Goal: Task Accomplishment & Management: Complete application form

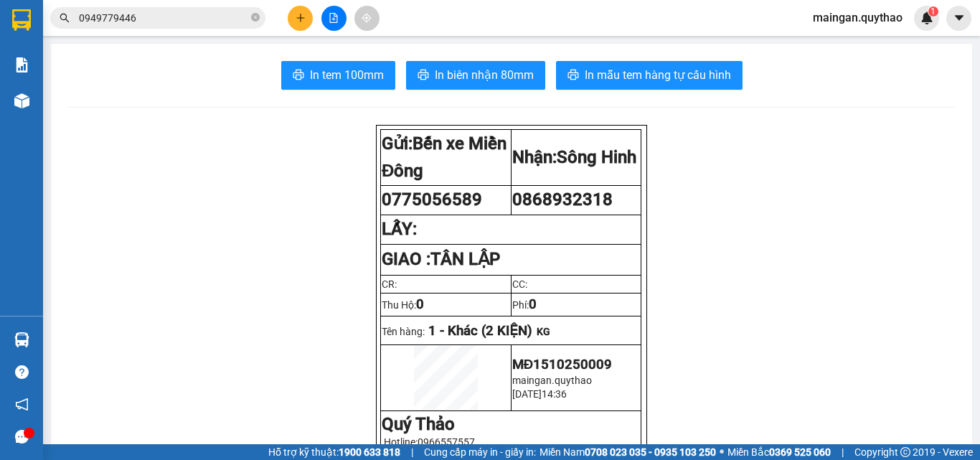
click at [303, 24] on button at bounding box center [300, 18] width 25 height 25
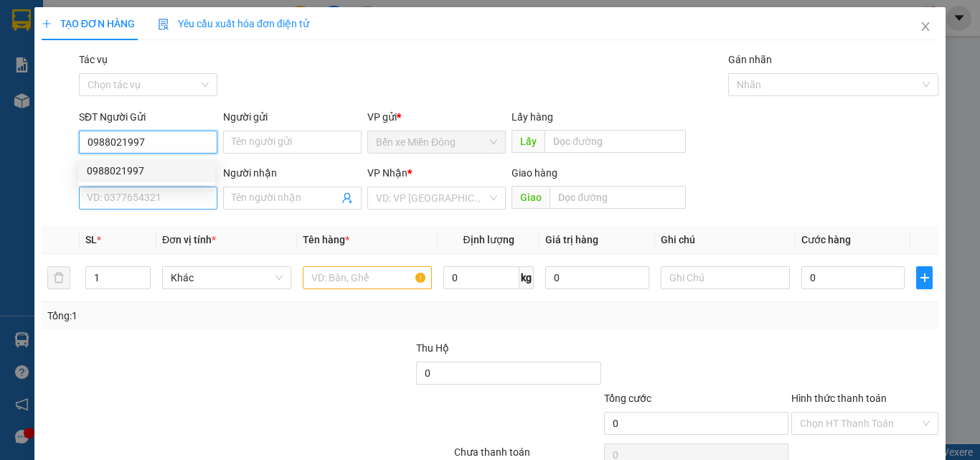
type input "0988021997"
click at [191, 191] on input "SĐT Người Nhận *" at bounding box center [148, 197] width 138 height 23
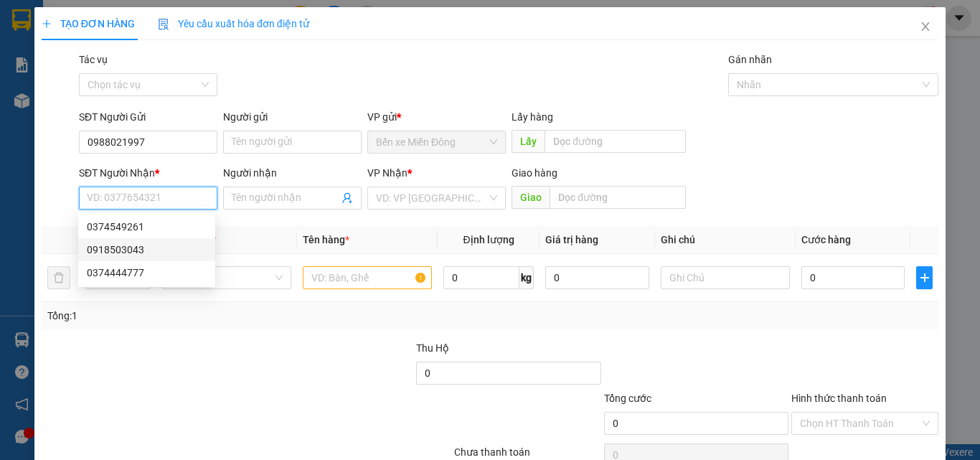
click at [136, 252] on div "0918503043" at bounding box center [147, 250] width 120 height 16
type input "0918503043"
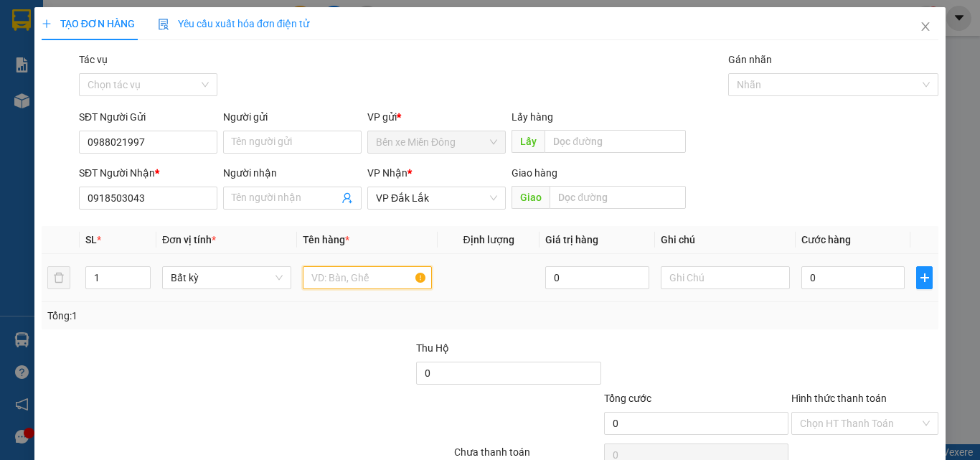
click at [350, 275] on input "text" at bounding box center [367, 277] width 129 height 23
type input "1 CỤC ĐEN"
click at [836, 273] on input "0" at bounding box center [852, 277] width 103 height 23
type input "3"
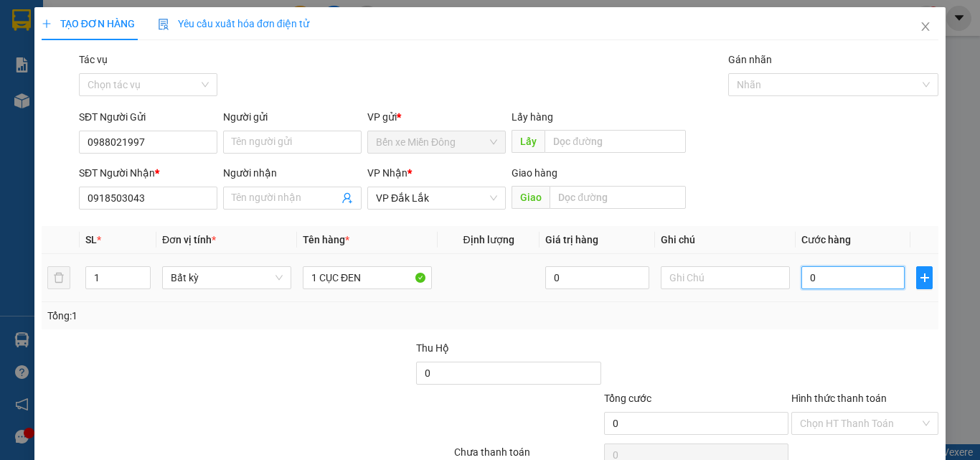
type input "3"
type input "30"
type input "30.000"
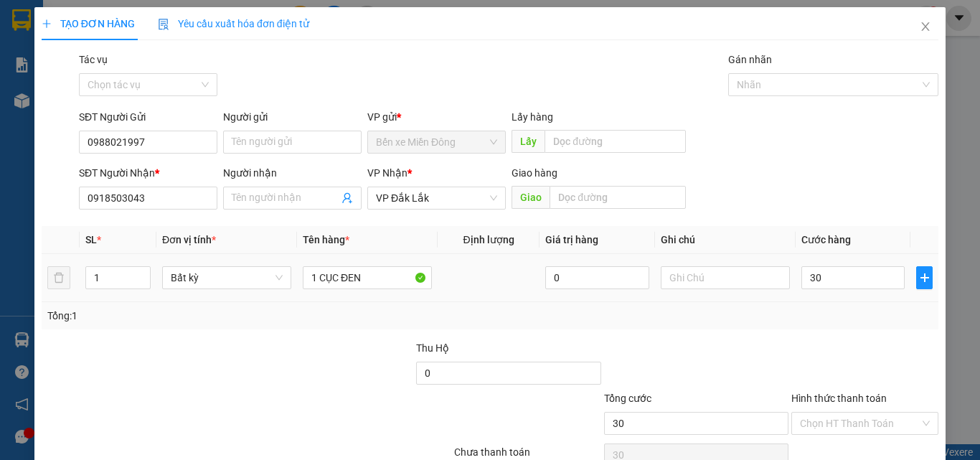
type input "30.000"
click at [828, 405] on div "Hình thức thanh toán" at bounding box center [864, 401] width 147 height 22
click at [826, 428] on input "Hình thức thanh toán" at bounding box center [860, 423] width 120 height 22
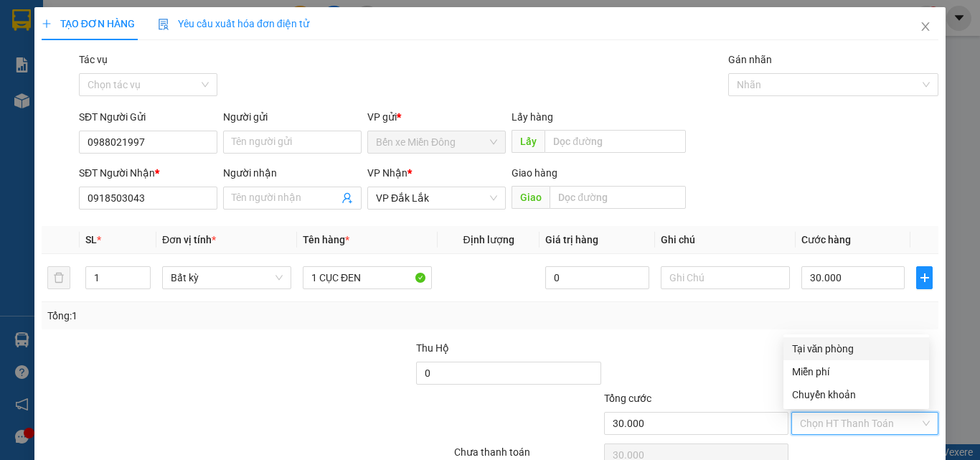
click at [794, 349] on div "Tại văn phòng" at bounding box center [856, 349] width 128 height 16
type input "0"
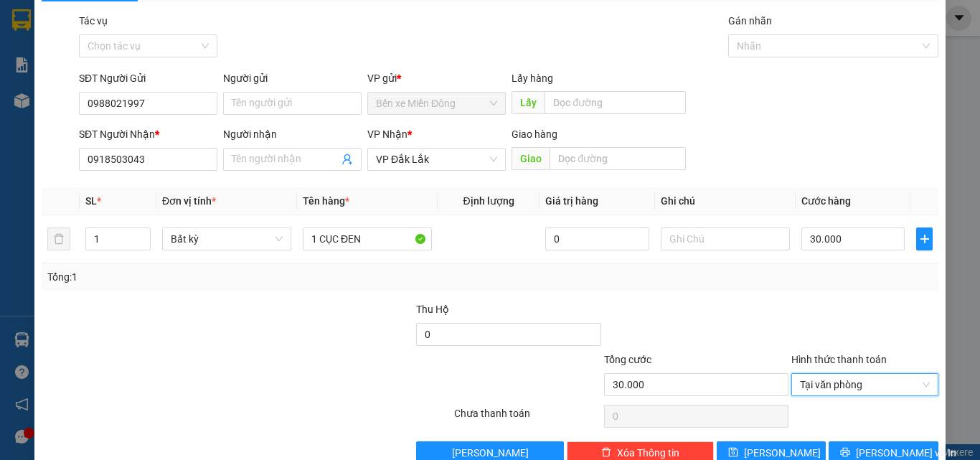
scroll to position [71, 0]
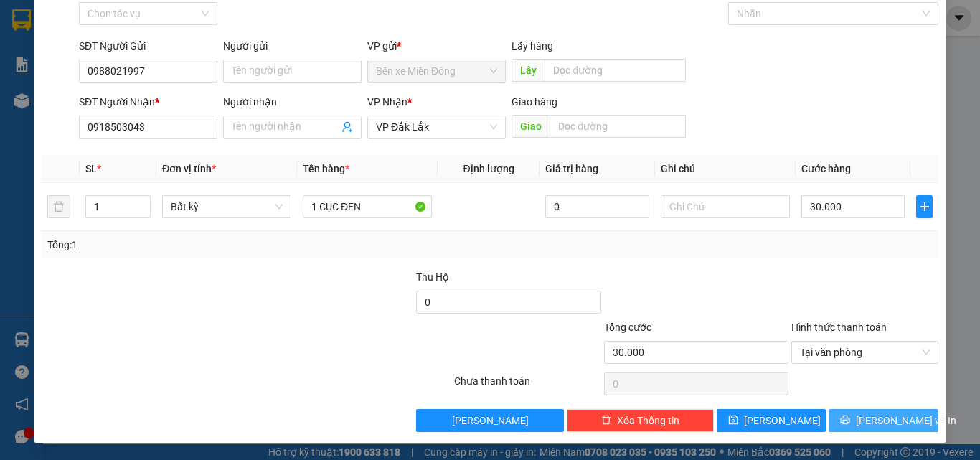
click at [914, 416] on button "[PERSON_NAME] và In" at bounding box center [883, 420] width 110 height 23
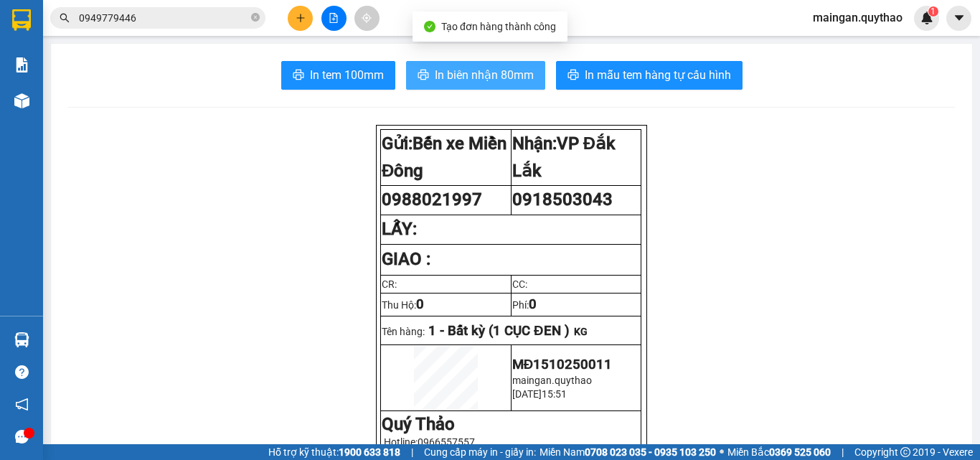
click at [491, 82] on span "In biên nhận 80mm" at bounding box center [484, 75] width 99 height 18
drag, startPoint x: 492, startPoint y: 76, endPoint x: 519, endPoint y: 85, distance: 28.8
click at [494, 76] on span "In biên nhận 80mm" at bounding box center [484, 75] width 99 height 18
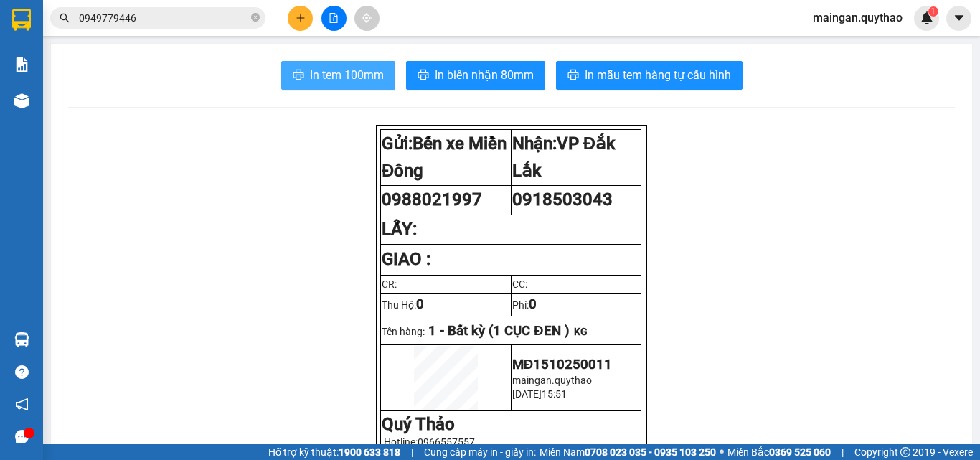
click at [316, 70] on span "In tem 100mm" at bounding box center [347, 75] width 74 height 18
click at [292, 22] on button at bounding box center [300, 18] width 25 height 25
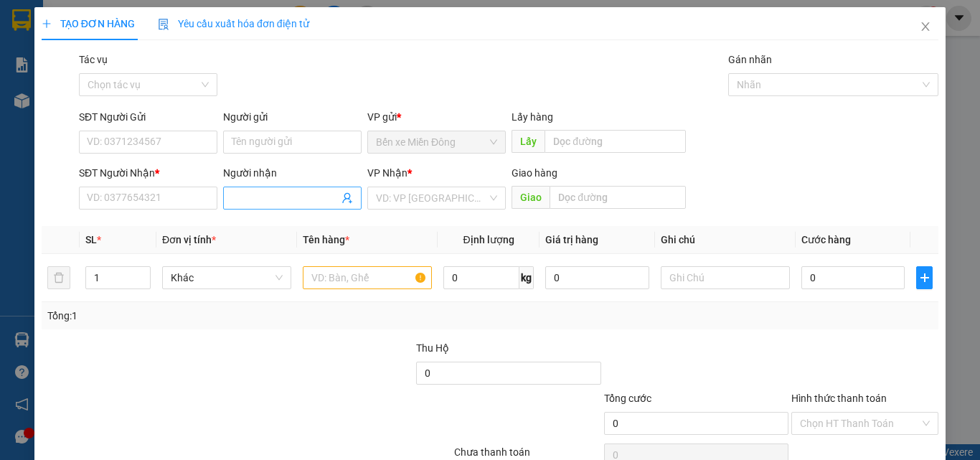
click at [294, 202] on input "Người nhận" at bounding box center [285, 198] width 107 height 16
type input "SHOP"
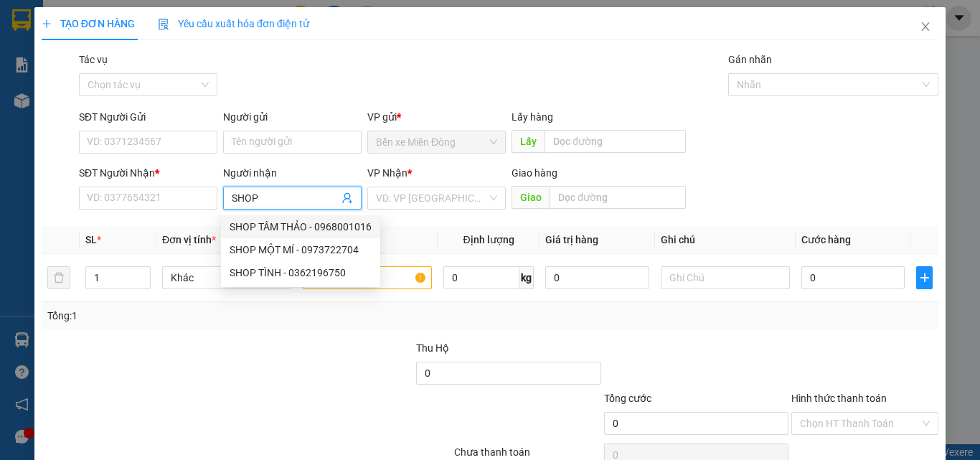
click at [295, 224] on div "SHOP TÂM THẢO - 0968001016" at bounding box center [301, 227] width 142 height 16
type input "0968001016"
type input "SHOP TÂM THẢO"
click at [401, 209] on div "VP Nhận * VD: VP Sài Gòn" at bounding box center [436, 190] width 138 height 50
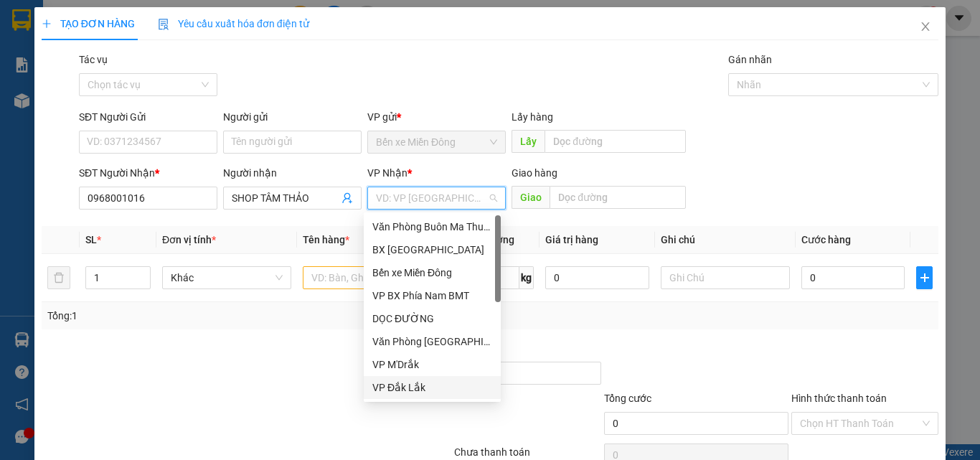
drag, startPoint x: 392, startPoint y: 392, endPoint x: 369, endPoint y: 321, distance: 74.6
click at [392, 391] on div "VP Đắk Lắk" at bounding box center [432, 387] width 120 height 16
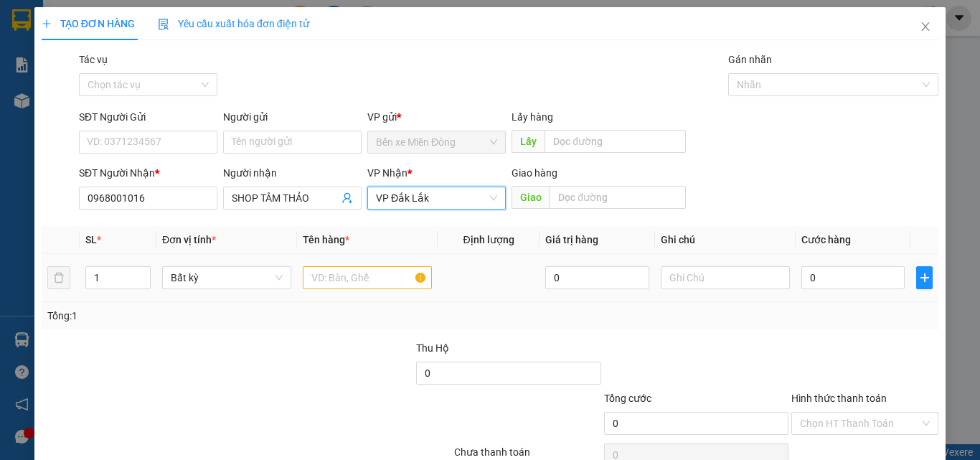
click at [367, 301] on td at bounding box center [367, 278] width 141 height 48
click at [375, 283] on input "text" at bounding box center [367, 277] width 129 height 23
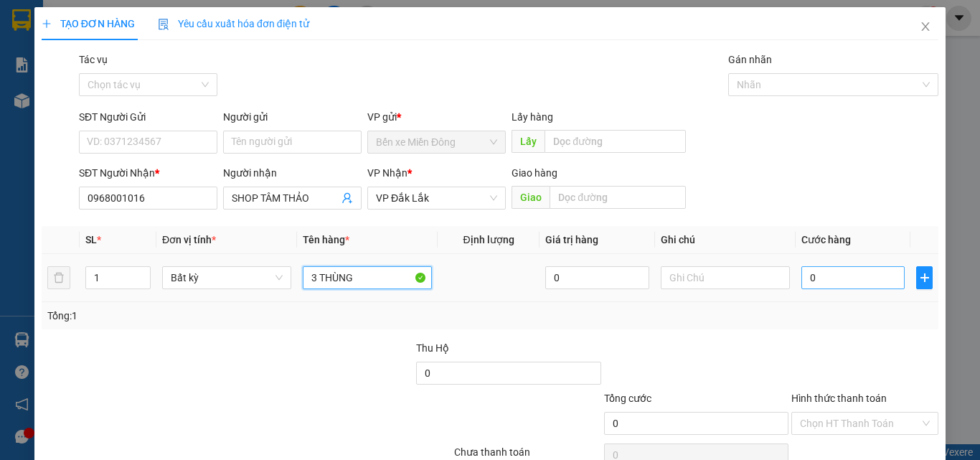
type input "3 THÙNG"
click at [839, 270] on input "0" at bounding box center [852, 277] width 103 height 23
type input "1"
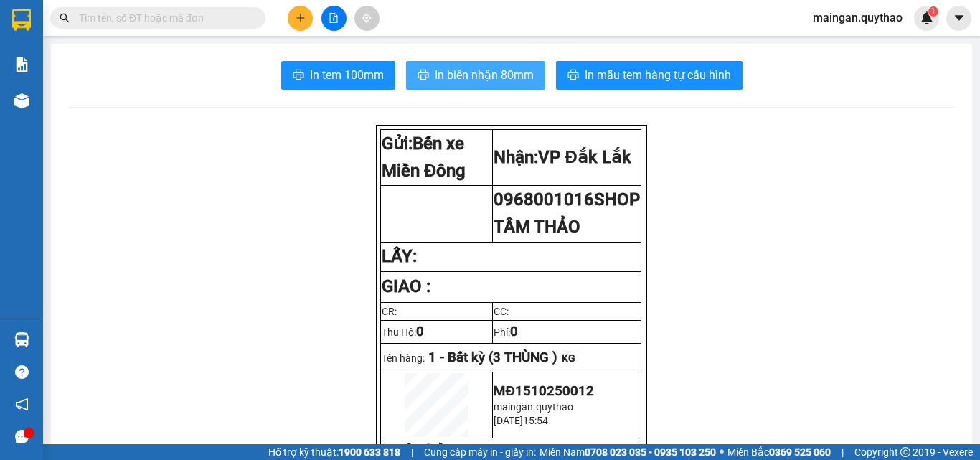
click at [481, 85] on button "In biên nhận 80mm" at bounding box center [475, 75] width 139 height 29
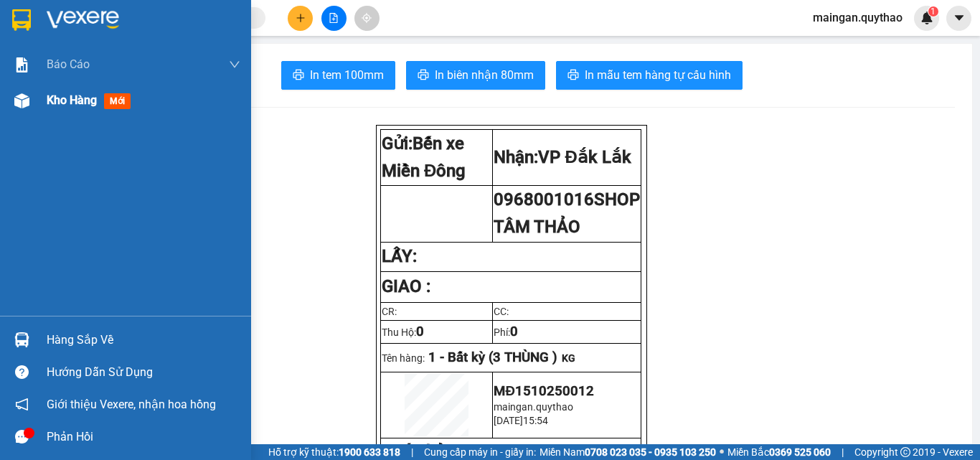
click at [85, 107] on span "Kho hàng" at bounding box center [72, 100] width 50 height 14
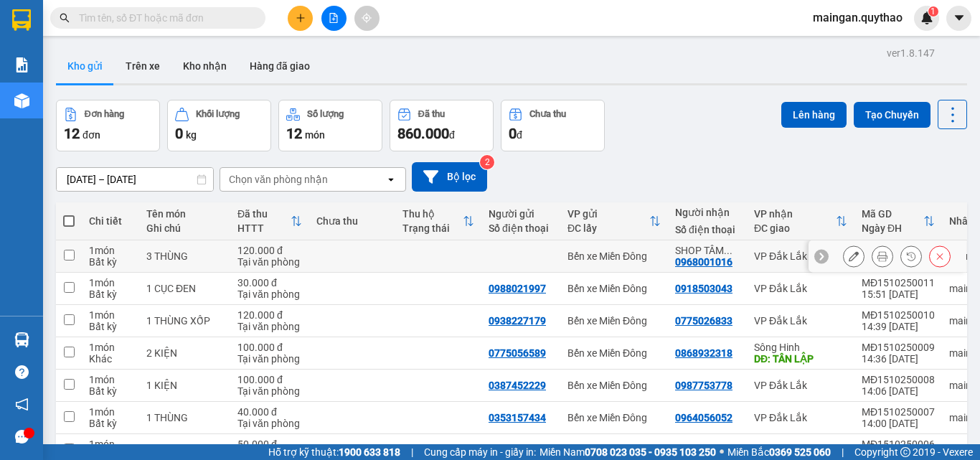
click at [858, 254] on div at bounding box center [897, 256] width 108 height 22
click at [877, 255] on icon at bounding box center [882, 256] width 10 height 10
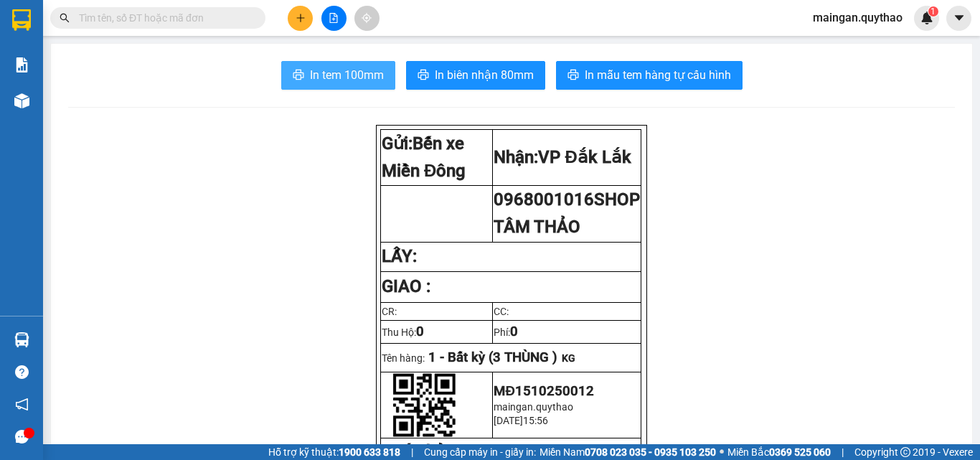
click at [336, 67] on span "In tem 100mm" at bounding box center [347, 75] width 74 height 18
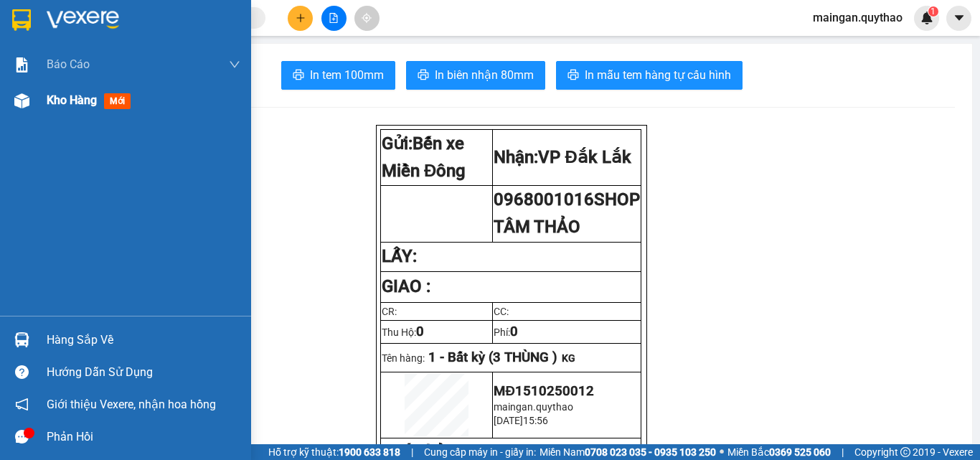
drag, startPoint x: 45, startPoint y: 112, endPoint x: 57, endPoint y: 112, distance: 11.5
click at [45, 111] on div "Kho hàng mới" at bounding box center [125, 100] width 251 height 36
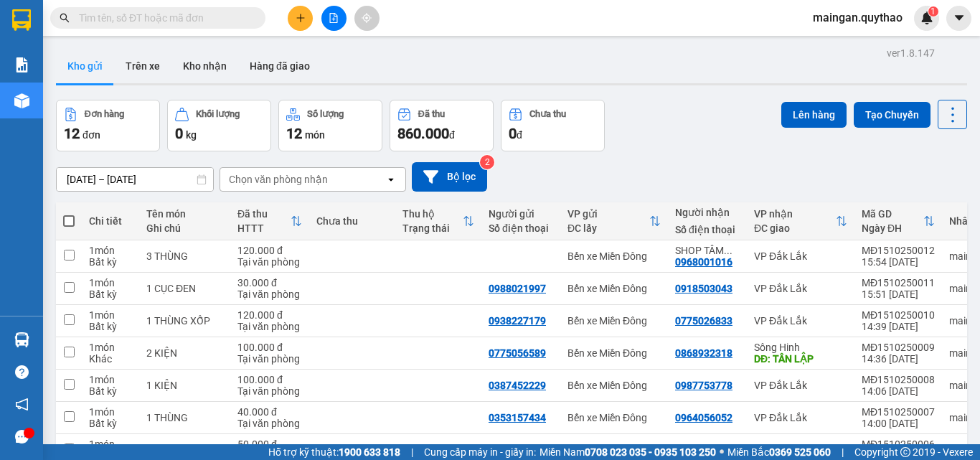
click at [300, 22] on icon "plus" at bounding box center [300, 18] width 10 height 10
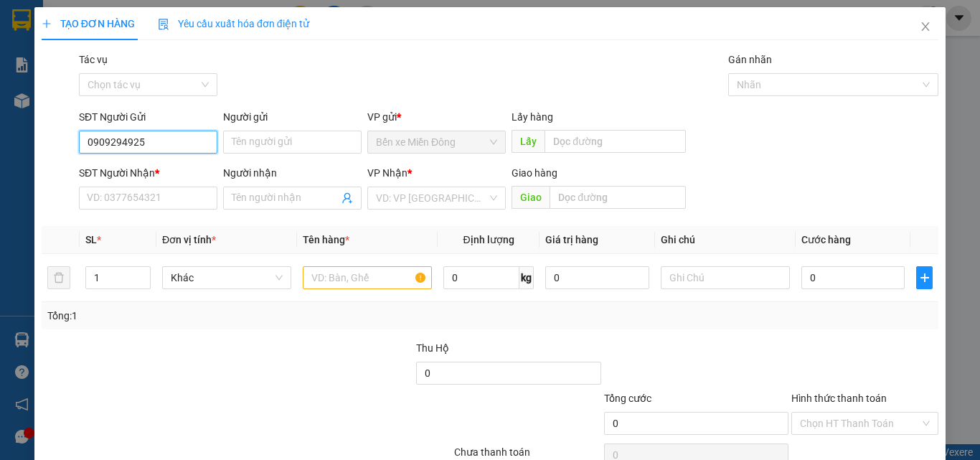
type input "0909294925"
drag, startPoint x: 186, startPoint y: 184, endPoint x: 218, endPoint y: 199, distance: 35.0
click at [186, 185] on div "SĐT Người Nhận *" at bounding box center [148, 176] width 138 height 22
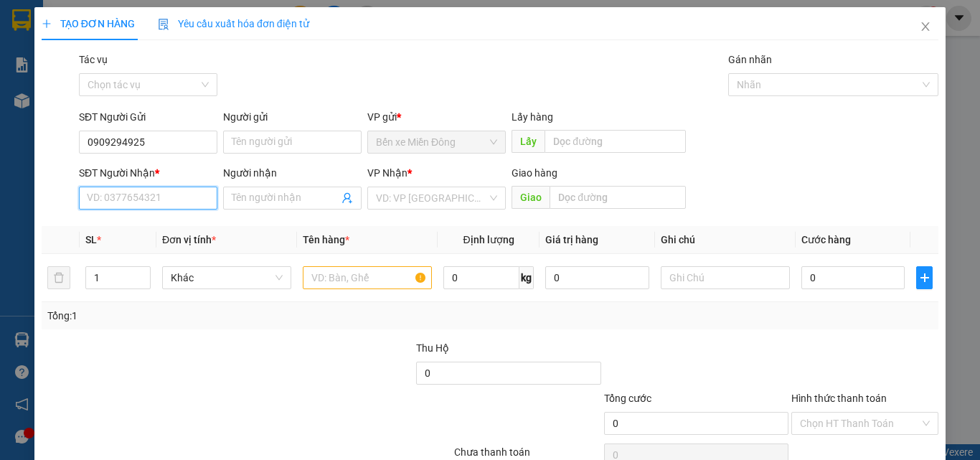
click at [190, 194] on input "SĐT Người Nhận *" at bounding box center [148, 197] width 138 height 23
type input "0905059888"
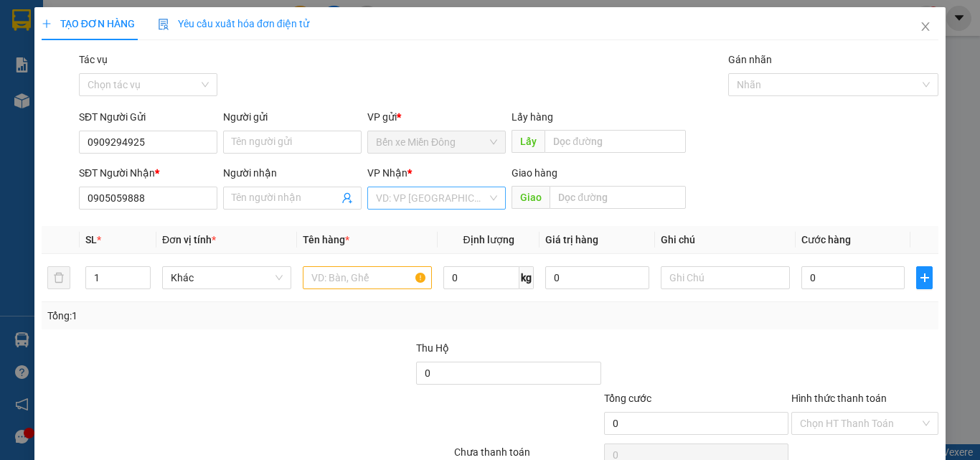
drag, startPoint x: 399, startPoint y: 189, endPoint x: 388, endPoint y: 193, distance: 11.3
click at [397, 190] on input "search" at bounding box center [431, 198] width 111 height 22
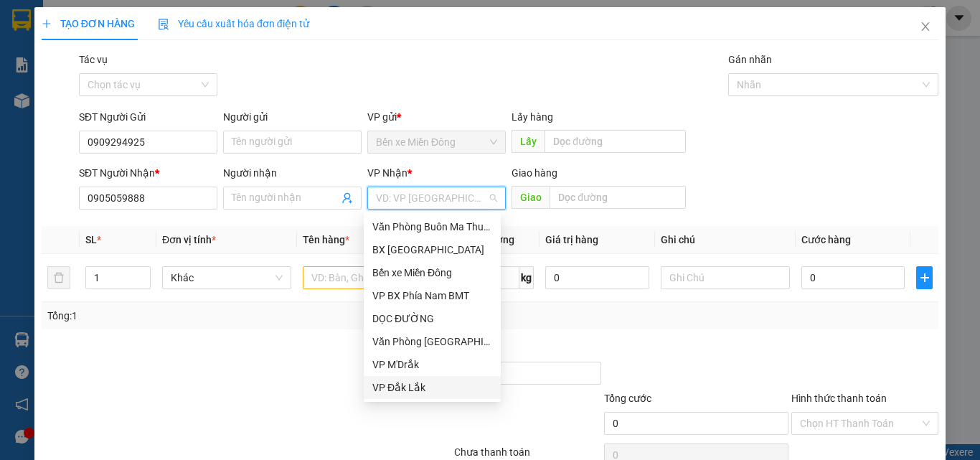
click at [396, 391] on div "VP Đắk Lắk" at bounding box center [432, 387] width 120 height 16
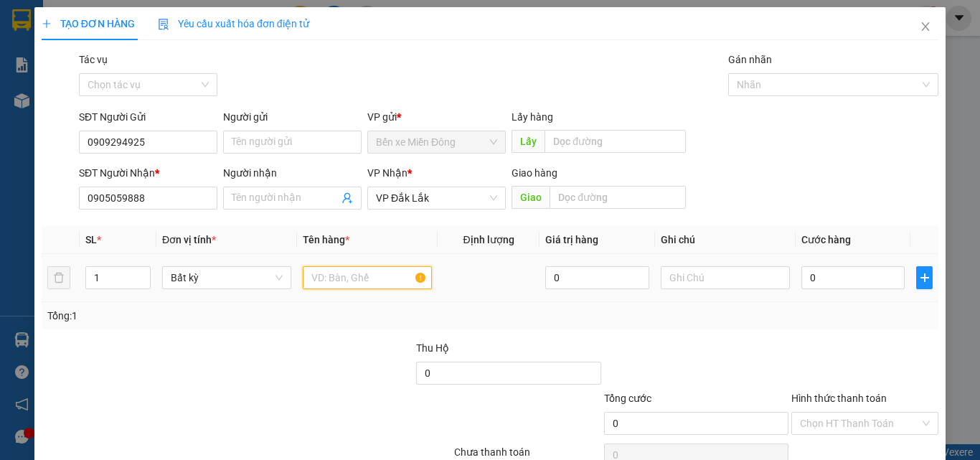
click at [340, 279] on input "text" at bounding box center [367, 277] width 129 height 23
type input "4 THÙNG"
click at [843, 283] on input "0" at bounding box center [852, 277] width 103 height 23
type input "03"
type input "3"
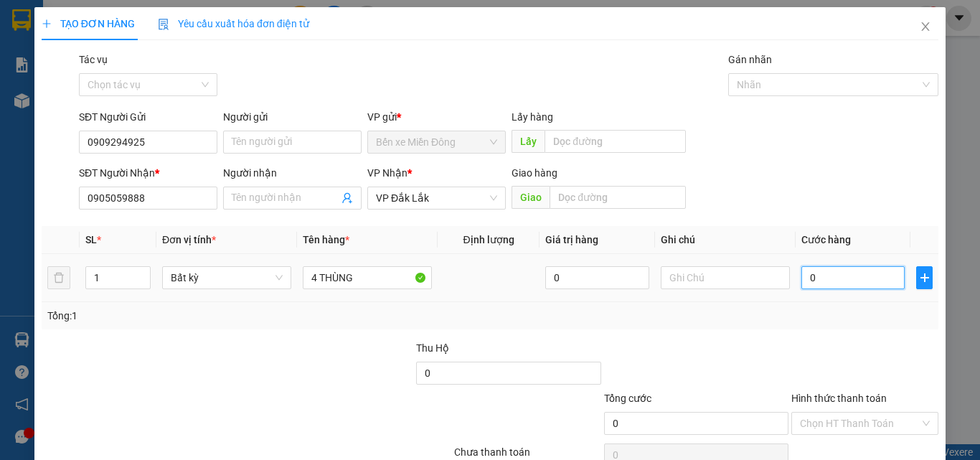
type input "3"
type input "030"
type input "30"
type input "0.300"
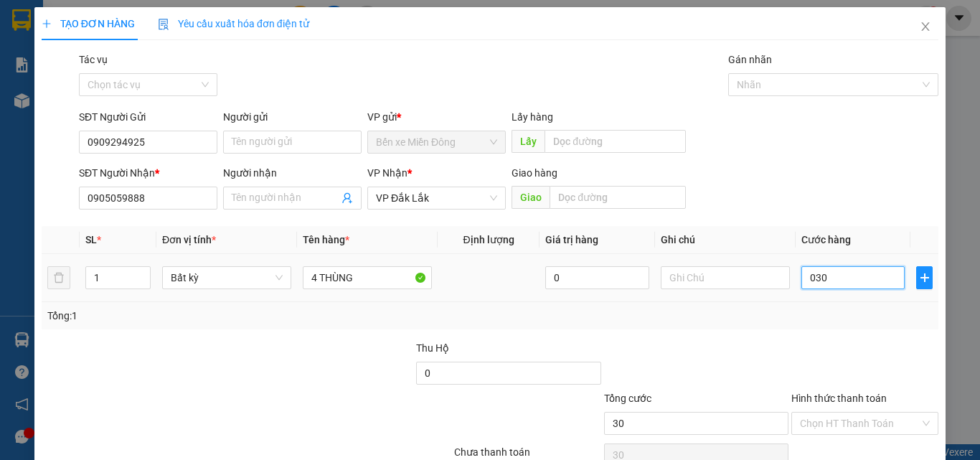
type input "300"
type input "300.000"
drag, startPoint x: 847, startPoint y: 328, endPoint x: 859, endPoint y: 397, distance: 69.2
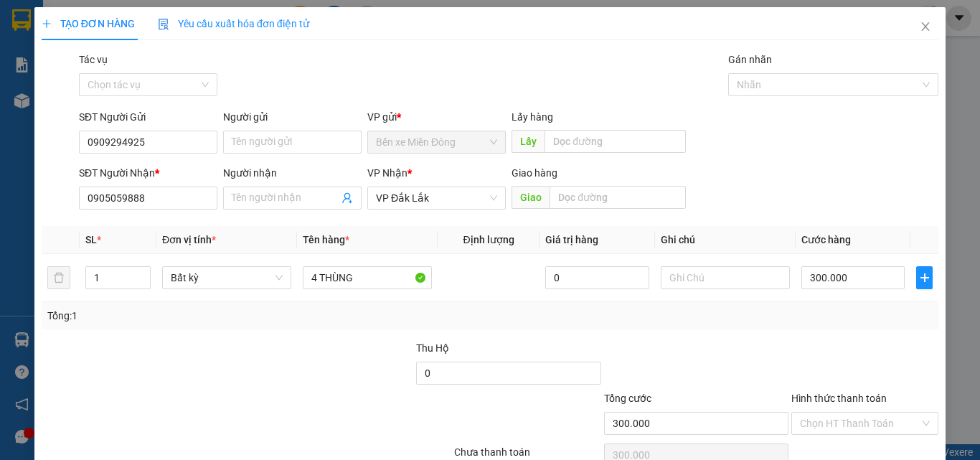
click at [847, 330] on div "Transit Pickup Surcharge Ids Transit Deliver Surcharge Ids Transit Deliver Surc…" at bounding box center [490, 277] width 897 height 451
drag, startPoint x: 875, startPoint y: 423, endPoint x: 871, endPoint y: 416, distance: 8.4
click at [874, 422] on input "Hình thức thanh toán" at bounding box center [860, 423] width 120 height 22
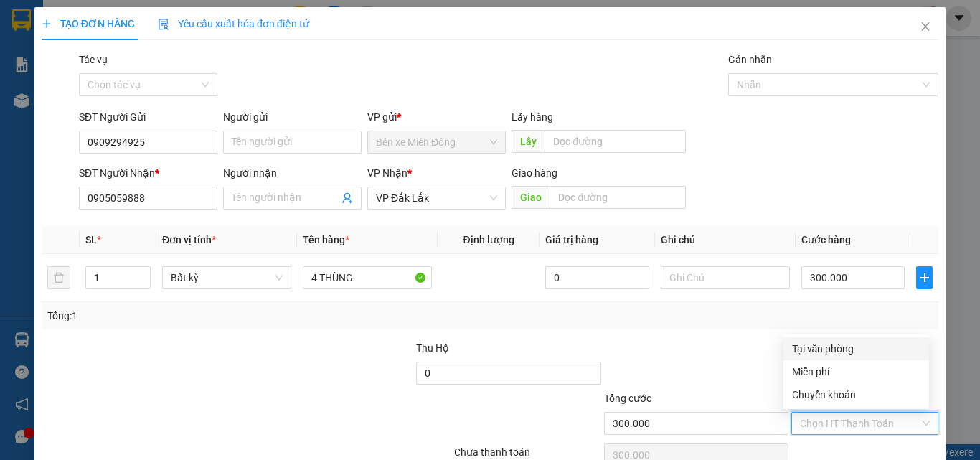
click at [846, 342] on div "Tại văn phòng" at bounding box center [856, 349] width 128 height 16
type input "0"
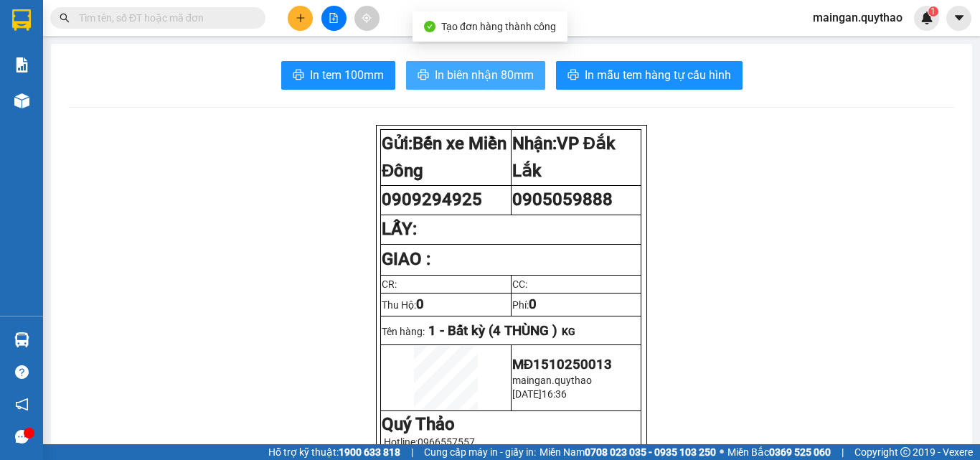
click at [492, 87] on button "In biên nhận 80mm" at bounding box center [475, 75] width 139 height 29
click at [456, 78] on span "In biên nhận 80mm" at bounding box center [484, 75] width 99 height 18
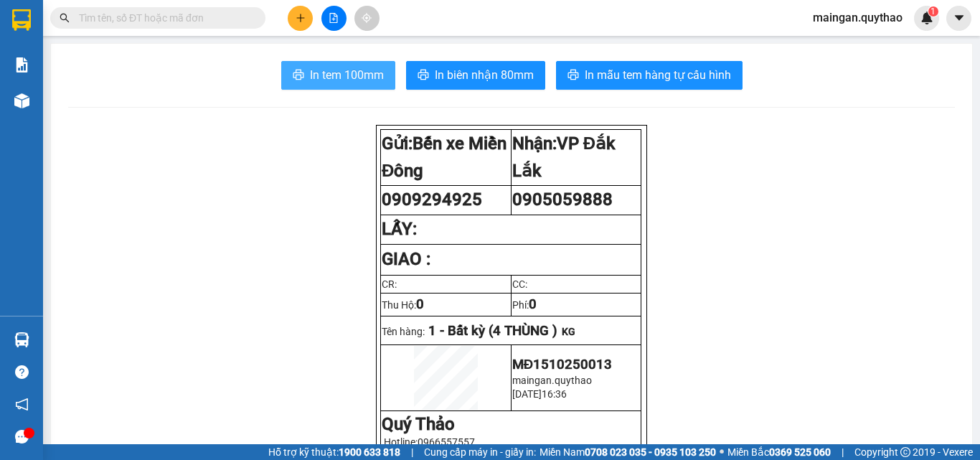
click at [298, 62] on button "In tem 100mm" at bounding box center [338, 75] width 114 height 29
click at [307, 17] on button at bounding box center [300, 18] width 25 height 25
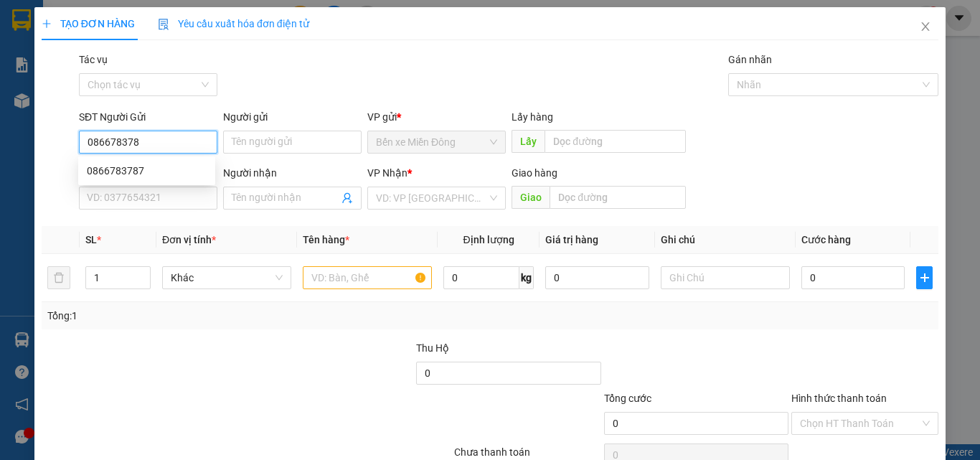
type input "0866783787"
click at [159, 166] on div "0866783787" at bounding box center [147, 171] width 120 height 16
type input "0906097747"
type input "0866783787"
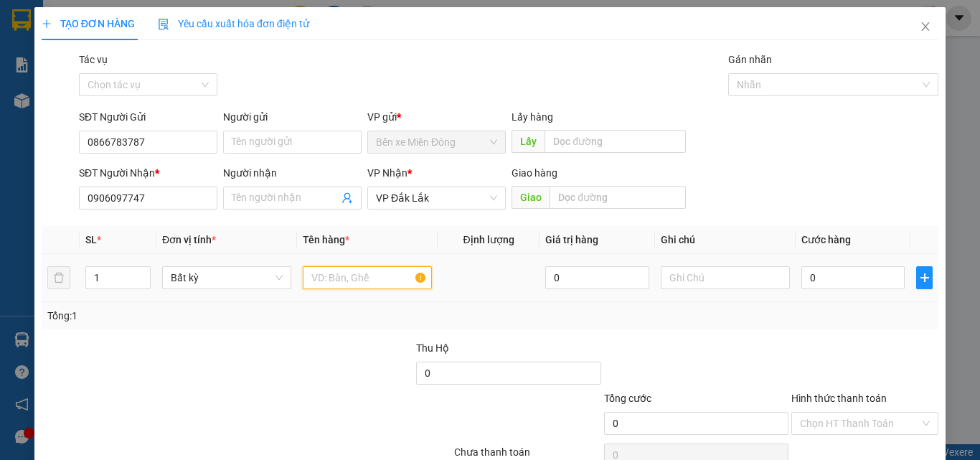
click at [334, 275] on input "text" at bounding box center [367, 277] width 129 height 23
drag, startPoint x: 148, startPoint y: 193, endPoint x: 0, endPoint y: 202, distance: 148.0
click at [0, 204] on div "TẠO ĐƠN HÀNG Yêu cầu xuất hóa đơn điện tử Transit Pickup Surcharge Ids Transit …" at bounding box center [490, 230] width 980 height 460
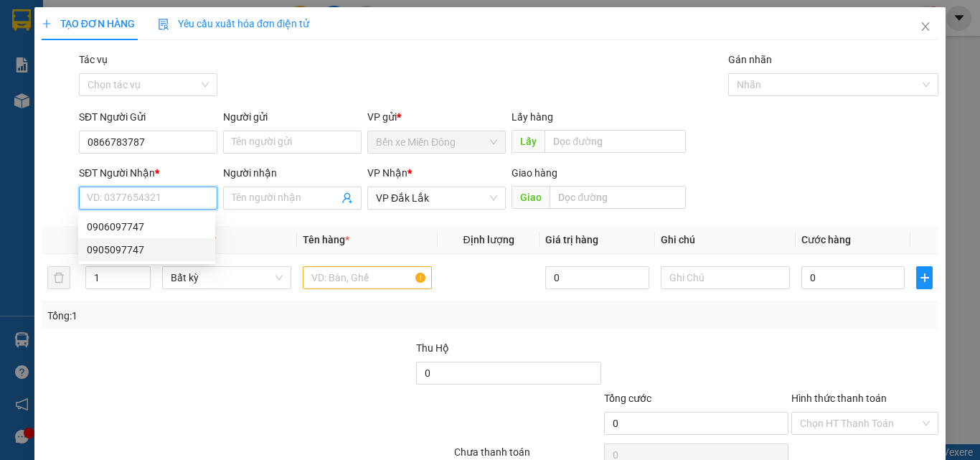
click at [97, 248] on div "0905097747" at bounding box center [147, 250] width 120 height 16
type input "0905097747"
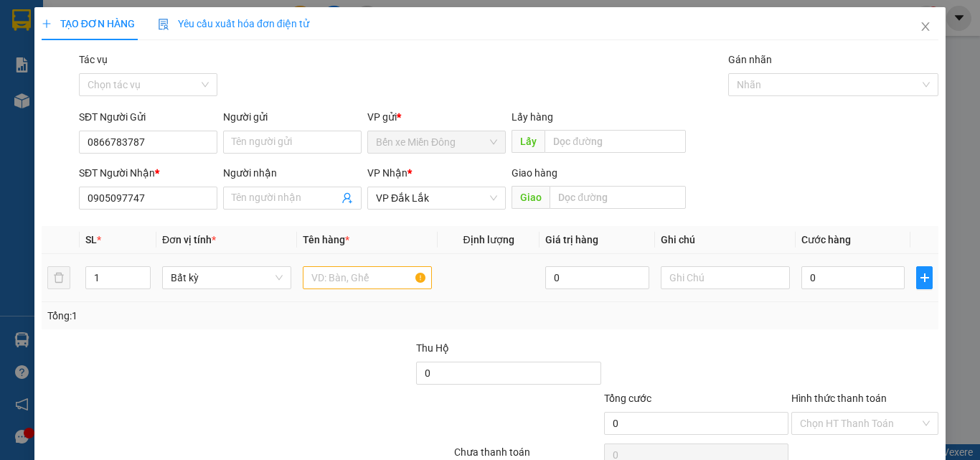
click at [355, 292] on td at bounding box center [367, 278] width 141 height 48
click at [354, 278] on input "text" at bounding box center [367, 277] width 129 height 23
type input "2 THÙNG"
click at [813, 288] on input "0" at bounding box center [852, 277] width 103 height 23
type input "01"
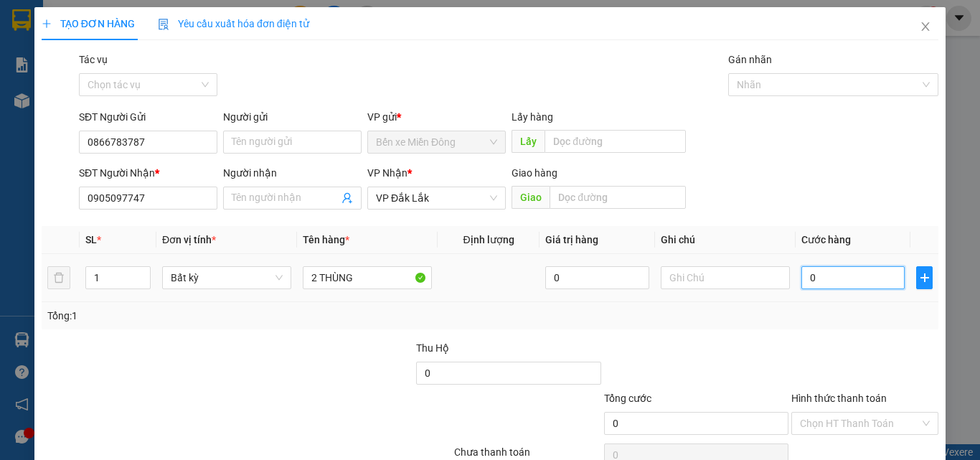
type input "1"
type input "018"
type input "18"
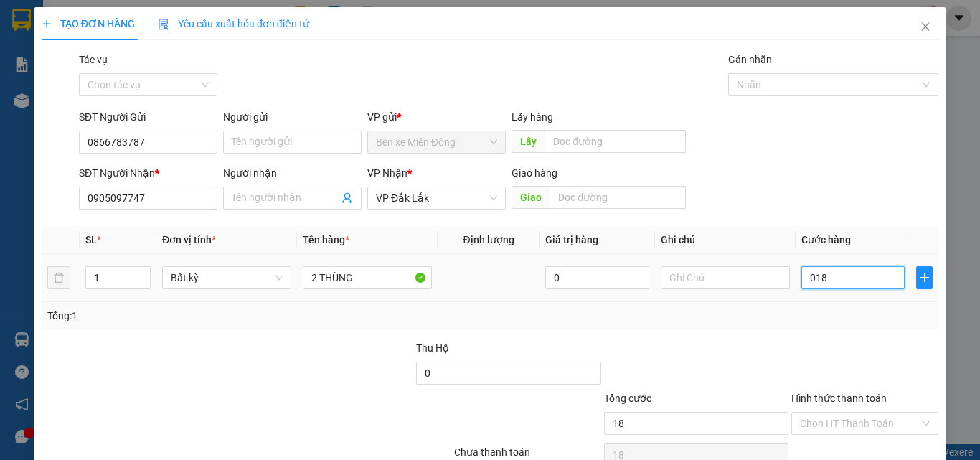
type input "01"
type input "1"
type input "017"
type input "17"
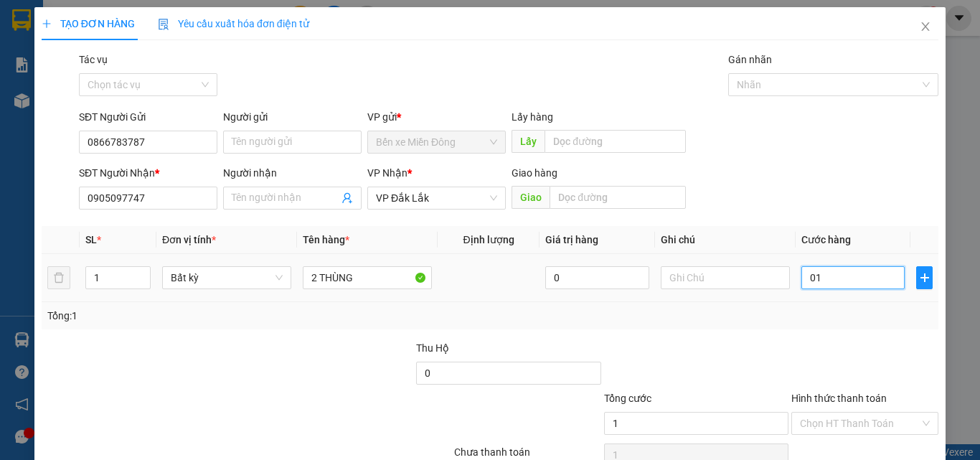
type input "17"
type input "0.170"
type input "170"
type input "170.000"
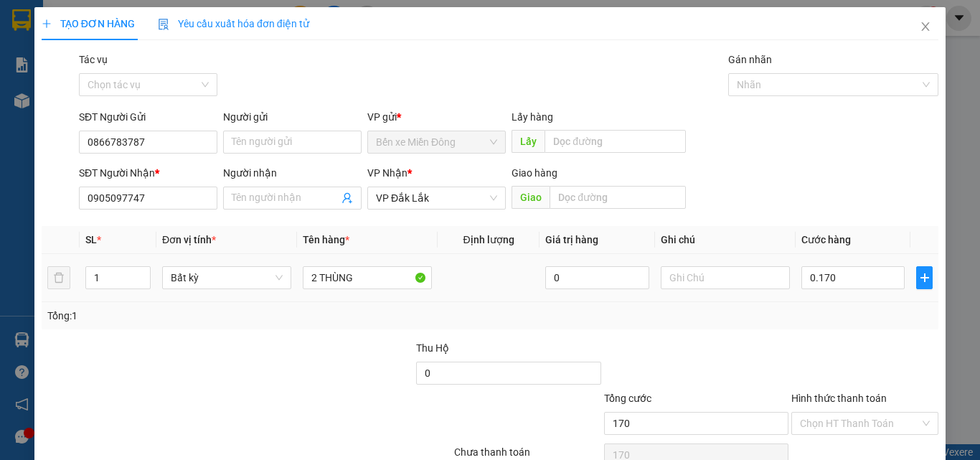
type input "170.000"
drag, startPoint x: 796, startPoint y: 325, endPoint x: 841, endPoint y: 366, distance: 60.9
click at [810, 343] on div "Transit Pickup Surcharge Ids Transit Deliver Surcharge Ids Transit Deliver Surc…" at bounding box center [490, 277] width 897 height 451
drag, startPoint x: 858, startPoint y: 416, endPoint x: 841, endPoint y: 389, distance: 31.9
click at [854, 417] on input "Hình thức thanh toán" at bounding box center [860, 423] width 120 height 22
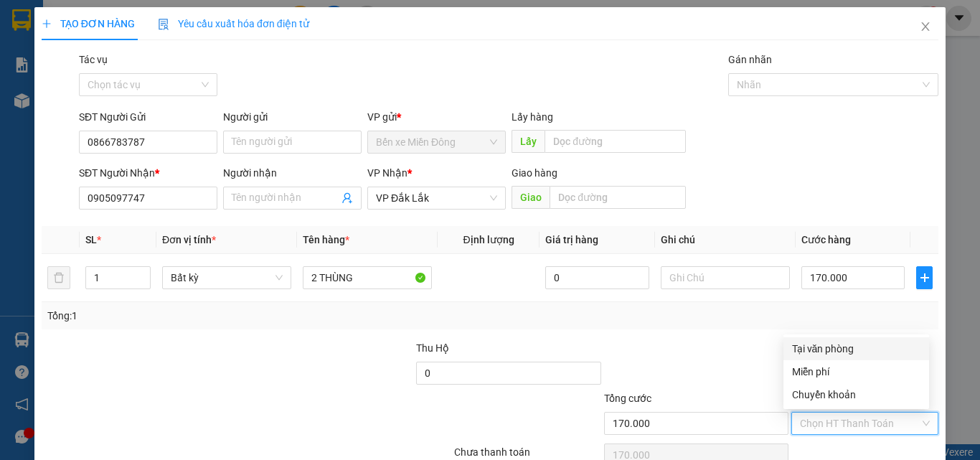
click at [846, 349] on div "Tại văn phòng" at bounding box center [856, 349] width 128 height 16
type input "0"
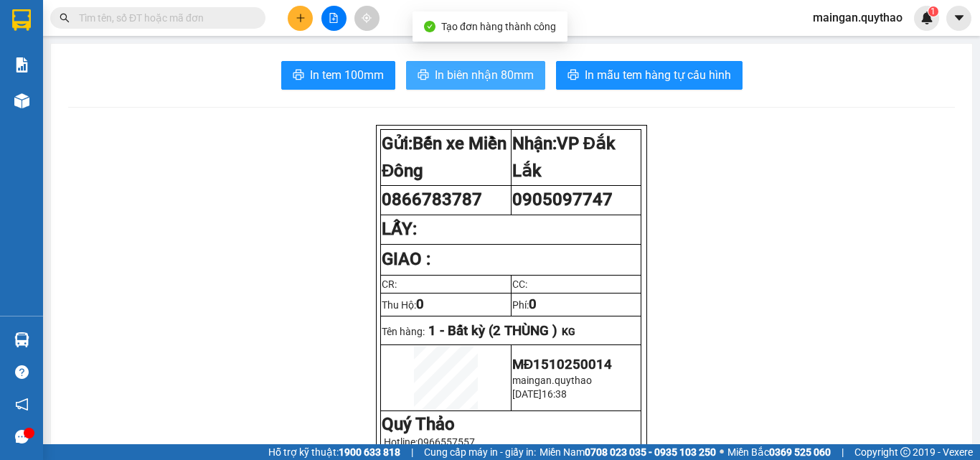
click at [465, 70] on span "In biên nhận 80mm" at bounding box center [484, 75] width 99 height 18
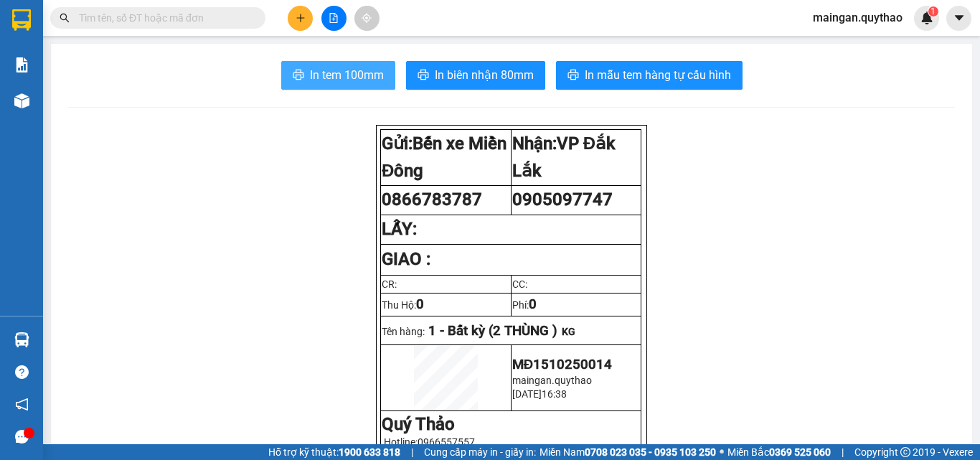
drag, startPoint x: 320, startPoint y: 72, endPoint x: 331, endPoint y: 78, distance: 12.5
click at [320, 72] on span "In tem 100mm" at bounding box center [347, 75] width 74 height 18
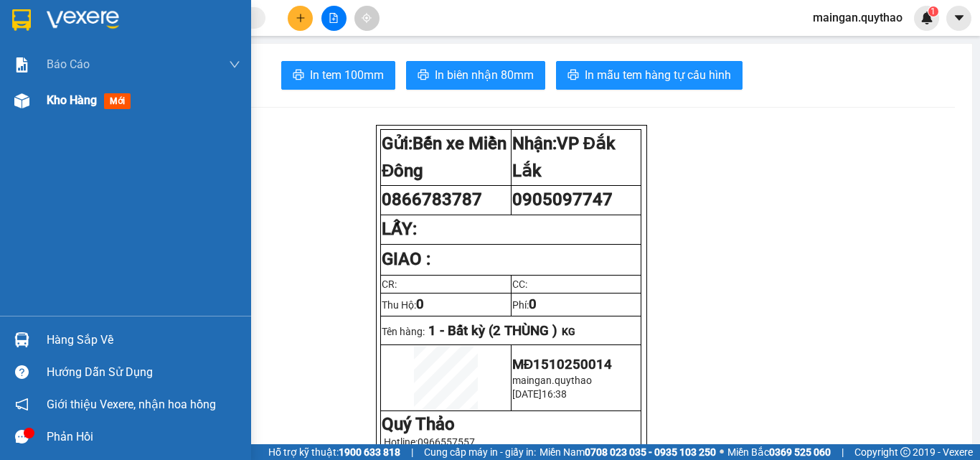
click at [75, 94] on div "Kho hàng mới" at bounding box center [125, 100] width 251 height 36
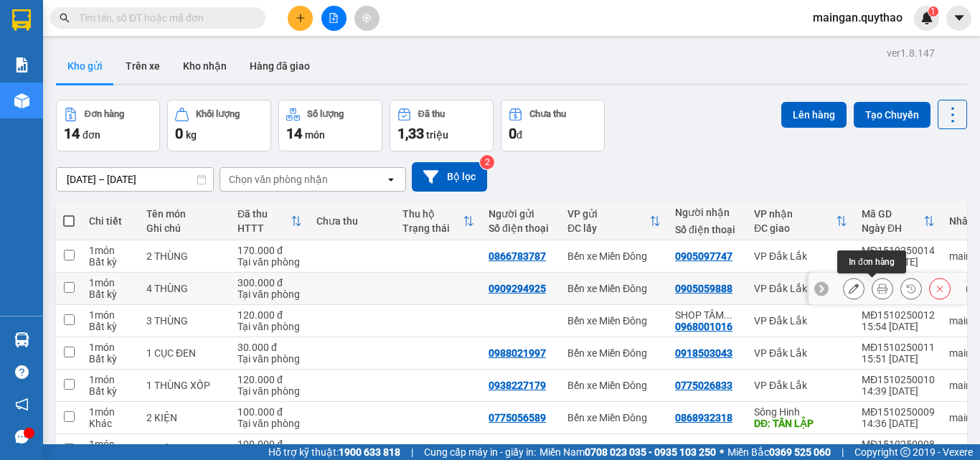
click at [858, 288] on div at bounding box center [897, 289] width 108 height 22
click at [877, 284] on icon at bounding box center [882, 288] width 10 height 10
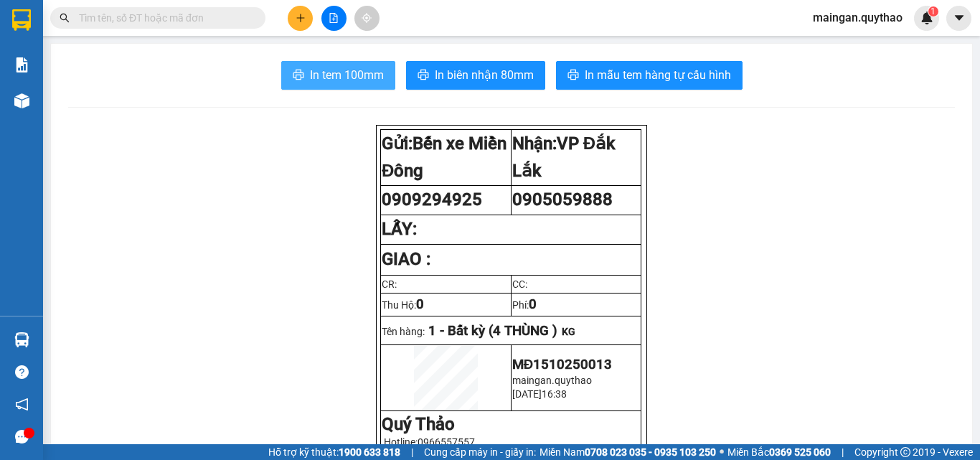
click at [328, 86] on button "In tem 100mm" at bounding box center [338, 75] width 114 height 29
drag, startPoint x: 312, startPoint y: 11, endPoint x: 319, endPoint y: 21, distance: 12.3
click at [314, 12] on div at bounding box center [334, 18] width 108 height 25
click at [308, 11] on button at bounding box center [300, 18] width 25 height 25
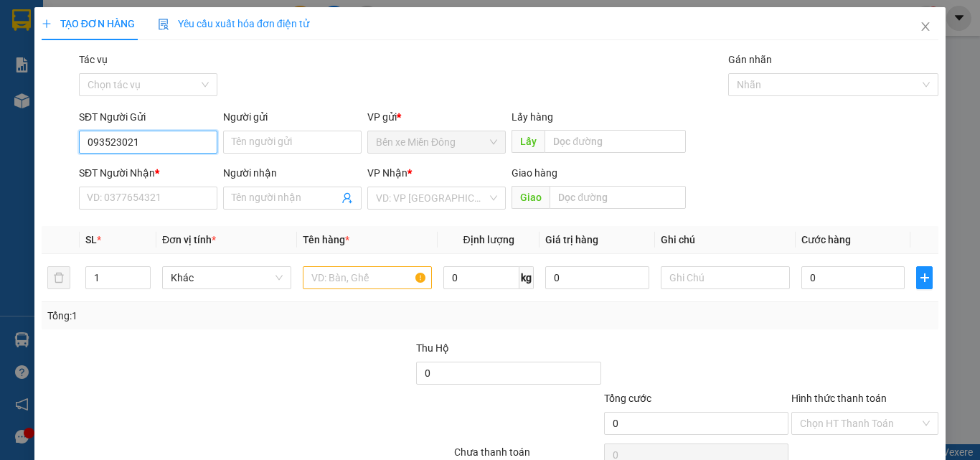
type input "0935230215"
drag, startPoint x: 156, startPoint y: 171, endPoint x: 199, endPoint y: 220, distance: 66.1
click at [156, 170] on div "0935230215" at bounding box center [147, 171] width 120 height 16
type input "0932757777"
type input "0935230215"
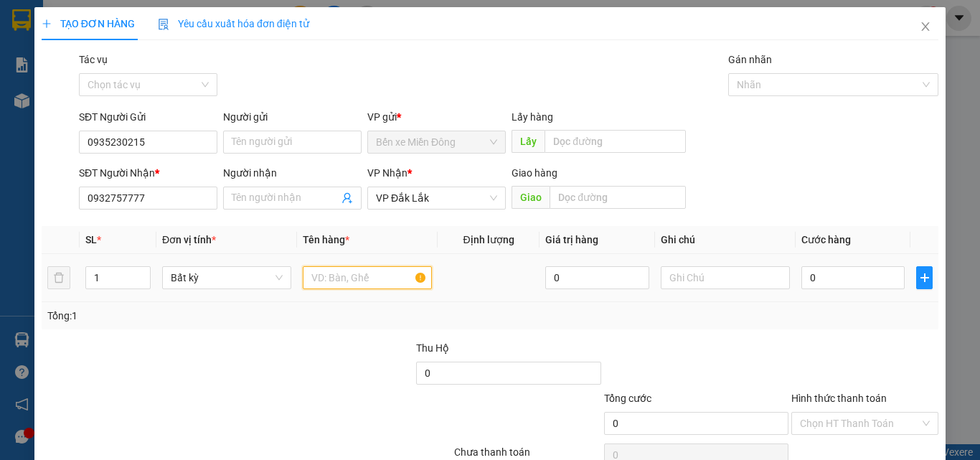
click at [326, 281] on input "text" at bounding box center [367, 277] width 129 height 23
type input "1 THÙNG XỐP"
click at [851, 283] on input "0" at bounding box center [852, 277] width 103 height 23
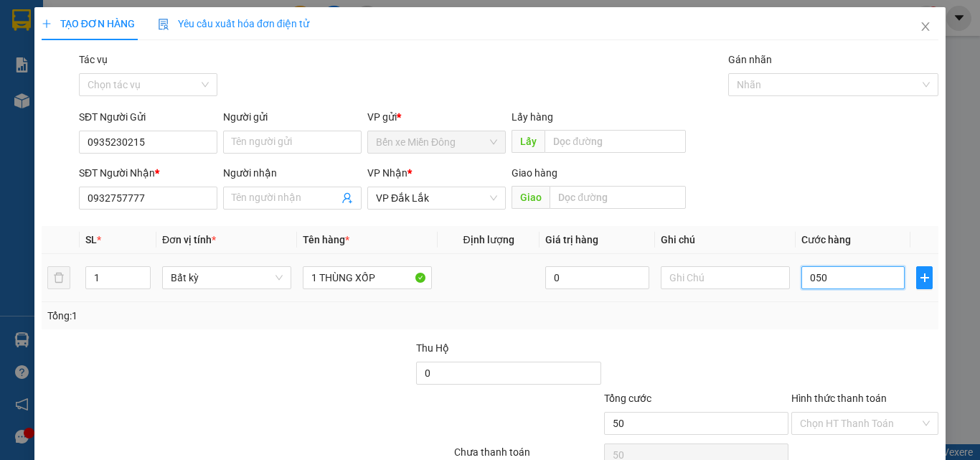
click at [843, 278] on input "050" at bounding box center [852, 277] width 103 height 23
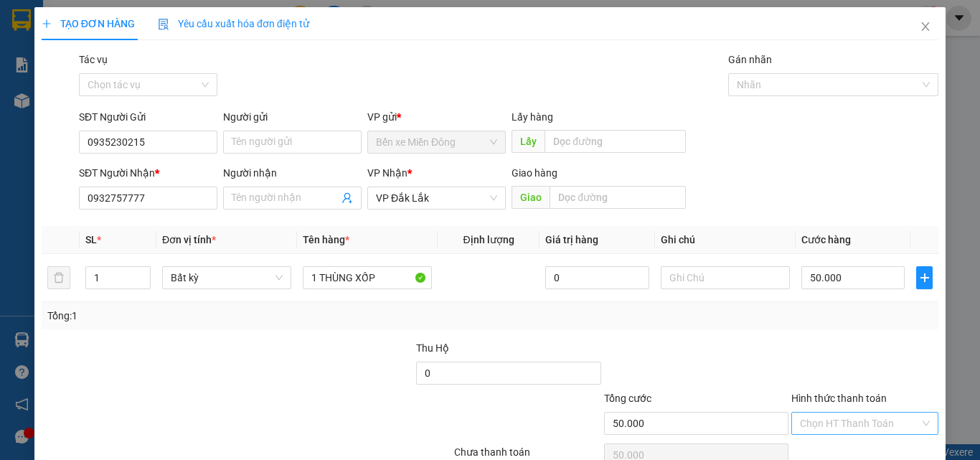
click at [842, 419] on input "Hình thức thanh toán" at bounding box center [860, 423] width 120 height 22
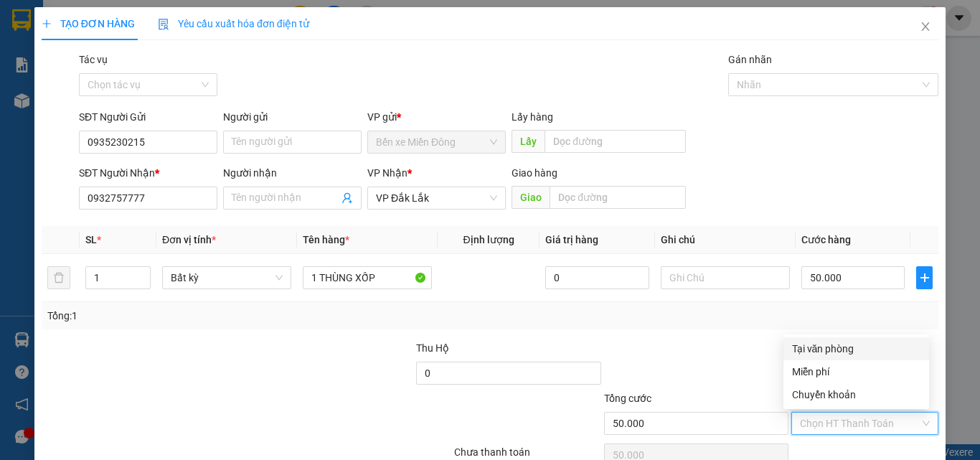
click at [817, 345] on div "Tại văn phòng" at bounding box center [856, 349] width 128 height 16
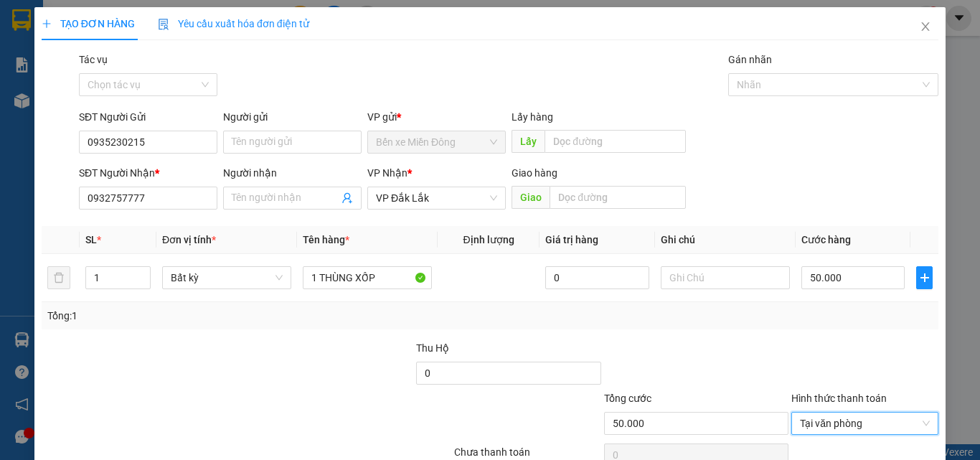
click at [874, 432] on div "TẠO ĐƠN HÀNG Yêu cầu xuất hóa đơn điện tử Transit Pickup Surcharge Ids Transit …" at bounding box center [489, 260] width 911 height 506
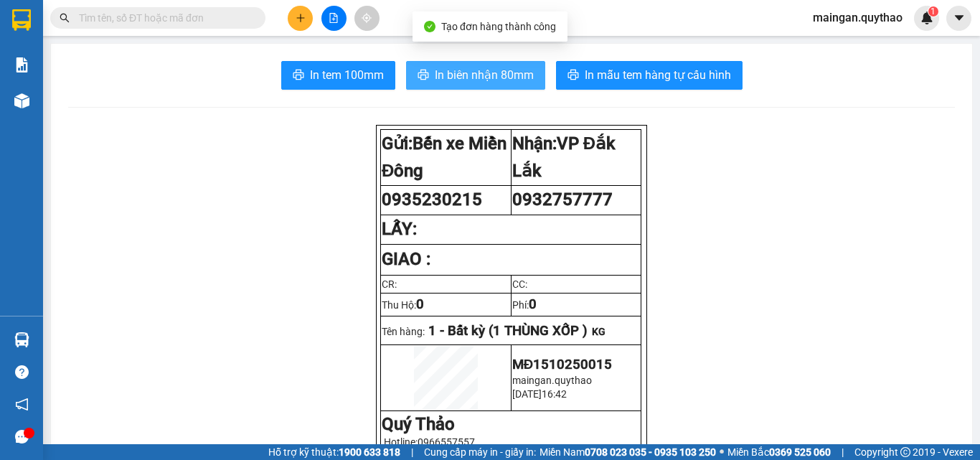
click at [507, 71] on span "In biên nhận 80mm" at bounding box center [484, 75] width 99 height 18
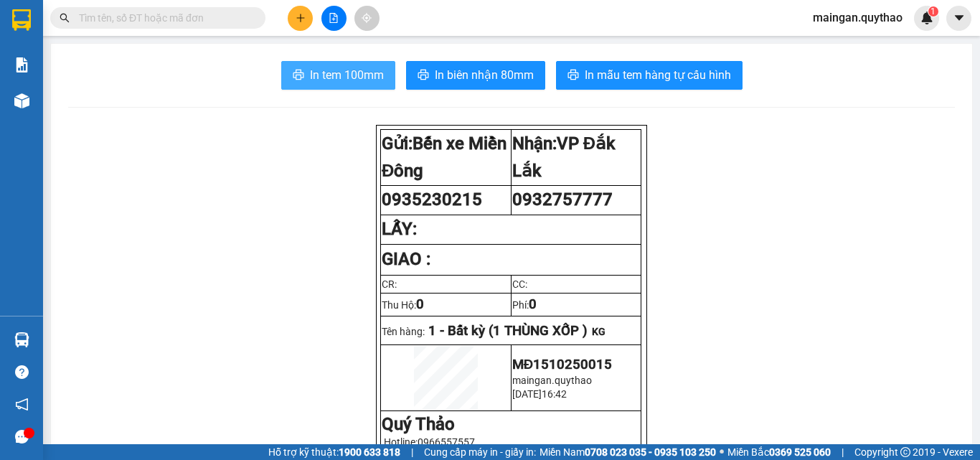
click at [358, 72] on span "In tem 100mm" at bounding box center [347, 75] width 74 height 18
click at [298, 43] on div "Đơn hàng" at bounding box center [301, 51] width 56 height 34
click at [292, 32] on div "Kết quả tìm kiếm ( 0 ) Bộ lọc No Data maingan.quythao 1" at bounding box center [490, 18] width 980 height 36
click at [290, 18] on button at bounding box center [300, 18] width 25 height 25
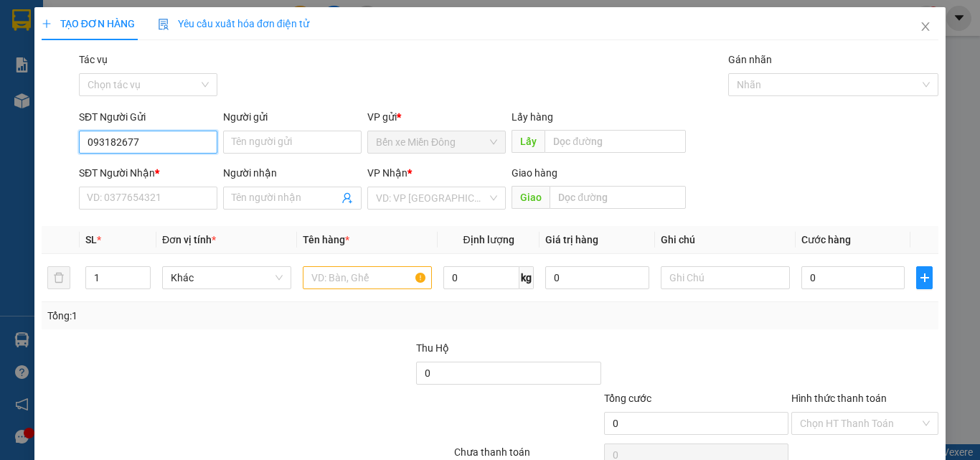
type input "0931826775"
click at [113, 166] on div "0931826775" at bounding box center [147, 171] width 120 height 16
type input "0789727960"
type input "0931826775"
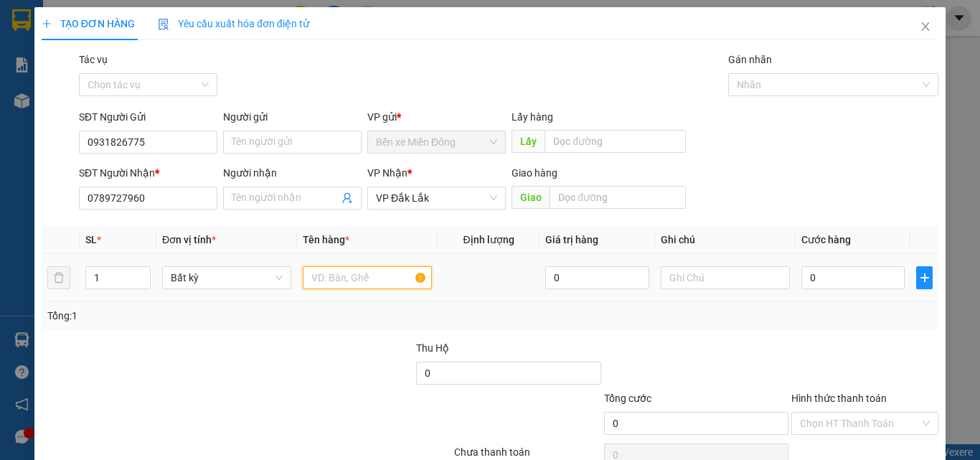
click at [372, 270] on input "text" at bounding box center [367, 277] width 129 height 23
type input "1 CỤC"
click at [795, 283] on td "0" at bounding box center [852, 278] width 115 height 48
click at [801, 283] on input "0" at bounding box center [852, 277] width 103 height 23
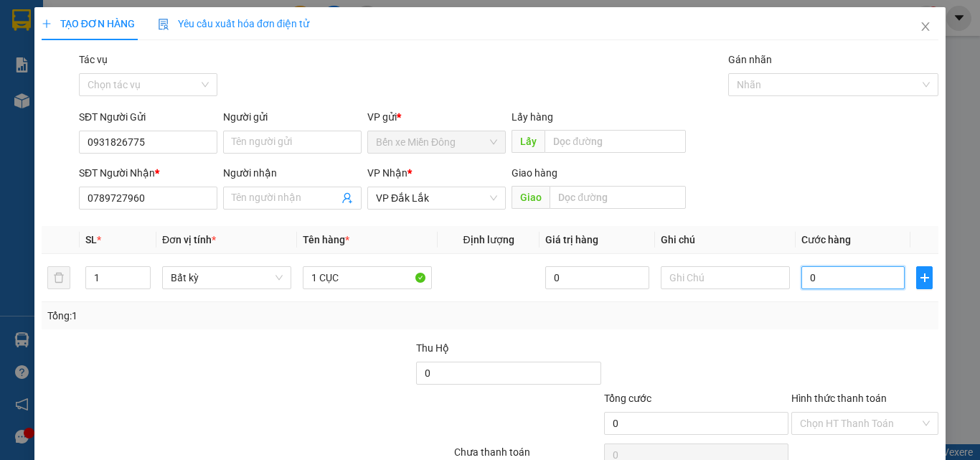
type input "05"
type input "5"
type input "050"
type input "50"
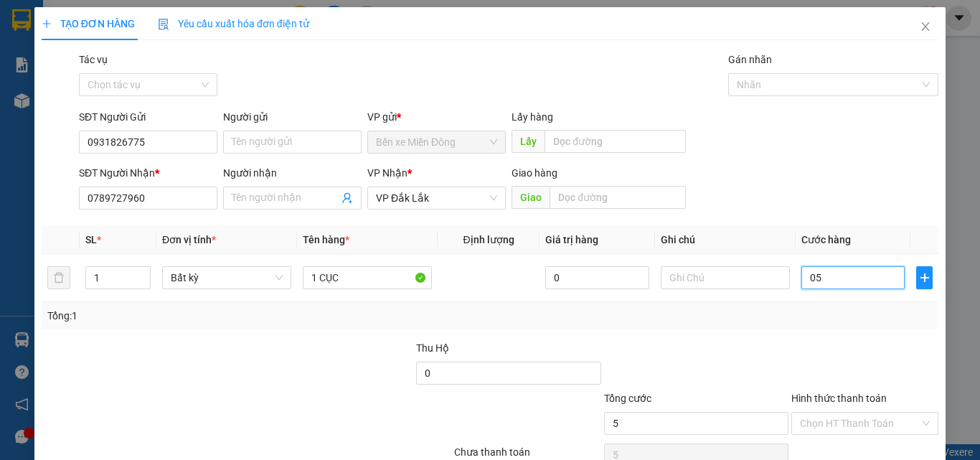
type input "50"
drag, startPoint x: 884, startPoint y: 359, endPoint x: 856, endPoint y: 384, distance: 37.6
click at [879, 362] on div at bounding box center [865, 365] width 150 height 50
drag, startPoint x: 839, startPoint y: 426, endPoint x: 841, endPoint y: 352, distance: 73.9
click at [841, 425] on input "Hình thức thanh toán" at bounding box center [860, 423] width 120 height 22
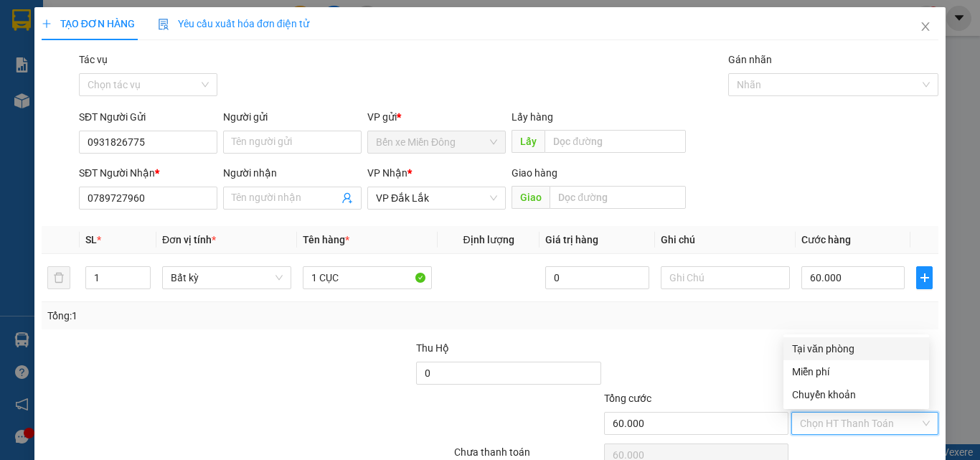
click at [841, 351] on div "Tại văn phòng" at bounding box center [856, 349] width 128 height 16
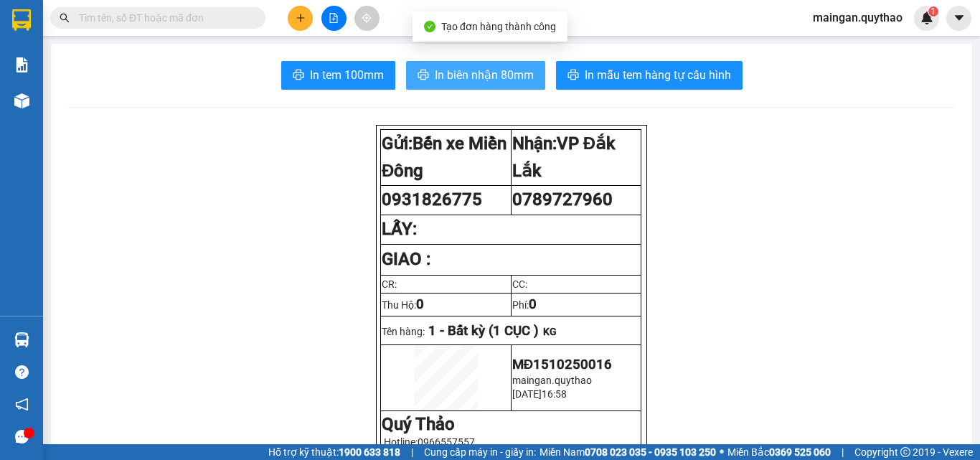
click at [447, 75] on span "In biên nhận 80mm" at bounding box center [484, 75] width 99 height 18
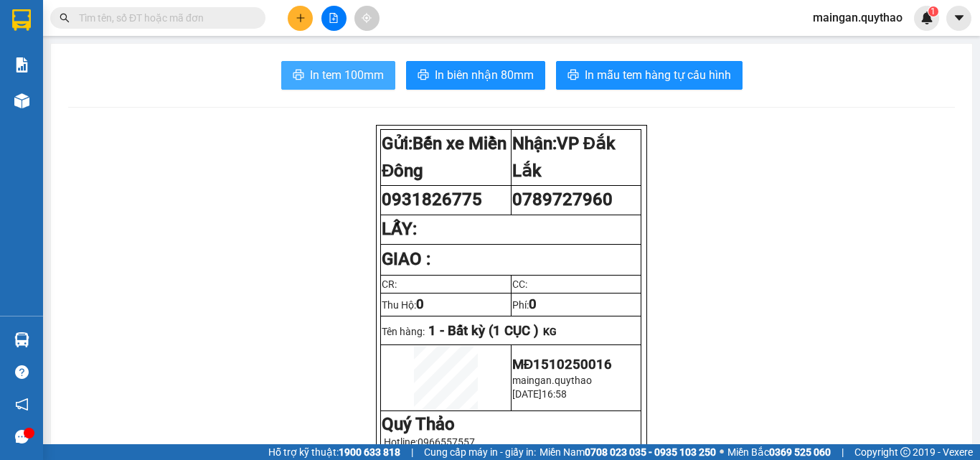
click at [339, 81] on span "In tem 100mm" at bounding box center [347, 75] width 74 height 18
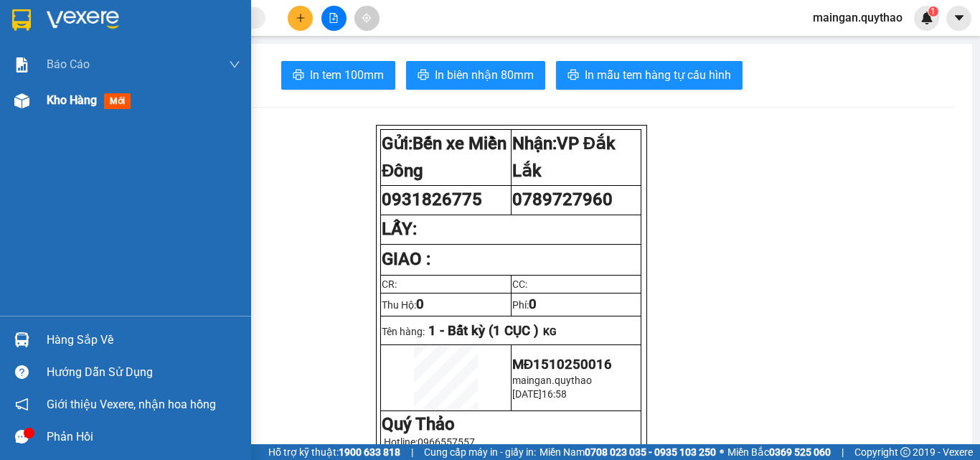
click at [83, 105] on span "Kho hàng" at bounding box center [72, 100] width 50 height 14
click at [110, 113] on div "Kho hàng mới" at bounding box center [144, 100] width 194 height 36
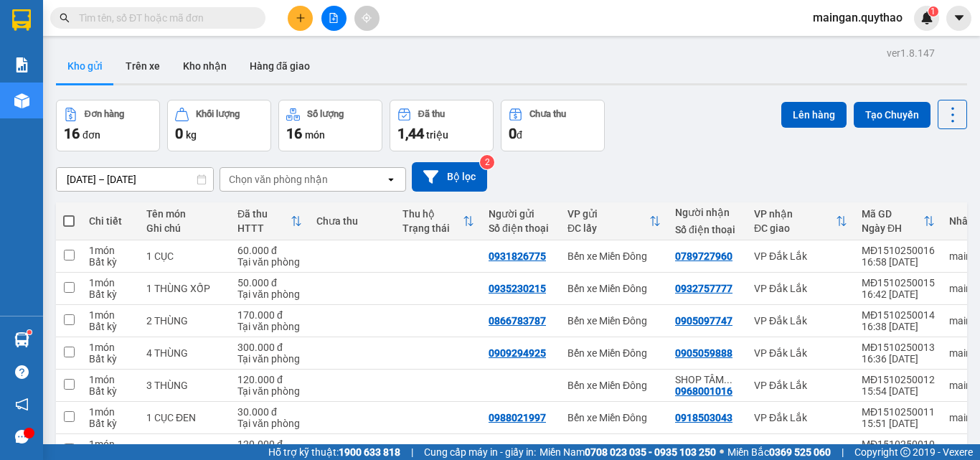
click at [113, 176] on input "[DATE] – [DATE]" at bounding box center [135, 179] width 156 height 23
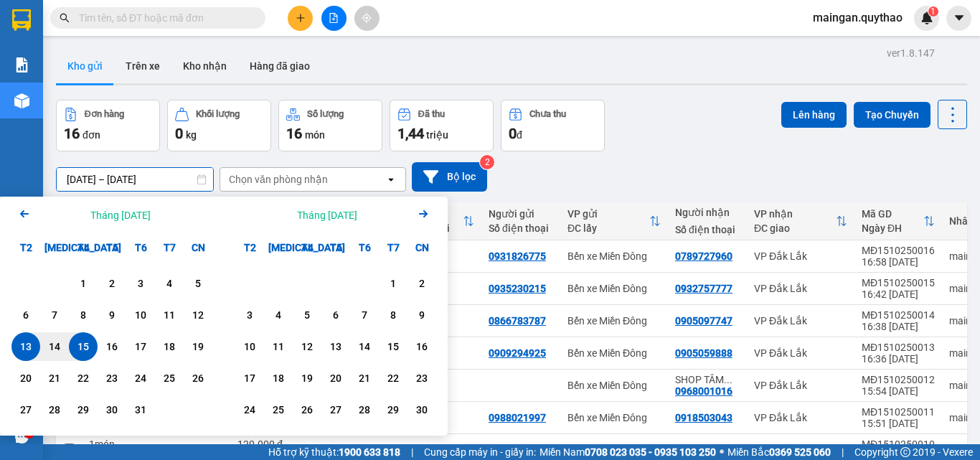
click at [90, 351] on div "15" at bounding box center [83, 346] width 20 height 17
click at [90, 349] on div "15" at bounding box center [83, 346] width 20 height 17
type input "[DATE] – [DATE]"
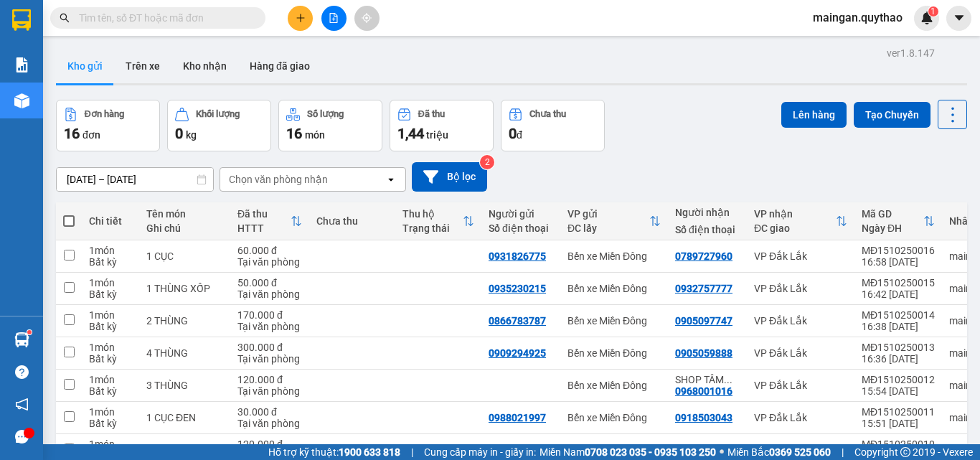
drag, startPoint x: 70, startPoint y: 199, endPoint x: 408, endPoint y: 186, distance: 338.7
click at [72, 215] on span at bounding box center [68, 220] width 11 height 11
click at [69, 214] on input "checkbox" at bounding box center [69, 214] width 0 height 0
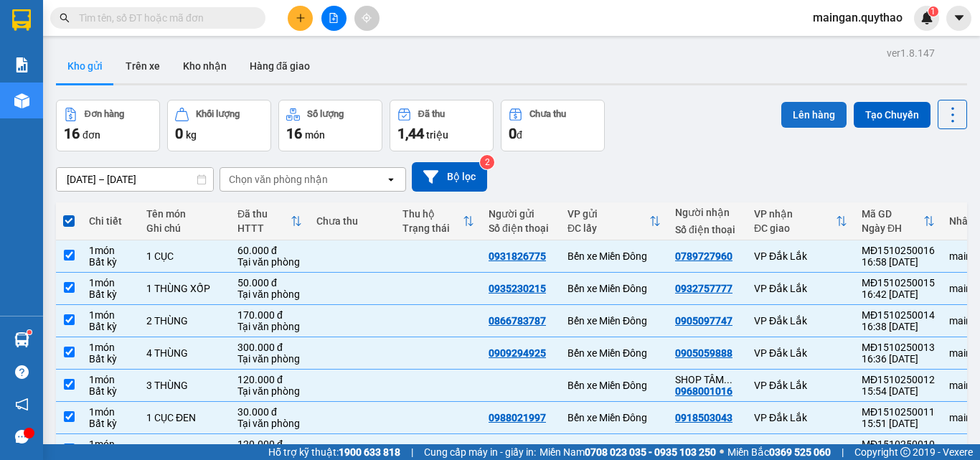
click at [812, 102] on button "Lên hàng" at bounding box center [813, 115] width 65 height 26
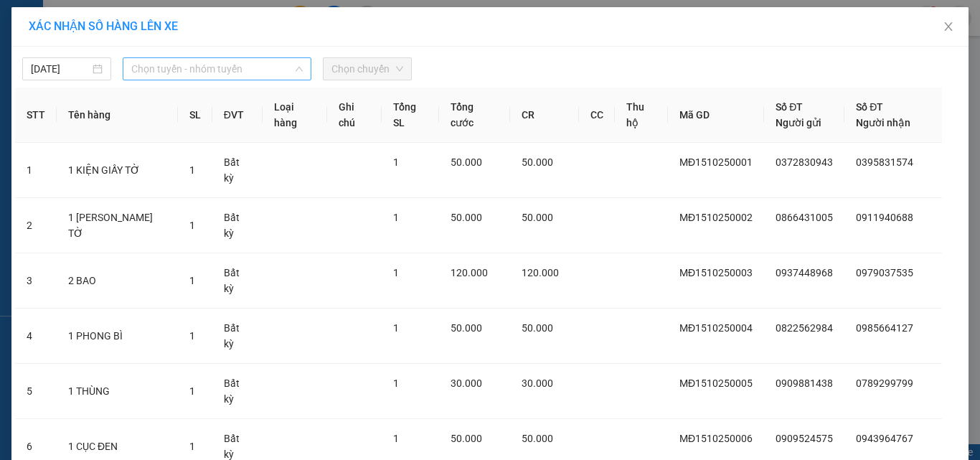
drag, startPoint x: 143, startPoint y: 65, endPoint x: 174, endPoint y: 166, distance: 106.4
click at [145, 65] on span "Chọn tuyến - nhóm tuyến" at bounding box center [216, 69] width 171 height 22
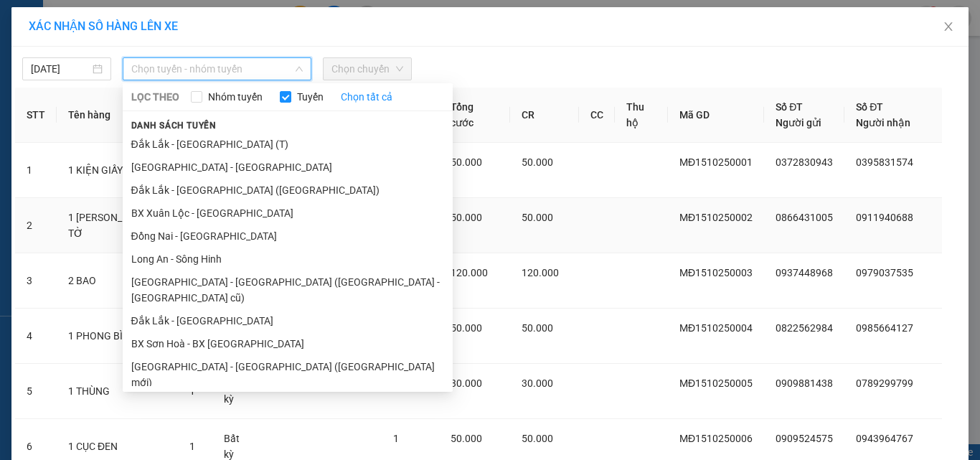
drag, startPoint x: 185, startPoint y: 350, endPoint x: 338, endPoint y: 214, distance: 204.7
click at [190, 355] on li "[GEOGRAPHIC_DATA] - [GEOGRAPHIC_DATA] ([GEOGRAPHIC_DATA] mới)" at bounding box center [288, 374] width 330 height 39
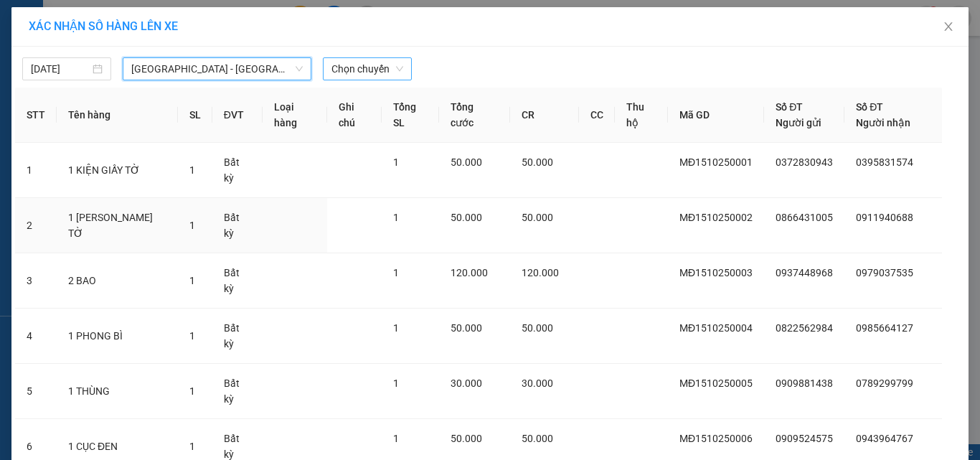
click at [386, 70] on span "Chọn chuyến" at bounding box center [367, 69] width 72 height 22
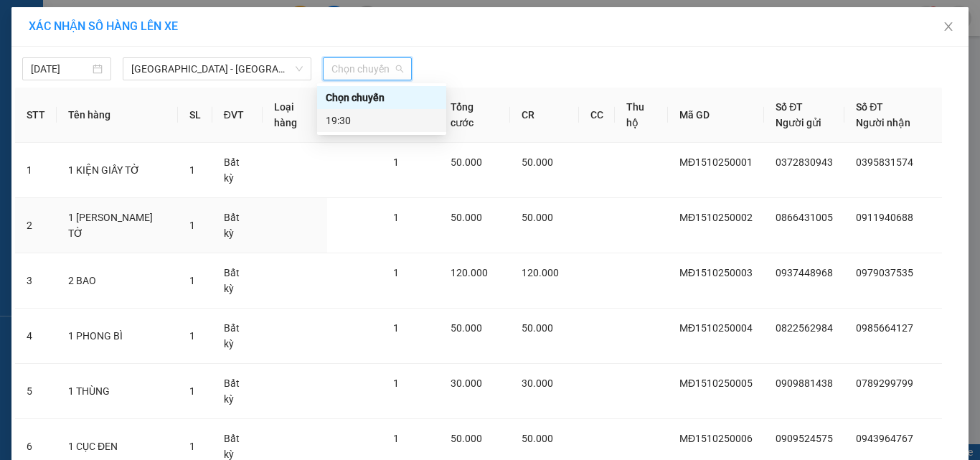
click at [387, 122] on div "19:30" at bounding box center [382, 121] width 112 height 16
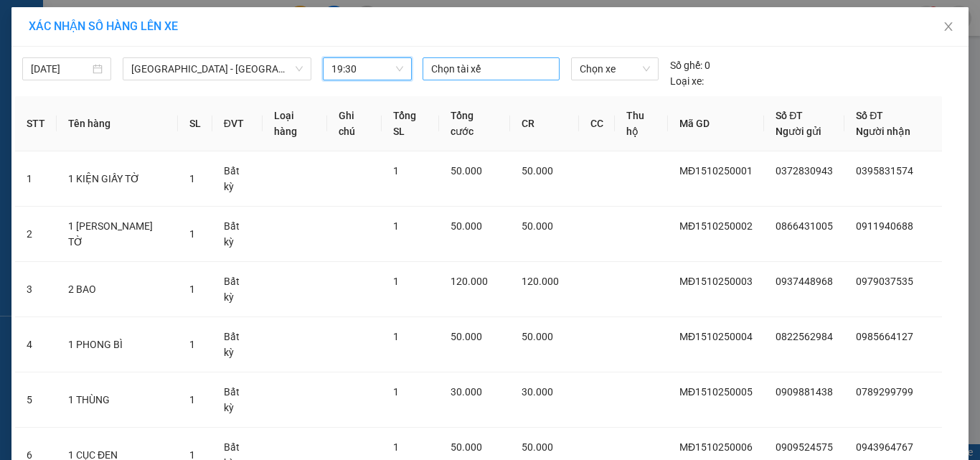
click at [453, 71] on div at bounding box center [491, 68] width 131 height 17
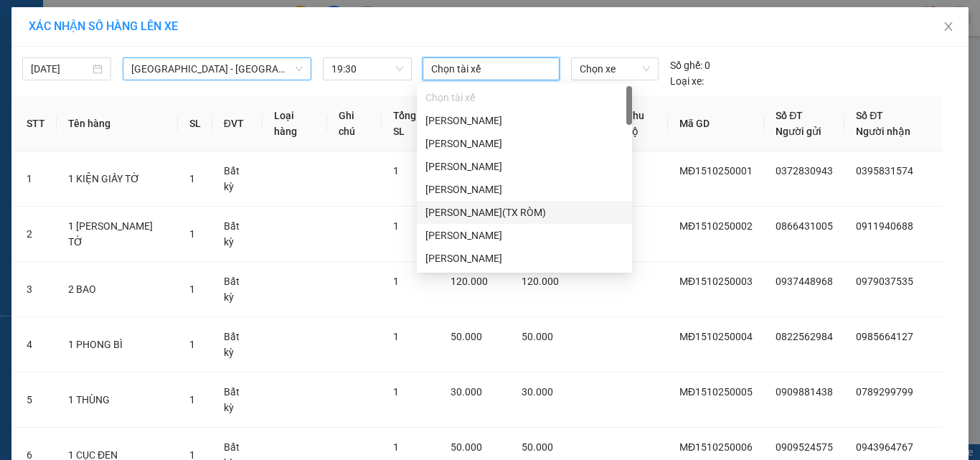
click at [199, 65] on span "[GEOGRAPHIC_DATA] - [GEOGRAPHIC_DATA] ([GEOGRAPHIC_DATA] mới)" at bounding box center [216, 69] width 171 height 22
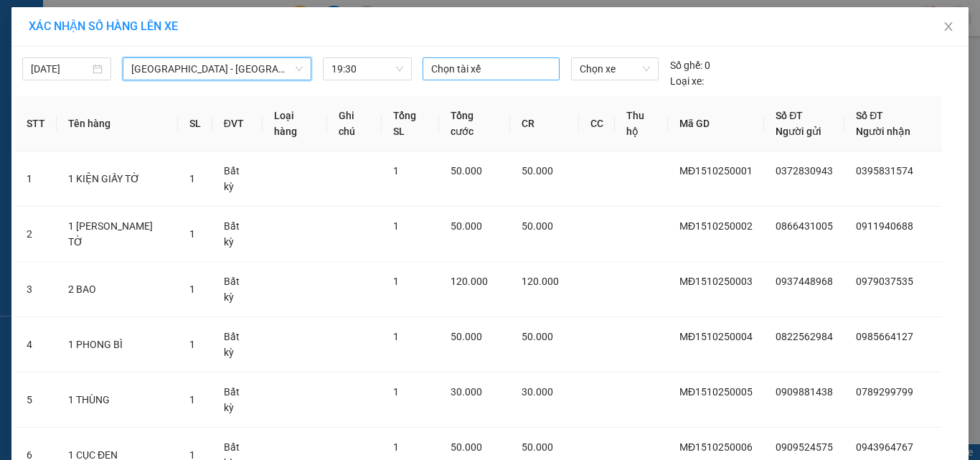
drag, startPoint x: 476, startPoint y: 60, endPoint x: 480, endPoint y: 132, distance: 72.5
click at [476, 62] on div "Chọn tài xế" at bounding box center [491, 68] width 138 height 23
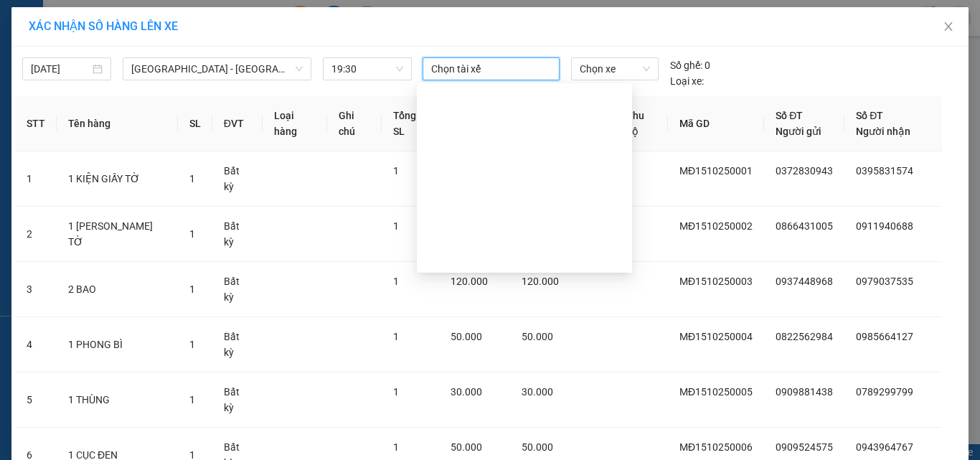
click at [478, 365] on div "[PERSON_NAME]" at bounding box center [524, 373] width 198 height 16
click at [601, 78] on span "Chọn xe" at bounding box center [615, 69] width 70 height 22
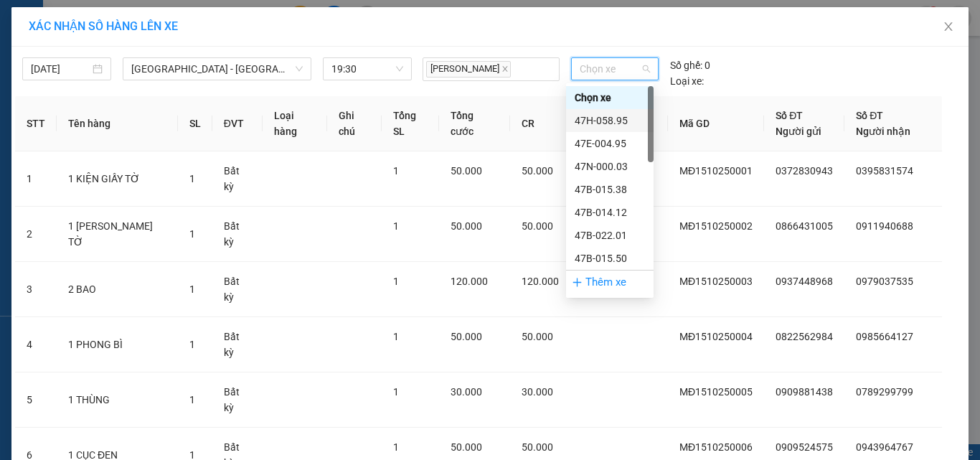
click at [609, 118] on div "47H-058.95" at bounding box center [609, 121] width 70 height 16
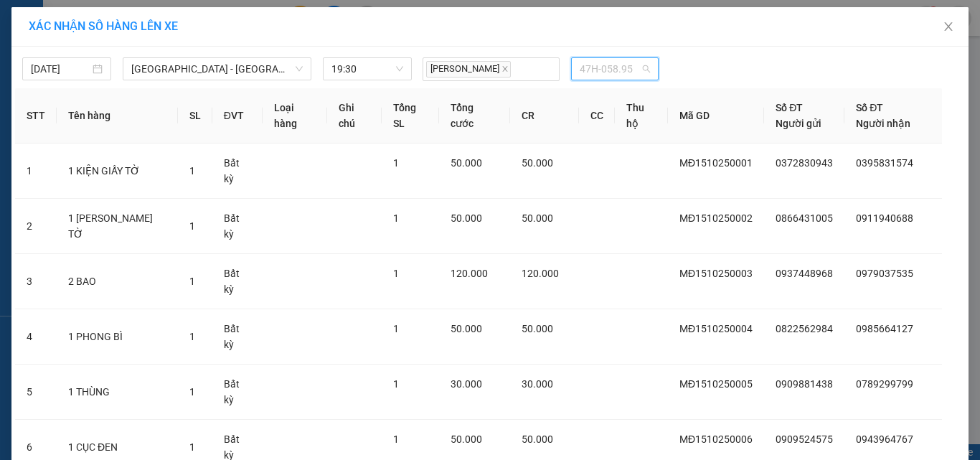
click at [605, 70] on span "47H-058.95" at bounding box center [615, 69] width 70 height 22
click at [637, 75] on span "47F-005.49" at bounding box center [615, 69] width 70 height 22
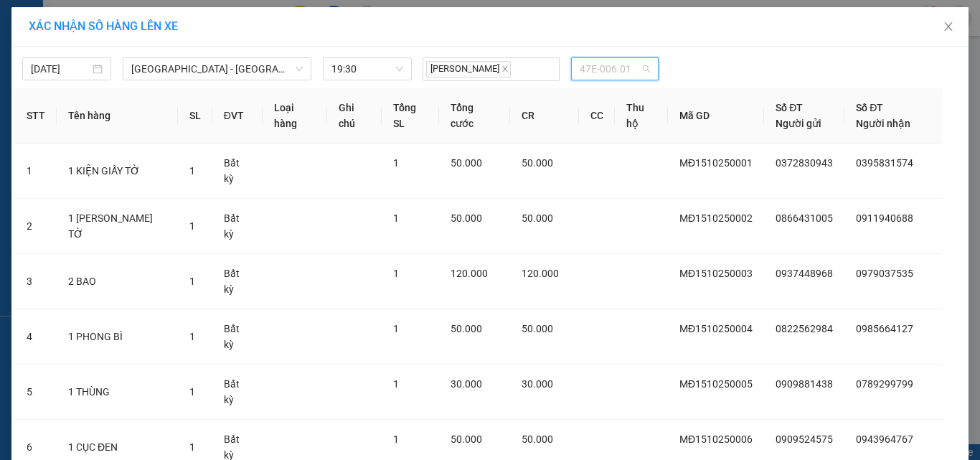
drag, startPoint x: 598, startPoint y: 77, endPoint x: 623, endPoint y: 209, distance: 134.2
click at [600, 83] on body "Kết quả tìm kiếm ( 0 ) Bộ lọc No Data maingan.quythao 1 Báo cáo Báo cáo dòng ti…" at bounding box center [490, 230] width 980 height 460
click at [621, 70] on span "47F-005.49" at bounding box center [615, 69] width 70 height 22
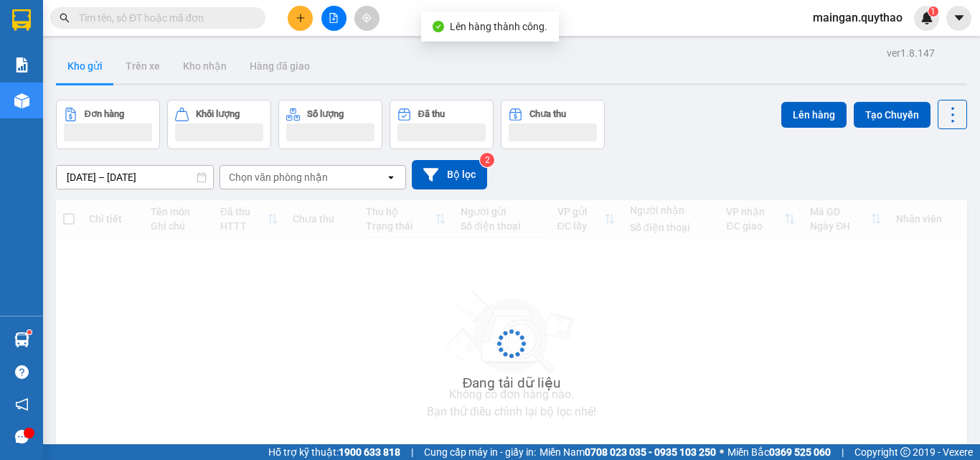
click at [337, 27] on button at bounding box center [333, 18] width 25 height 25
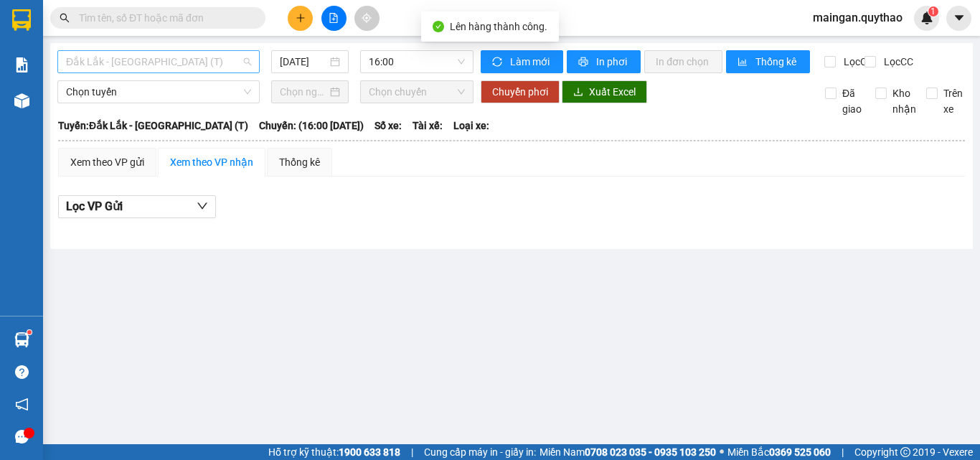
click at [241, 60] on span "Đắk Lắk - [GEOGRAPHIC_DATA] (T)" at bounding box center [158, 62] width 185 height 22
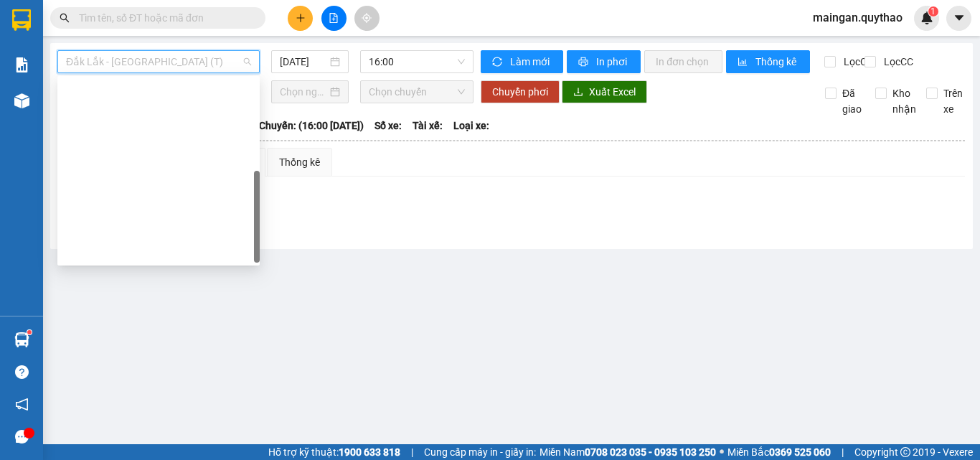
drag, startPoint x: 142, startPoint y: 105, endPoint x: 224, endPoint y: 94, distance: 83.2
click at [144, 308] on div "[GEOGRAPHIC_DATA] - [GEOGRAPHIC_DATA] ([GEOGRAPHIC_DATA] mới)" at bounding box center [158, 319] width 202 height 23
type input "[DATE]"
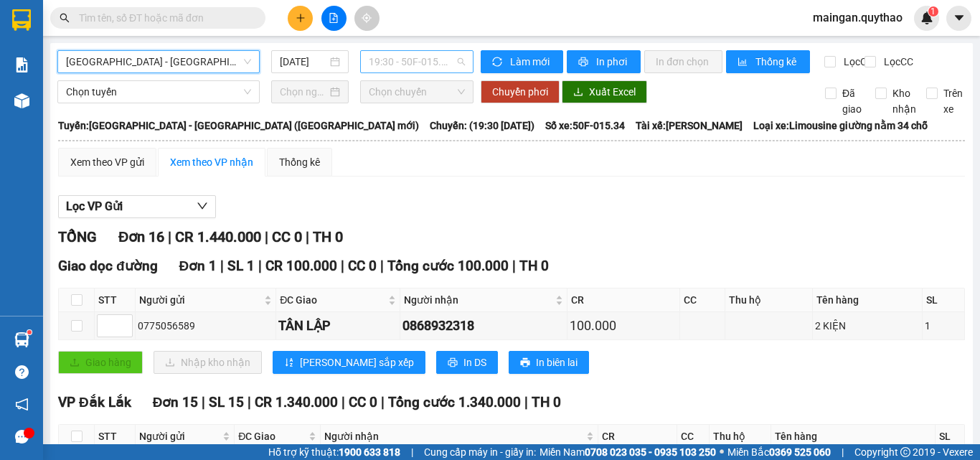
click at [426, 60] on span "19:30 - 50F-015.34" at bounding box center [417, 62] width 96 height 22
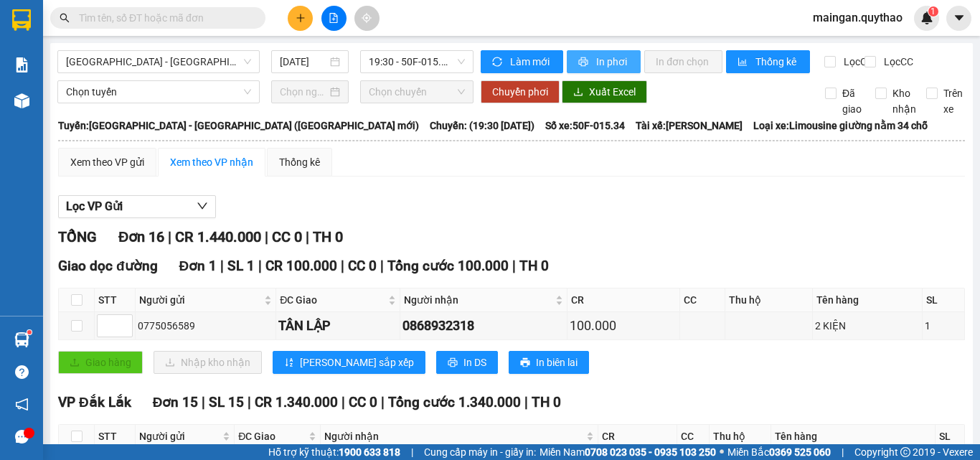
click at [620, 63] on span "In phơi" at bounding box center [612, 62] width 33 height 16
drag, startPoint x: 136, startPoint y: 42, endPoint x: 138, endPoint y: 57, distance: 16.0
click at [137, 48] on main "Sài Gòn - Đắk Lắk (BXMĐ mới) 15/10/2025 19:30 - 50F-015.34 Làm mới In phơi In đ…" at bounding box center [490, 222] width 980 height 444
click at [361, 67] on div "19:30 - 50F-015.34" at bounding box center [416, 61] width 113 height 23
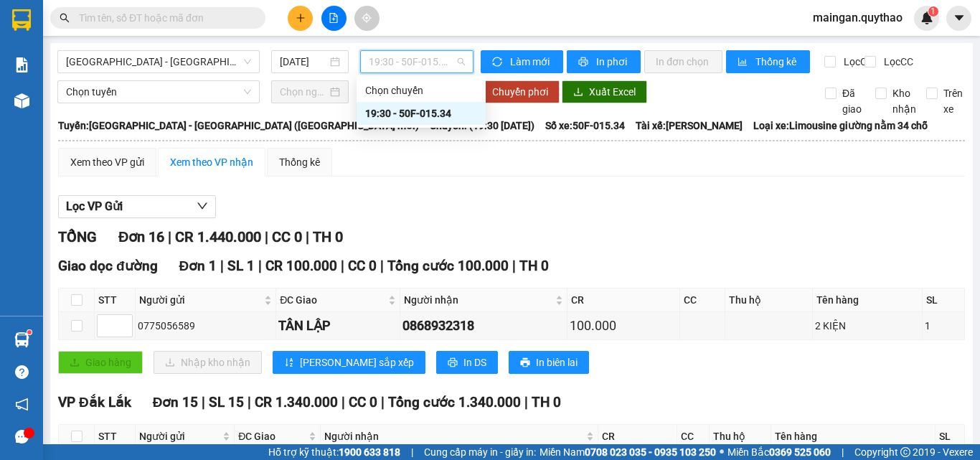
click at [399, 119] on div "19:30 - 50F-015.34" at bounding box center [421, 113] width 112 height 16
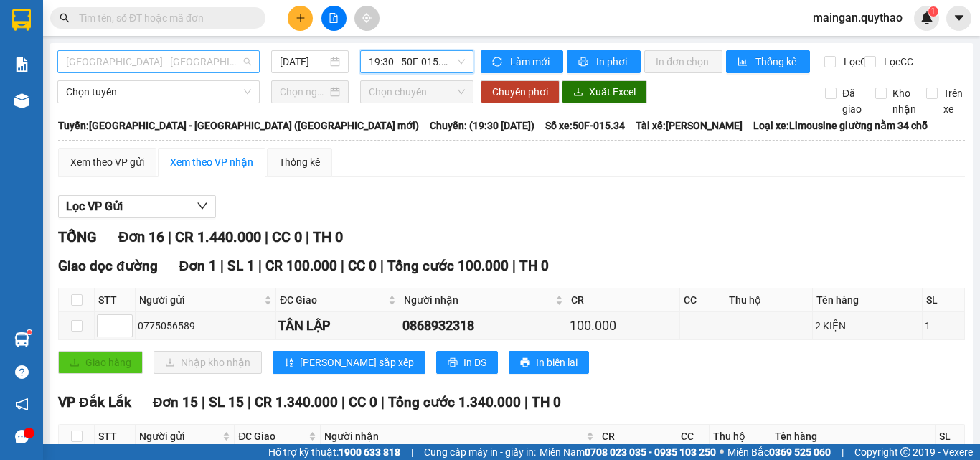
drag, startPoint x: 186, startPoint y: 55, endPoint x: 184, endPoint y: 64, distance: 9.8
click at [186, 56] on span "[GEOGRAPHIC_DATA] - [GEOGRAPHIC_DATA] ([GEOGRAPHIC_DATA] mới)" at bounding box center [158, 62] width 185 height 22
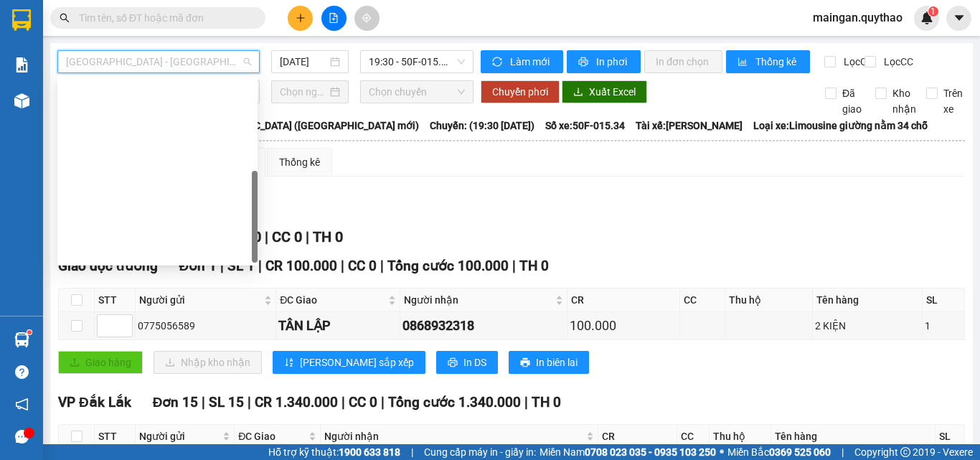
click at [136, 312] on div "[GEOGRAPHIC_DATA] - [GEOGRAPHIC_DATA] ([GEOGRAPHIC_DATA] mới)" at bounding box center [157, 320] width 183 height 16
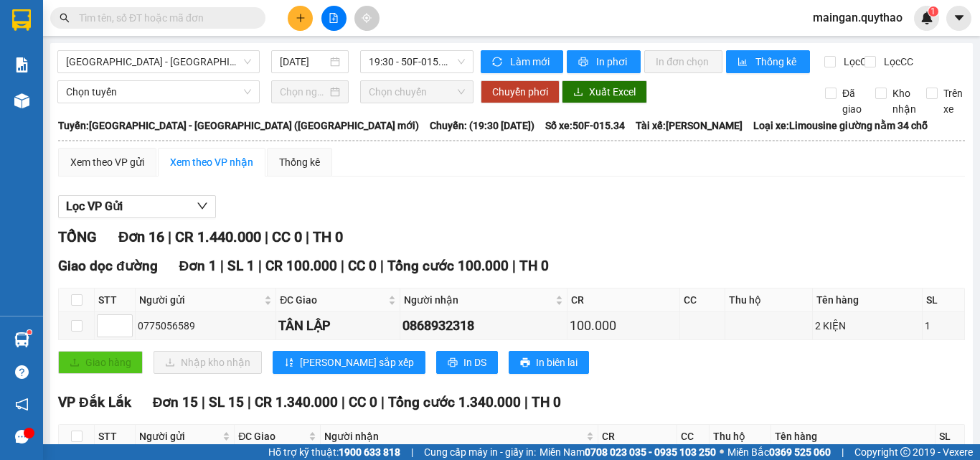
drag, startPoint x: 330, startPoint y: 326, endPoint x: 417, endPoint y: 379, distance: 102.7
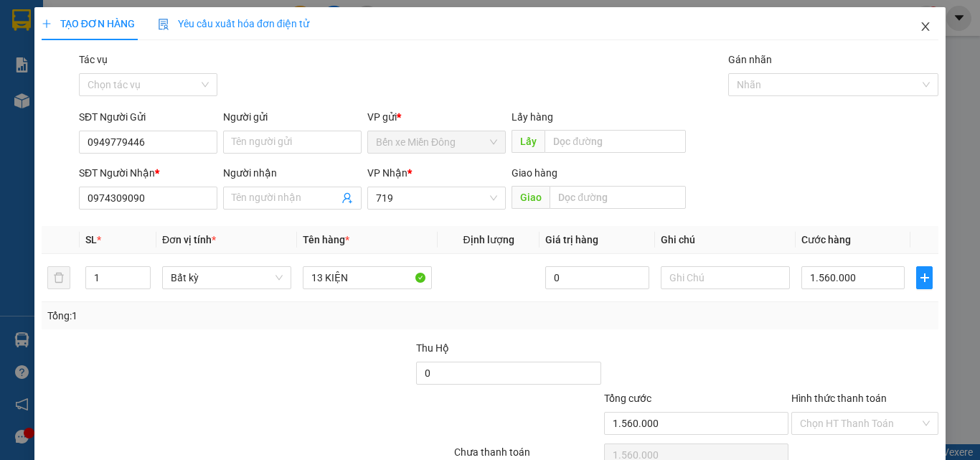
click at [919, 29] on icon "close" at bounding box center [924, 26] width 11 height 11
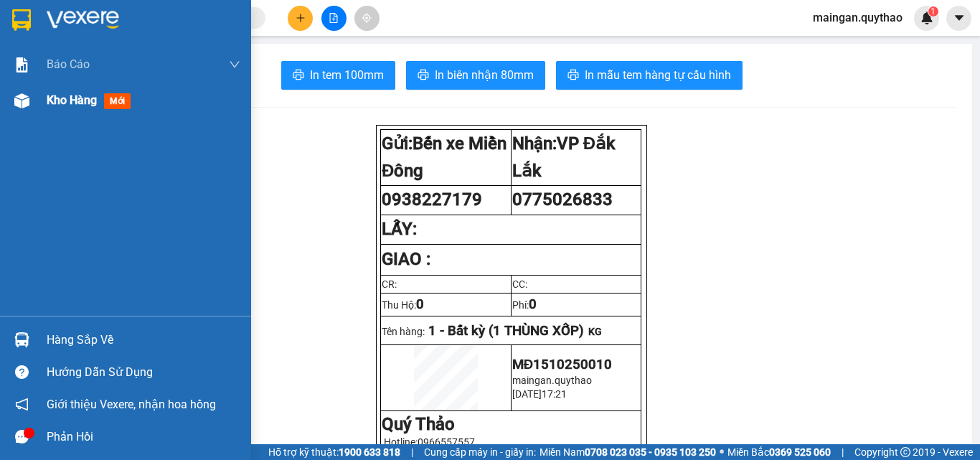
click at [33, 92] on div at bounding box center [21, 100] width 25 height 25
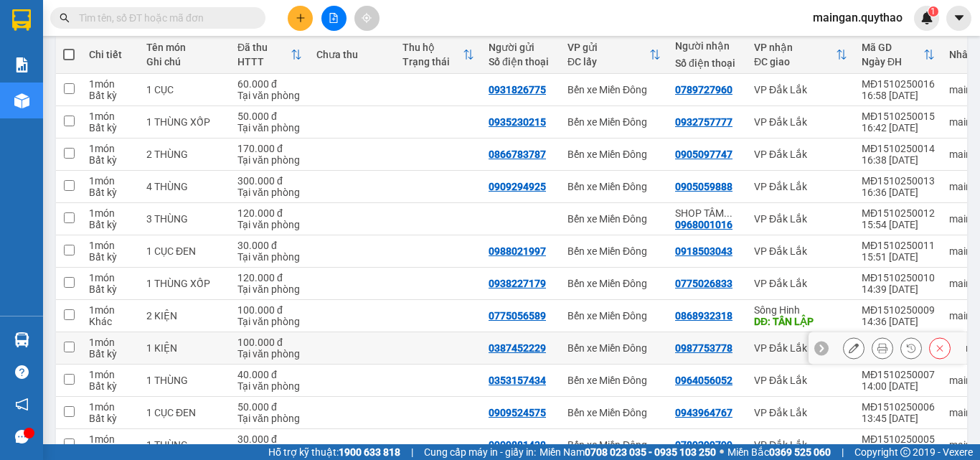
scroll to position [162, 0]
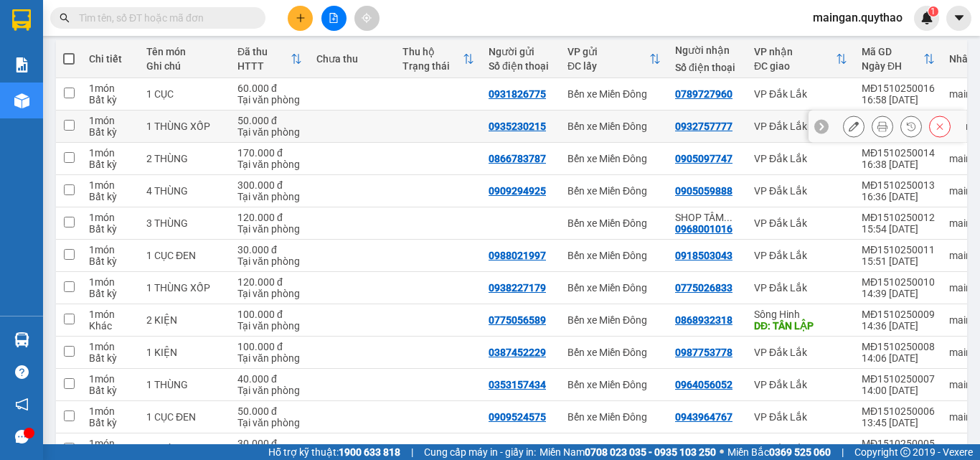
click at [877, 122] on icon at bounding box center [882, 126] width 10 height 10
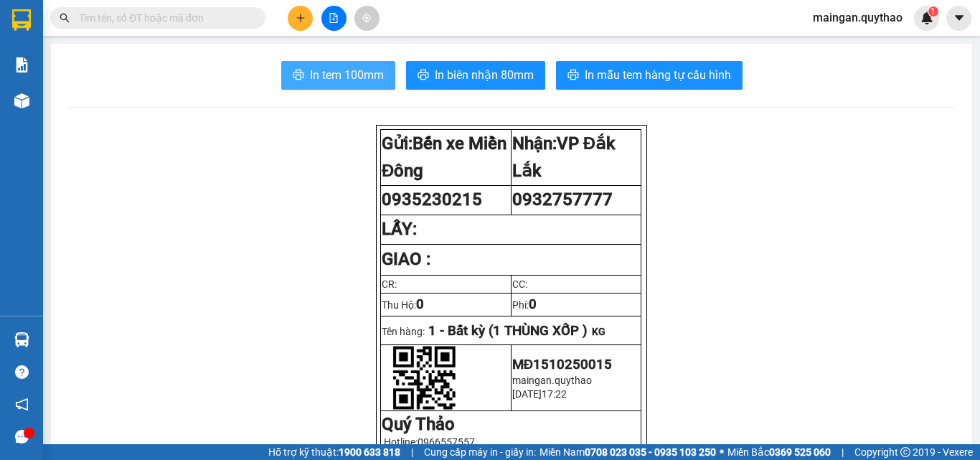
click at [303, 67] on button "In tem 100mm" at bounding box center [338, 75] width 114 height 29
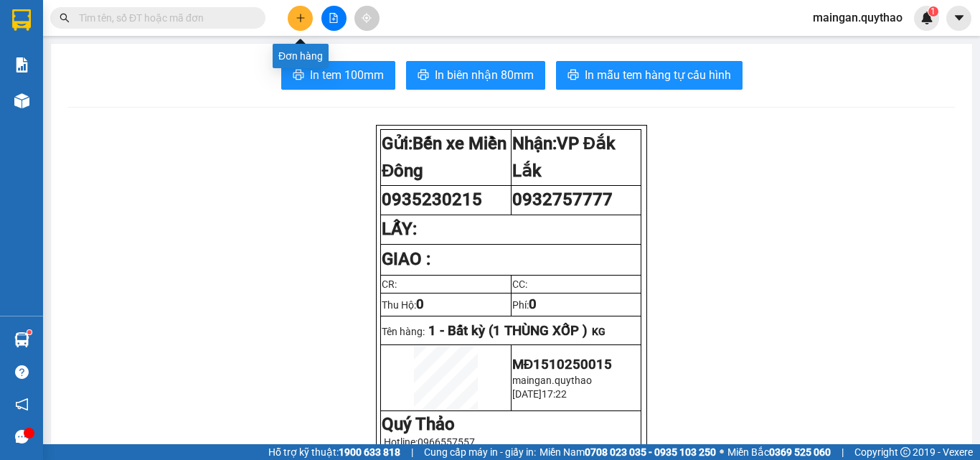
click at [307, 18] on button at bounding box center [300, 18] width 25 height 25
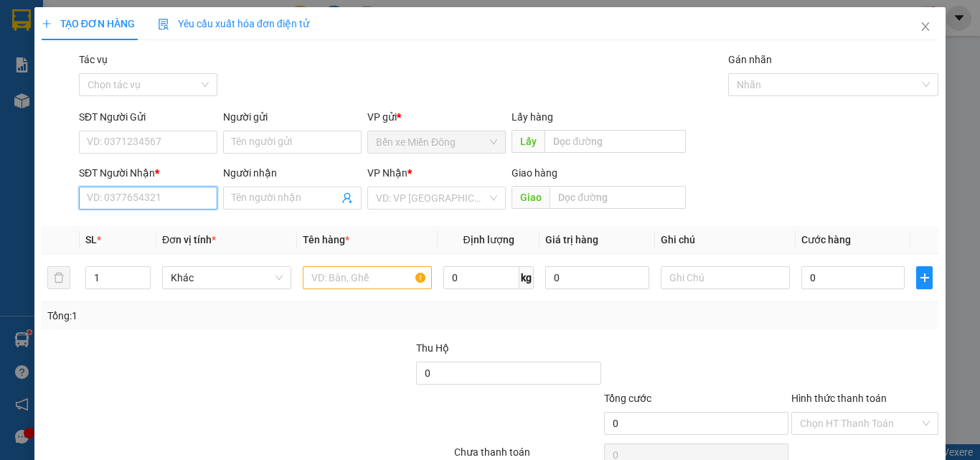
click at [126, 207] on input "SĐT Người Nhận *" at bounding box center [148, 197] width 138 height 23
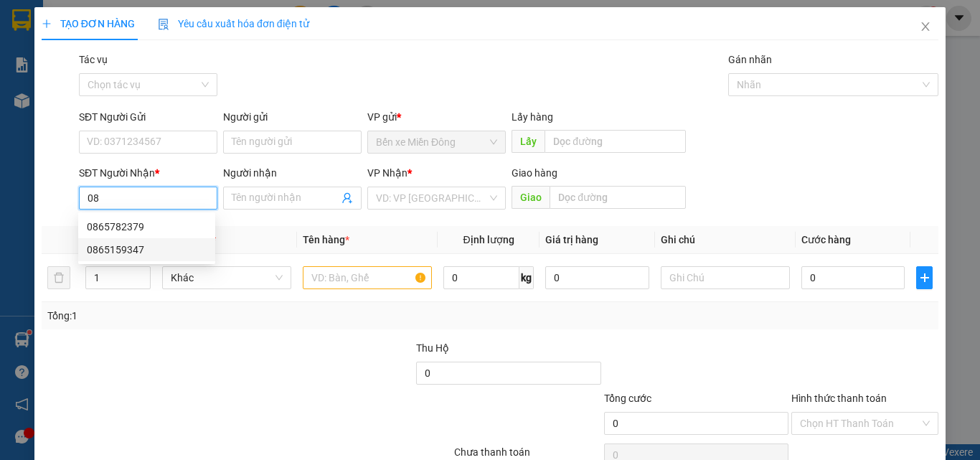
click at [115, 250] on div "0865159347" at bounding box center [147, 250] width 120 height 16
type input "0865159347"
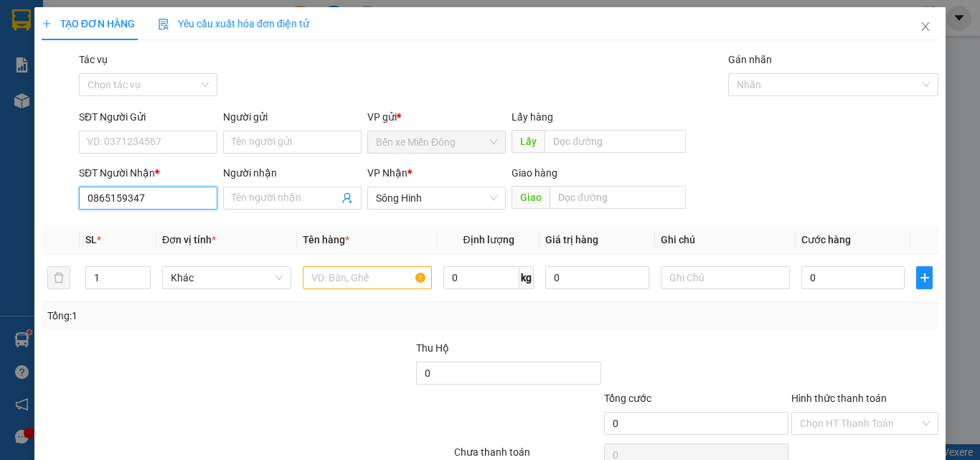
click at [160, 204] on input "0865159347" at bounding box center [148, 197] width 138 height 23
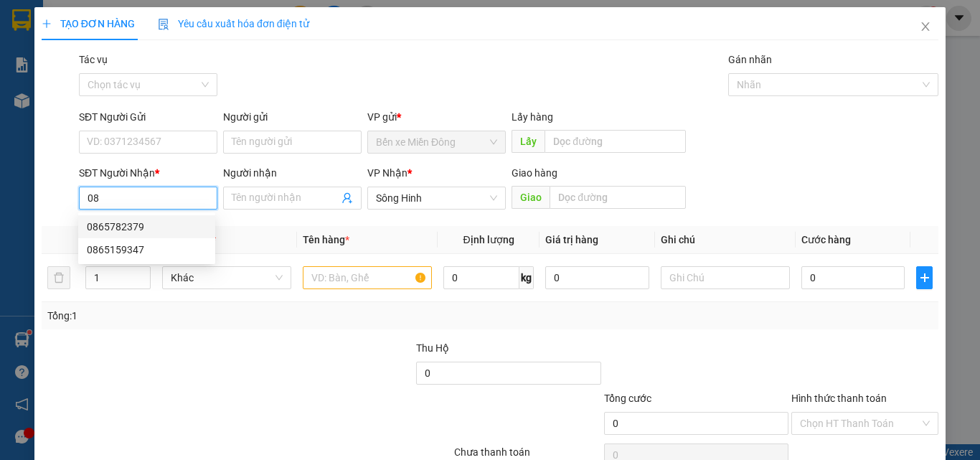
click at [136, 224] on div "0865782379" at bounding box center [147, 227] width 120 height 16
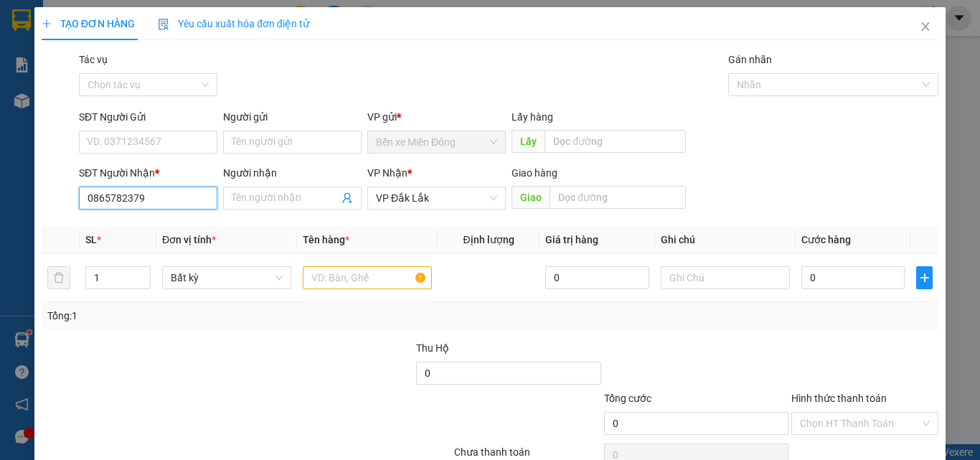
click at [156, 202] on input "0865782379" at bounding box center [148, 197] width 138 height 23
click at [176, 201] on input "0865782379" at bounding box center [148, 197] width 138 height 23
type input "0"
paste input "0865782379"
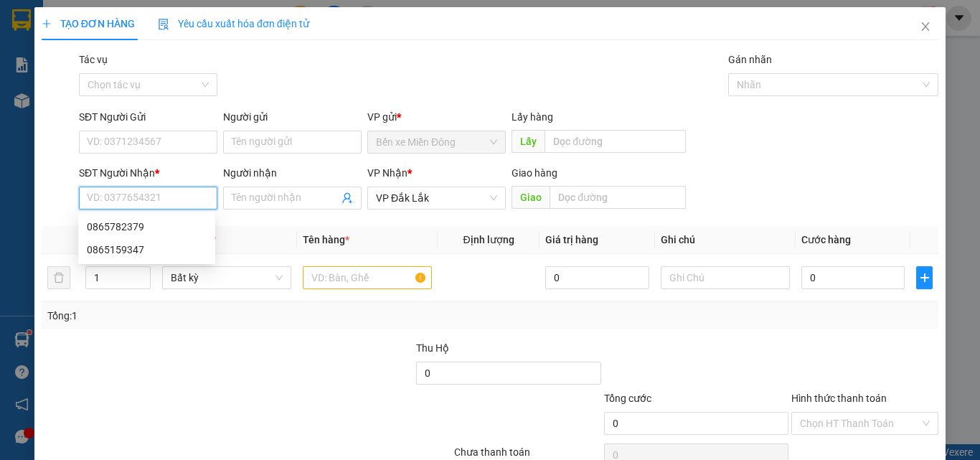
type input "0865782379"
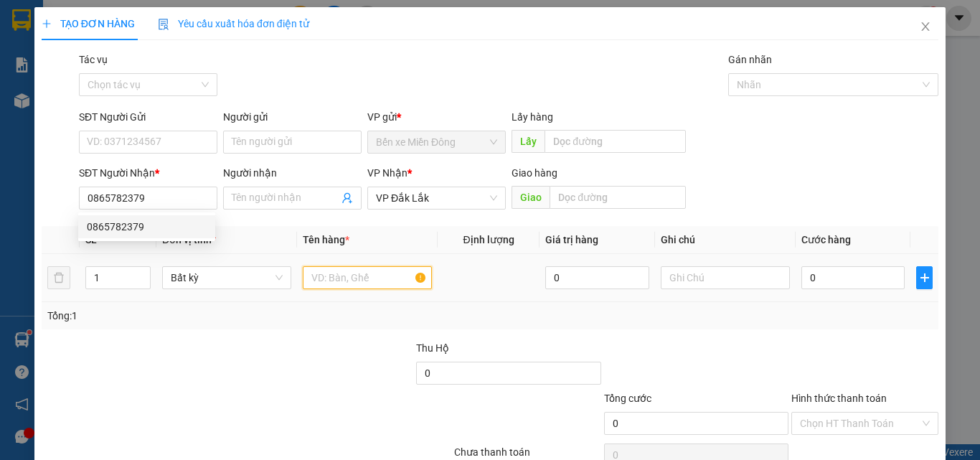
drag, startPoint x: 319, startPoint y: 268, endPoint x: 323, endPoint y: 275, distance: 7.8
click at [322, 273] on input "text" at bounding box center [367, 277] width 129 height 23
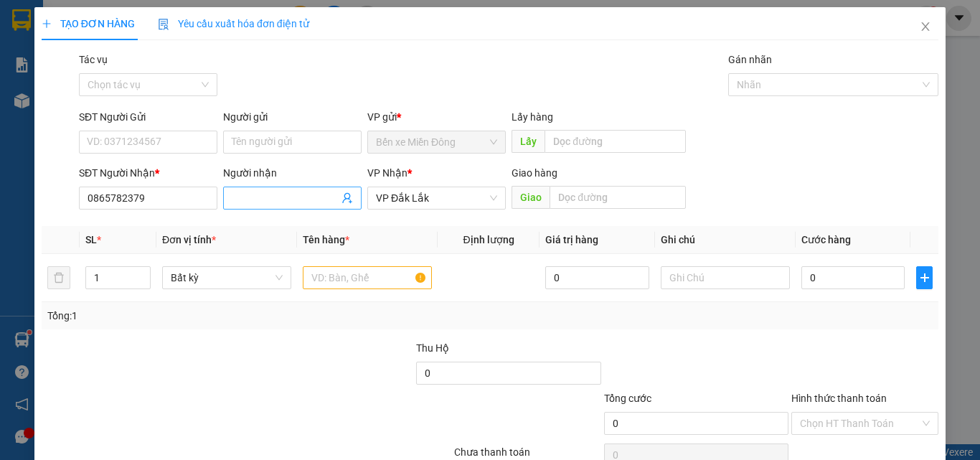
click at [252, 198] on input "Người nhận" at bounding box center [285, 198] width 107 height 16
type input "CHÁO"
click at [367, 272] on input "text" at bounding box center [367, 277] width 129 height 23
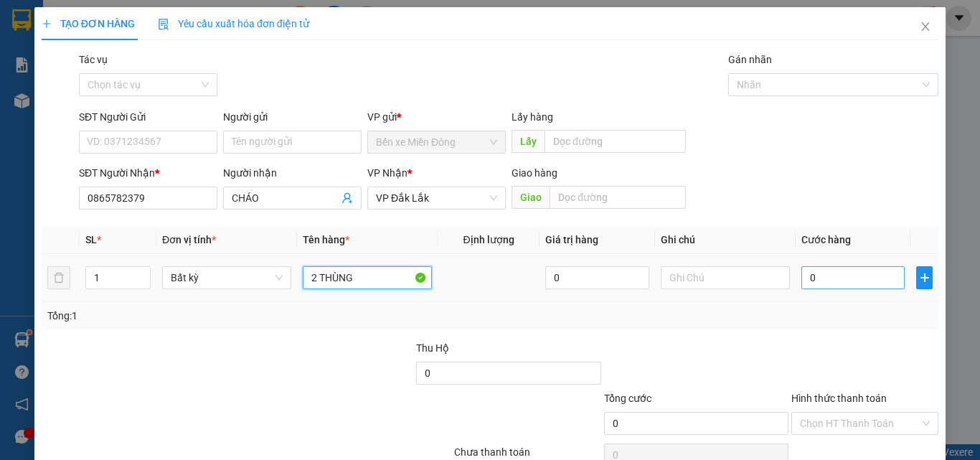
type input "2 THÙNG"
click at [818, 272] on input "0" at bounding box center [852, 277] width 103 height 23
type input "01"
type input "1"
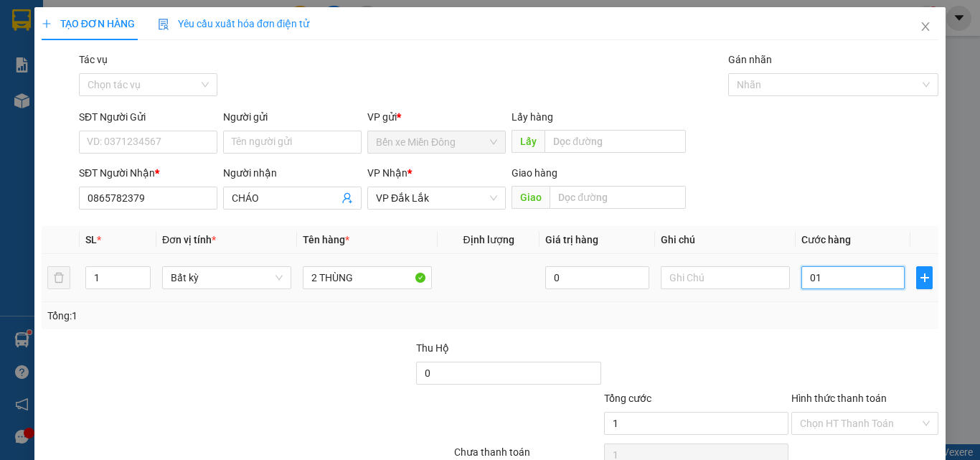
type input "010"
type input "10"
type input "0.100"
type input "100"
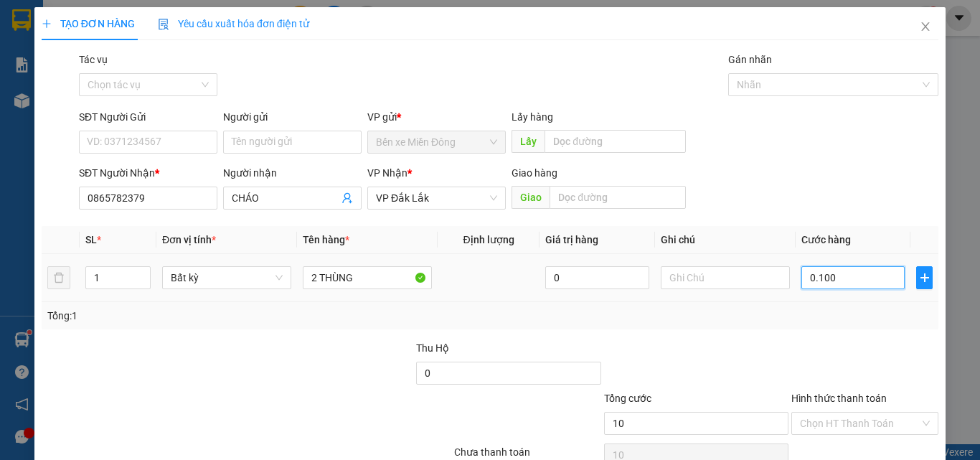
type input "100"
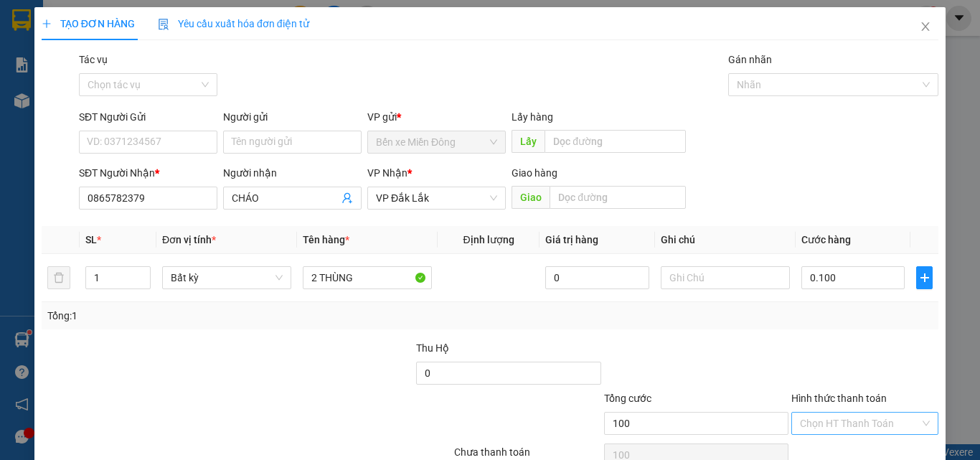
type input "100.000"
click at [862, 412] on input "Hình thức thanh toán" at bounding box center [860, 423] width 120 height 22
click at [827, 444] on div "Tại văn phòng" at bounding box center [856, 452] width 128 height 16
type input "0"
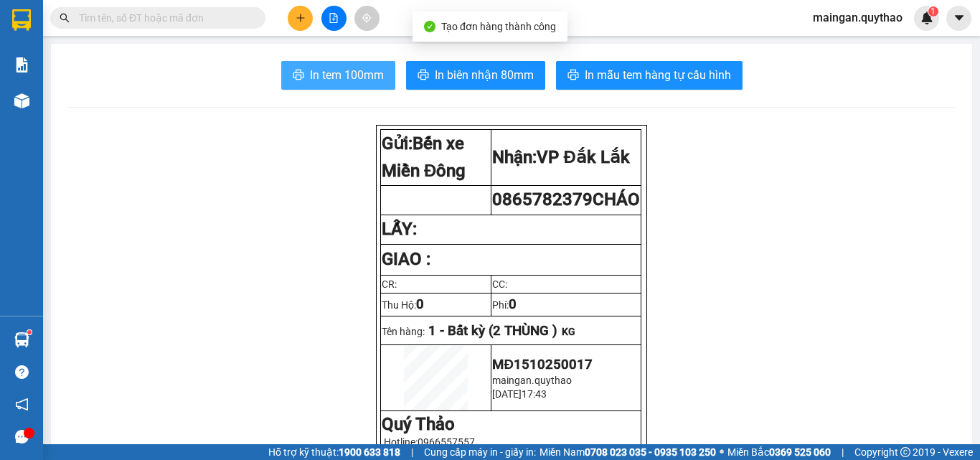
click at [350, 81] on span "In tem 100mm" at bounding box center [347, 75] width 74 height 18
click at [363, 80] on span "In tem 100mm" at bounding box center [347, 75] width 74 height 18
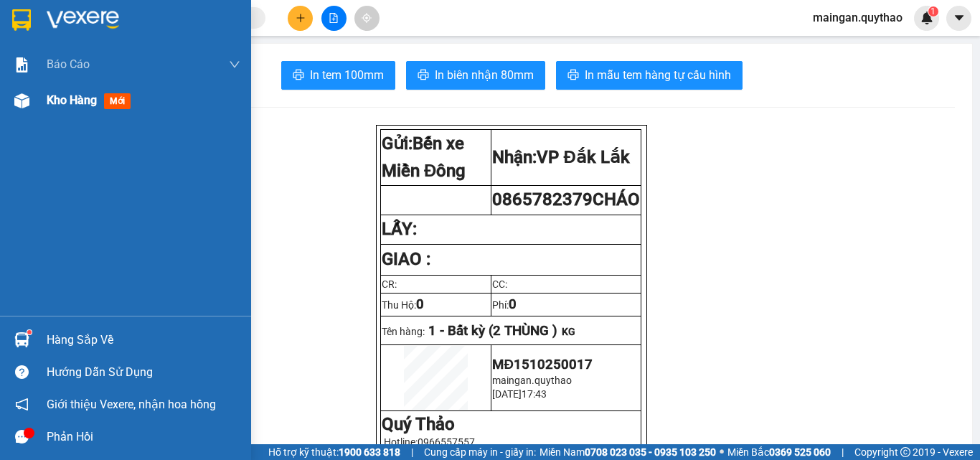
click at [51, 86] on div "Kho hàng mới" at bounding box center [144, 100] width 194 height 36
click at [62, 93] on span "Kho hàng" at bounding box center [72, 100] width 50 height 14
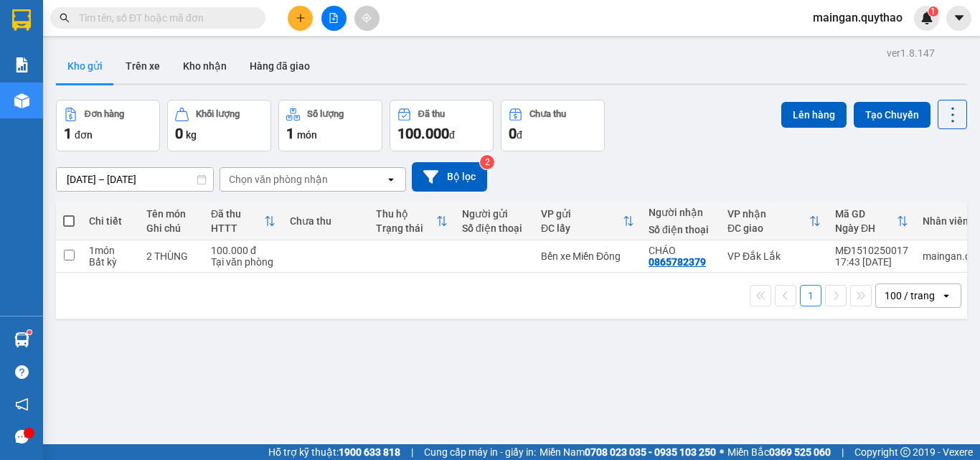
click at [67, 217] on span at bounding box center [68, 220] width 11 height 11
click at [69, 214] on input "checkbox" at bounding box center [69, 214] width 0 height 0
checkbox input "true"
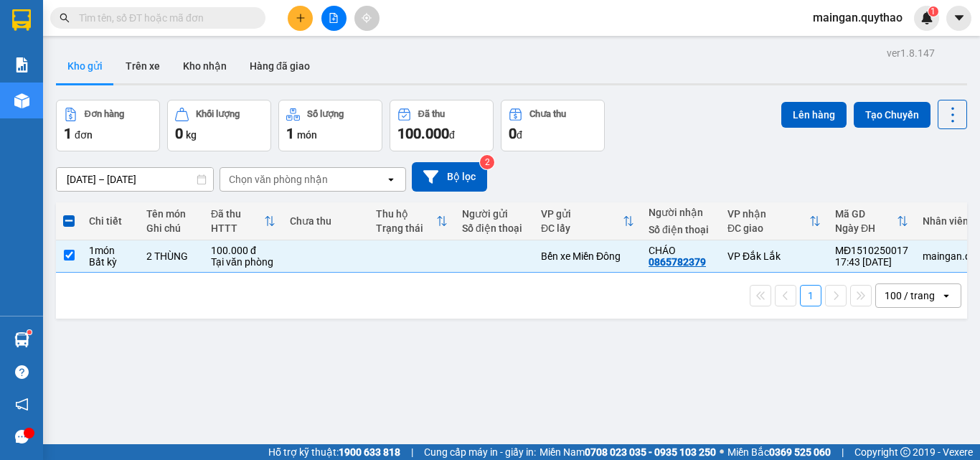
click at [126, 176] on input "[DATE] – [DATE]" at bounding box center [135, 179] width 156 height 23
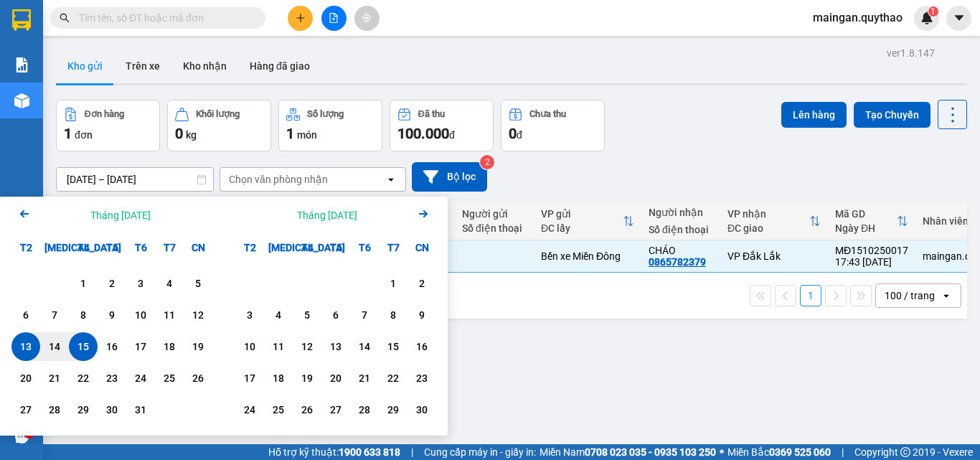
click at [77, 343] on div "15" at bounding box center [83, 346] width 20 height 17
type input "[DATE] – [DATE]"
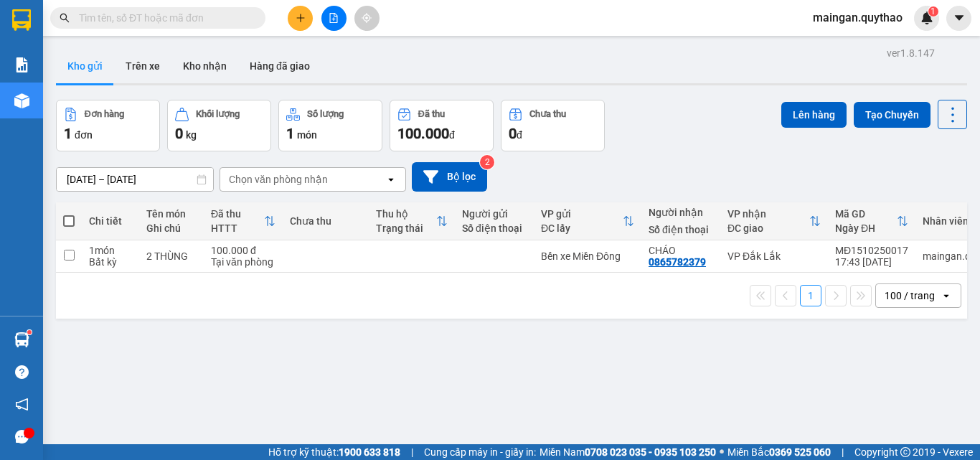
drag, startPoint x: 63, startPoint y: 224, endPoint x: 115, endPoint y: 204, distance: 56.1
click at [74, 222] on span at bounding box center [68, 220] width 11 height 11
click at [69, 214] on input "checkbox" at bounding box center [69, 214] width 0 height 0
checkbox input "true"
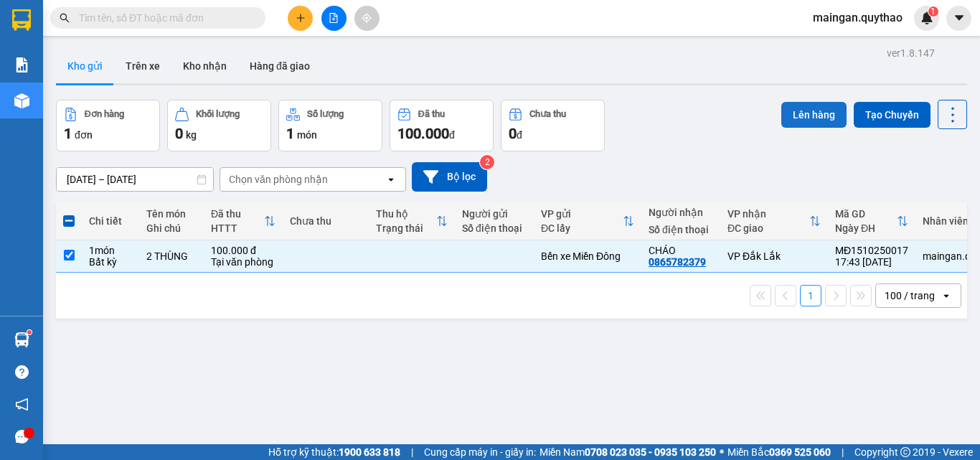
drag, startPoint x: 822, startPoint y: 134, endPoint x: 810, endPoint y: 120, distance: 18.4
click at [814, 127] on div "Lên hàng Tạo Chuyến" at bounding box center [874, 126] width 186 height 52
click at [810, 120] on button "Lên hàng" at bounding box center [813, 115] width 65 height 26
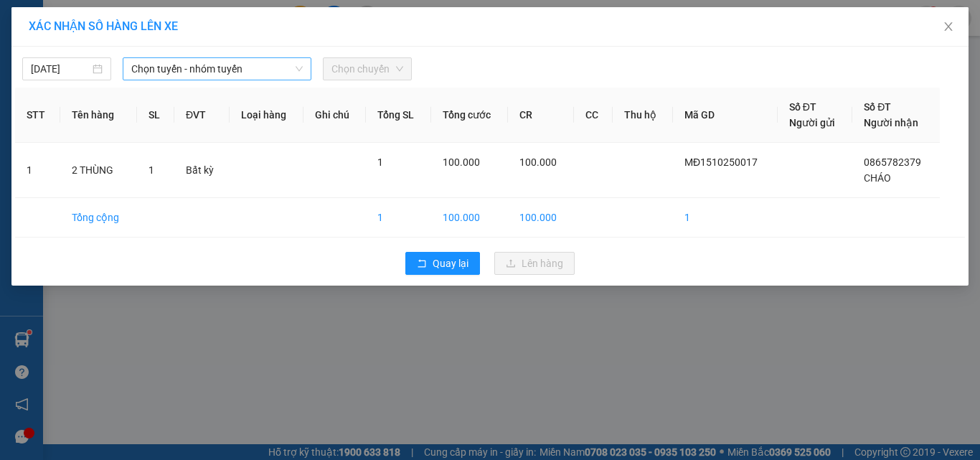
click at [230, 70] on span "Chọn tuyến - nhóm tuyến" at bounding box center [216, 69] width 171 height 22
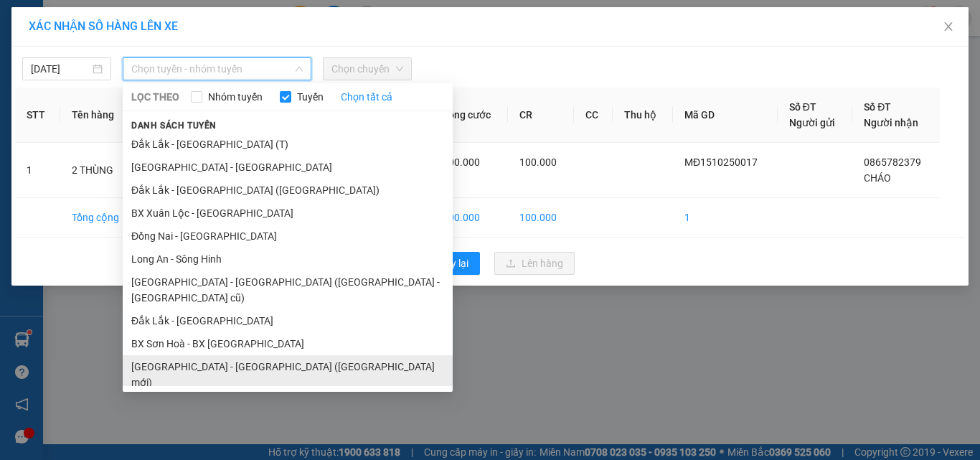
click at [212, 355] on li "[GEOGRAPHIC_DATA] - [GEOGRAPHIC_DATA] ([GEOGRAPHIC_DATA] mới)" at bounding box center [288, 374] width 330 height 39
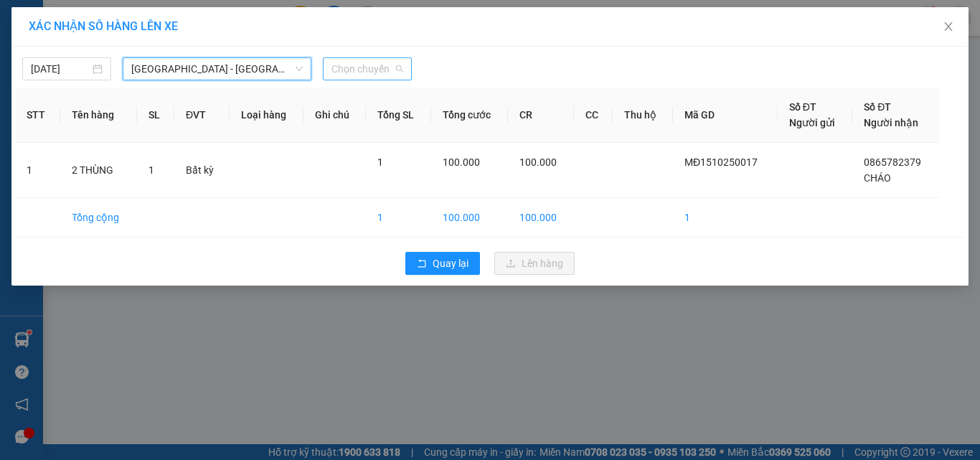
click at [339, 64] on span "Chọn chuyến" at bounding box center [367, 69] width 72 height 22
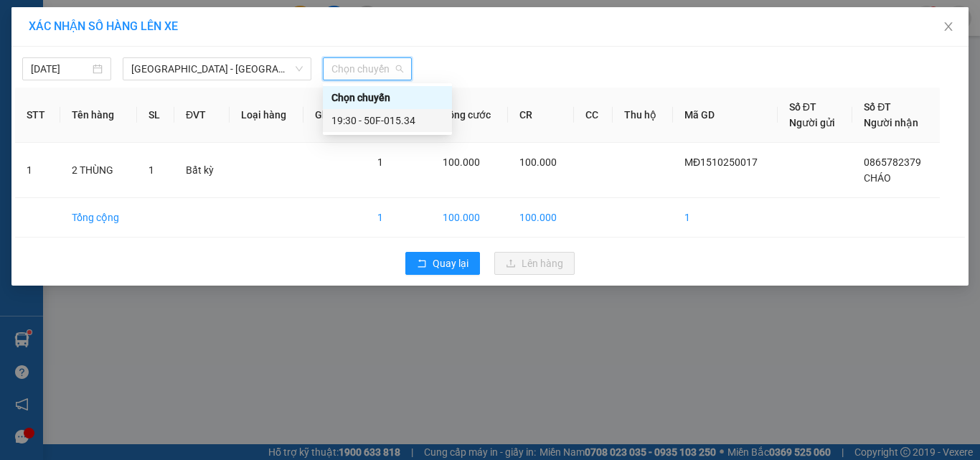
click at [375, 122] on div "19:30 - 50F-015.34" at bounding box center [387, 121] width 112 height 16
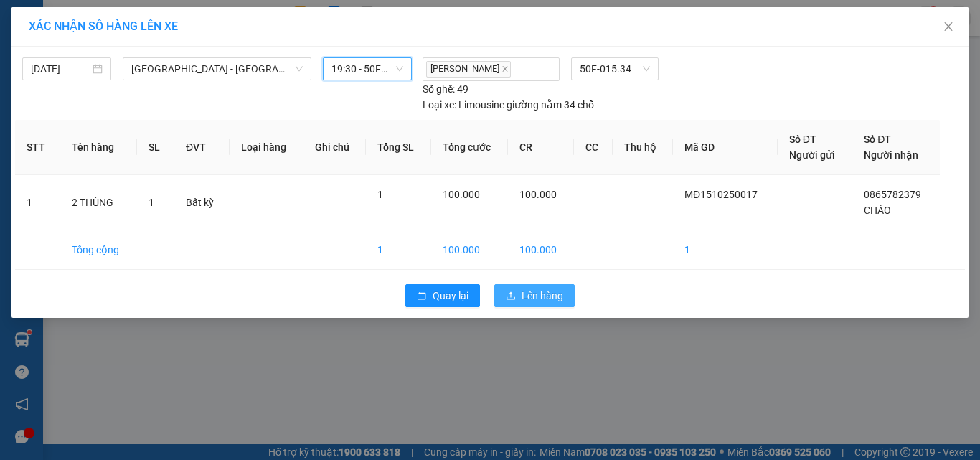
click at [540, 292] on span "Lên hàng" at bounding box center [542, 296] width 42 height 16
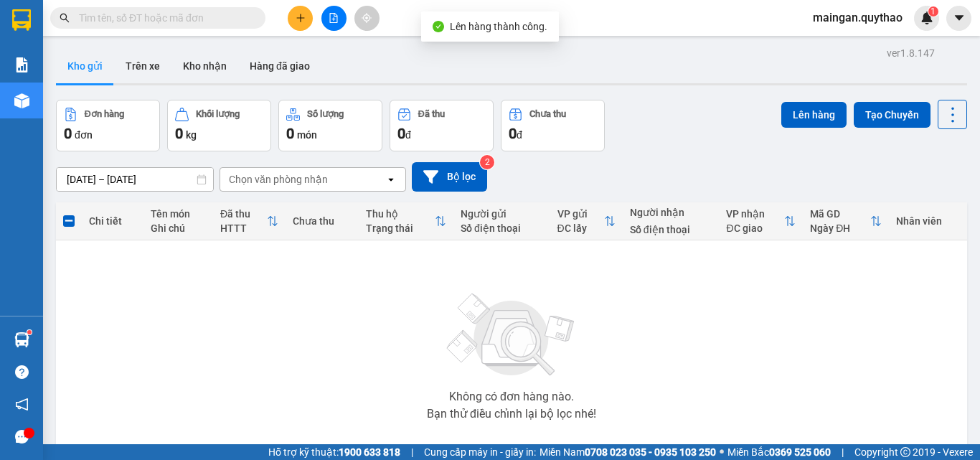
click at [331, 24] on button at bounding box center [333, 18] width 25 height 25
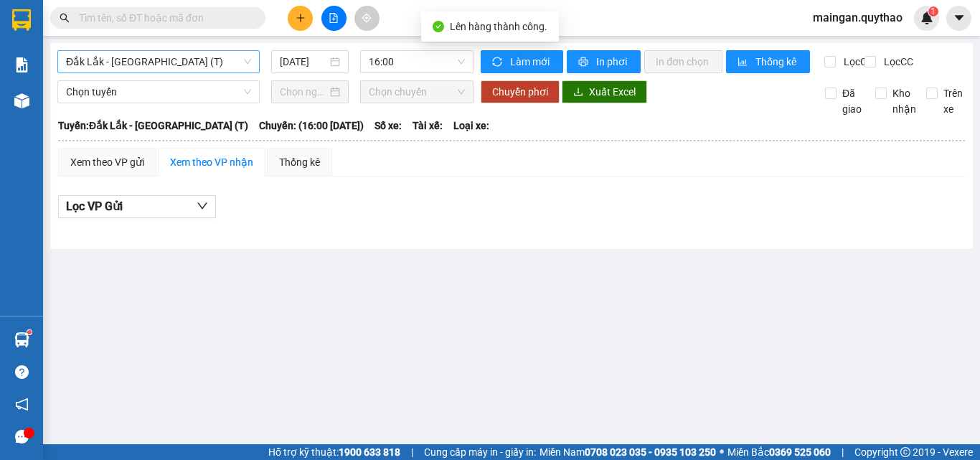
click at [204, 72] on span "Đắk Lắk - [GEOGRAPHIC_DATA] (T)" at bounding box center [158, 62] width 185 height 22
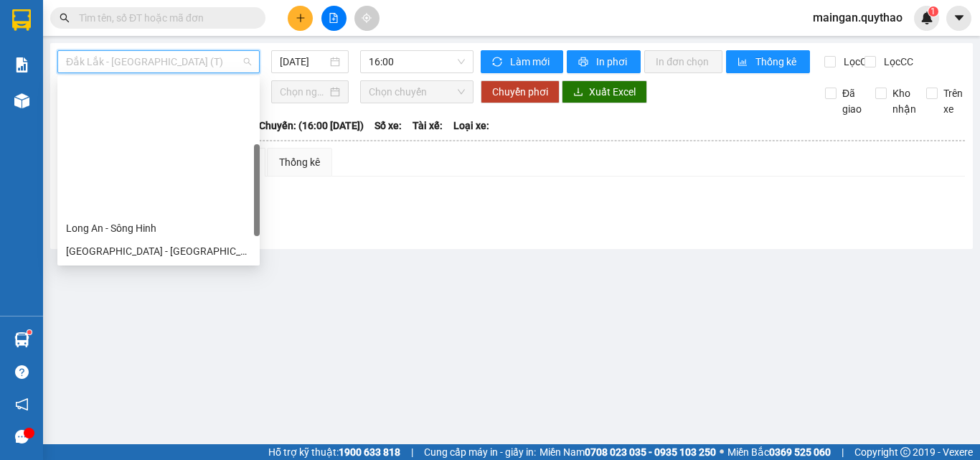
click at [137, 312] on div "[GEOGRAPHIC_DATA] - [GEOGRAPHIC_DATA] ([GEOGRAPHIC_DATA] mới)" at bounding box center [158, 320] width 185 height 16
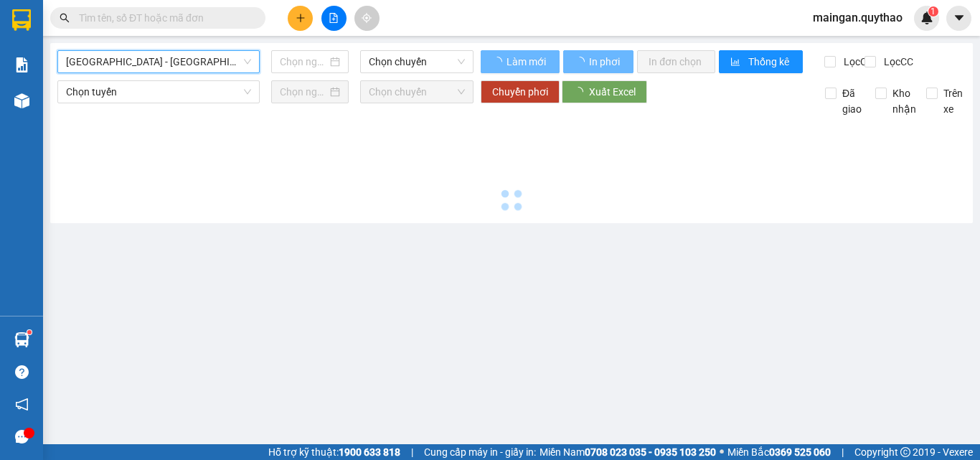
type input "[DATE]"
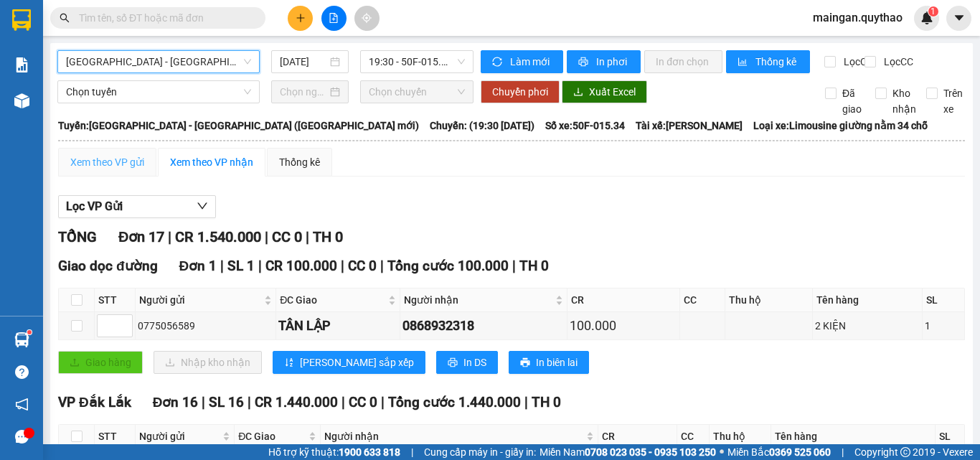
drag, startPoint x: 87, startPoint y: 115, endPoint x: 110, endPoint y: 101, distance: 27.1
click at [93, 148] on div "Xem theo VP gửi" at bounding box center [107, 162] width 98 height 29
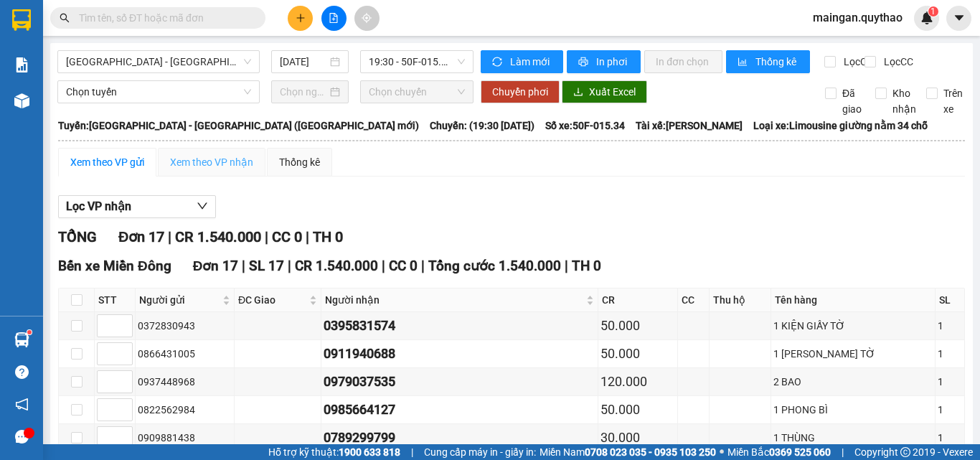
drag, startPoint x: 189, startPoint y: 89, endPoint x: 203, endPoint y: 100, distance: 17.4
click at [190, 148] on div "Xem theo VP nhận" at bounding box center [212, 162] width 108 height 29
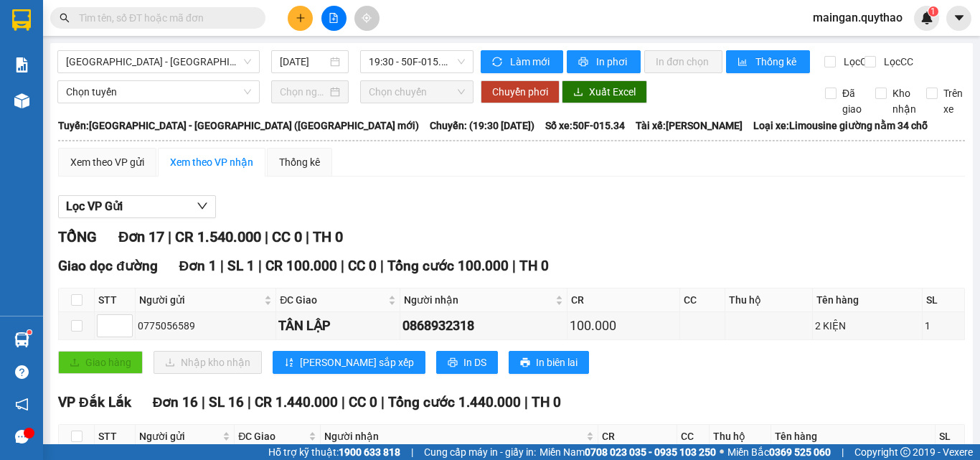
click at [308, 9] on div at bounding box center [334, 18] width 108 height 25
click at [305, 9] on button at bounding box center [300, 18] width 25 height 25
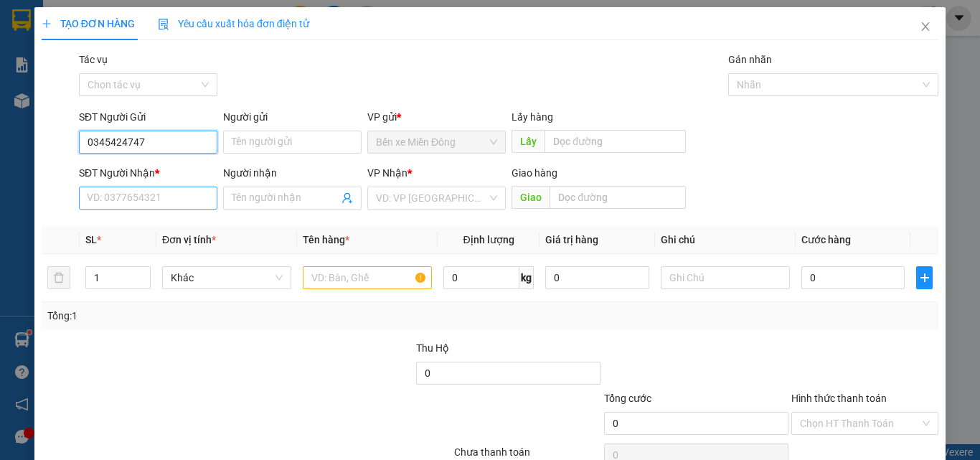
type input "0345424747"
click at [82, 202] on input "SĐT Người Nhận *" at bounding box center [148, 197] width 138 height 23
drag, startPoint x: 161, startPoint y: 139, endPoint x: 43, endPoint y: 159, distance: 119.3
click at [51, 156] on div "SĐT Người Gửi 0345424747 0345424747 Người gửi Tên người gửi VP gửi * Bến xe Miề…" at bounding box center [489, 134] width 899 height 50
click at [122, 201] on input "SĐT Người Nhận *" at bounding box center [148, 197] width 138 height 23
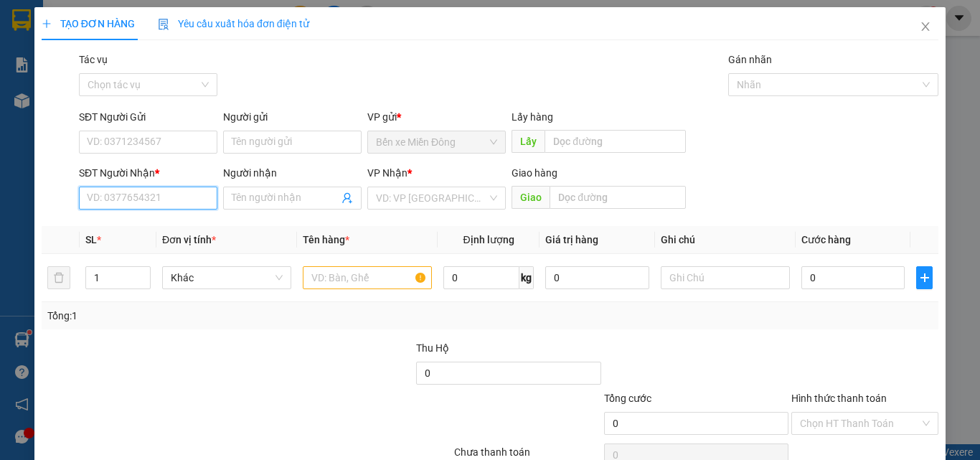
paste input "0345424747"
type input "0345424747"
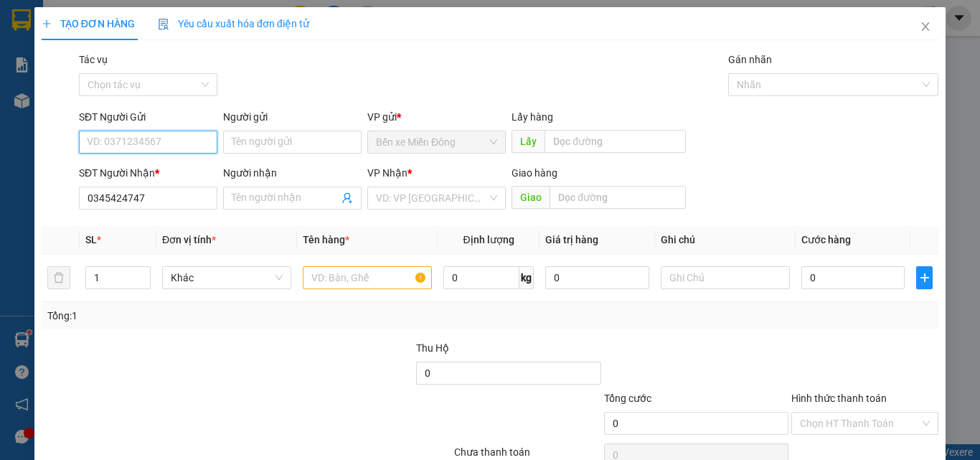
click at [131, 143] on input "SĐT Người Gửi" at bounding box center [148, 142] width 138 height 23
type input "0967376467"
click at [342, 282] on input "text" at bounding box center [367, 277] width 129 height 23
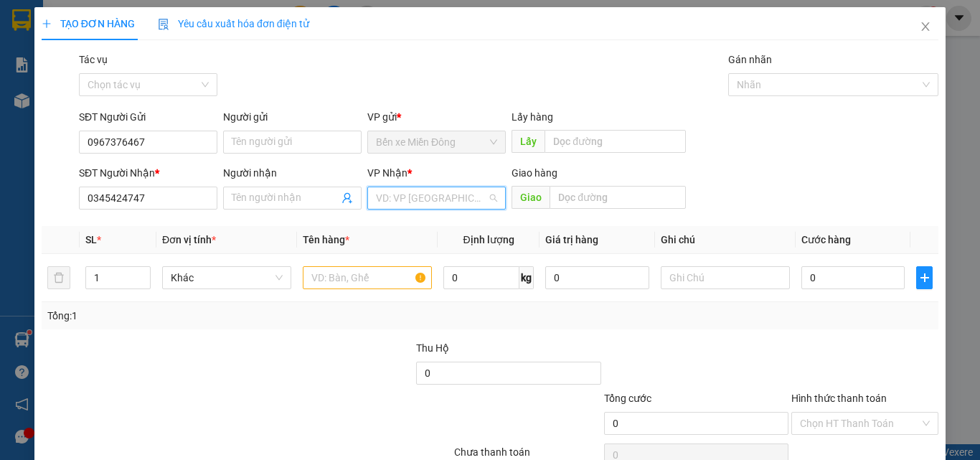
click at [416, 201] on input "search" at bounding box center [431, 198] width 111 height 22
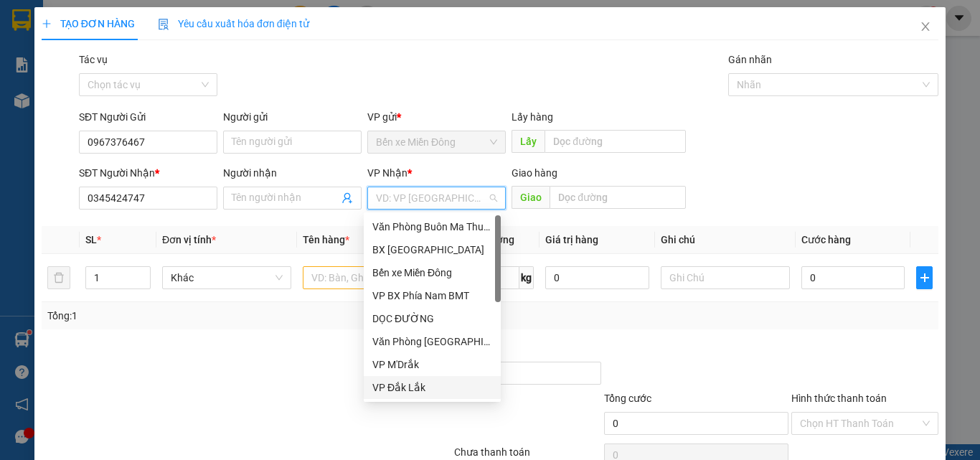
click at [389, 389] on div "VP Đắk Lắk" at bounding box center [432, 387] width 120 height 16
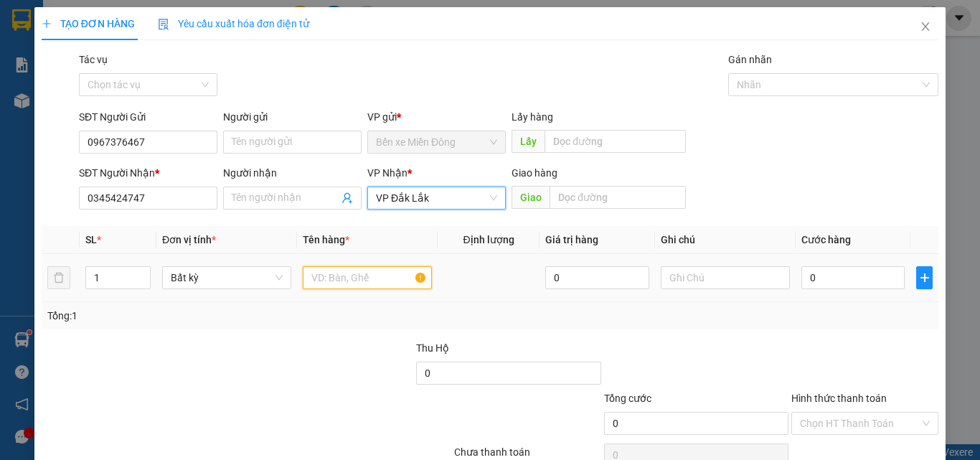
click at [329, 270] on input "text" at bounding box center [367, 277] width 129 height 23
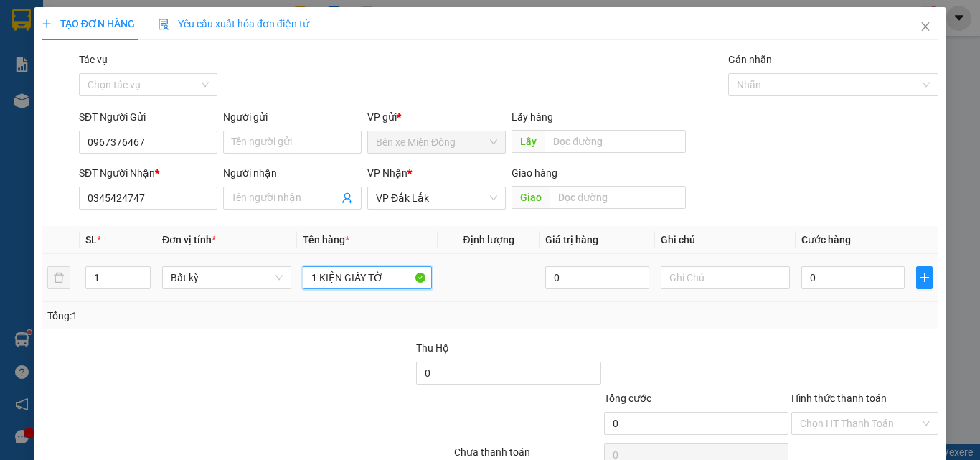
type input "1 KIỆN GIẤY TỜ"
drag, startPoint x: 826, startPoint y: 289, endPoint x: 812, endPoint y: 289, distance: 13.6
click at [824, 289] on div "0" at bounding box center [852, 277] width 103 height 29
click at [812, 280] on input "0" at bounding box center [852, 277] width 103 height 23
type input "05"
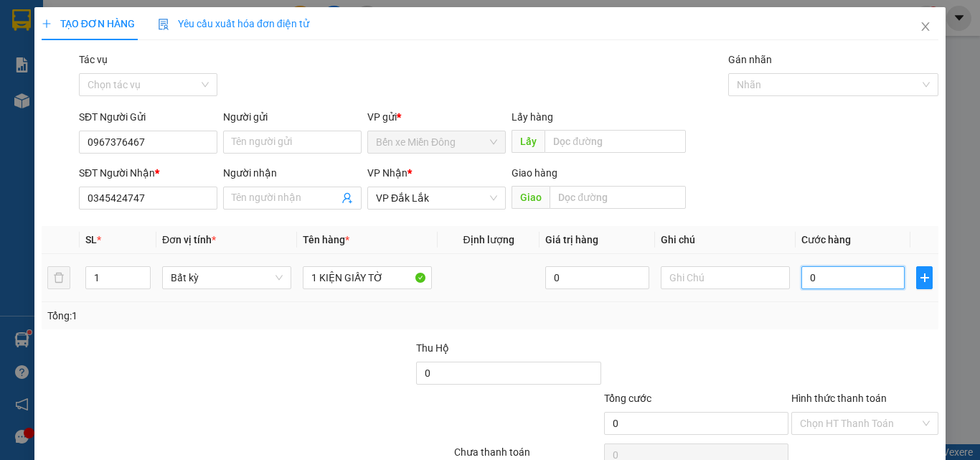
type input "5"
type input "050"
type input "50"
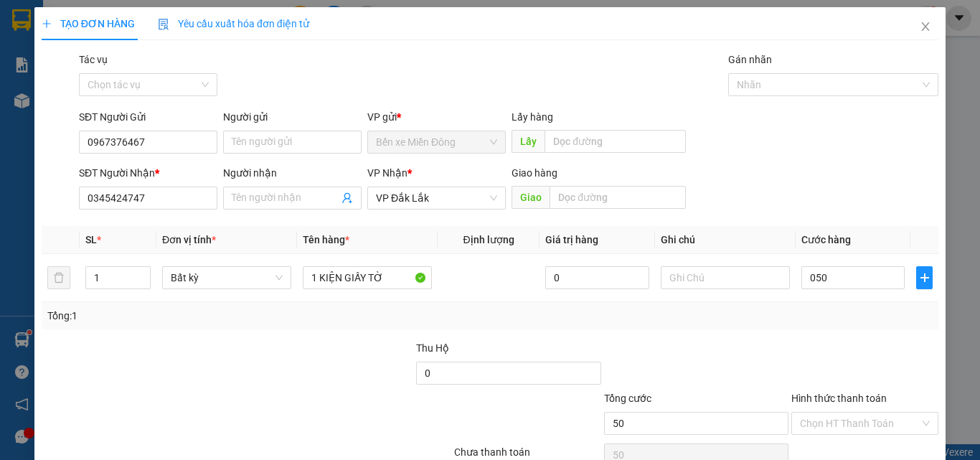
type input "50.000"
drag, startPoint x: 777, startPoint y: 346, endPoint x: 792, endPoint y: 363, distance: 21.9
click at [781, 349] on div "Thu Hộ 0" at bounding box center [489, 365] width 899 height 50
click at [835, 414] on input "Hình thức thanh toán" at bounding box center [860, 423] width 120 height 22
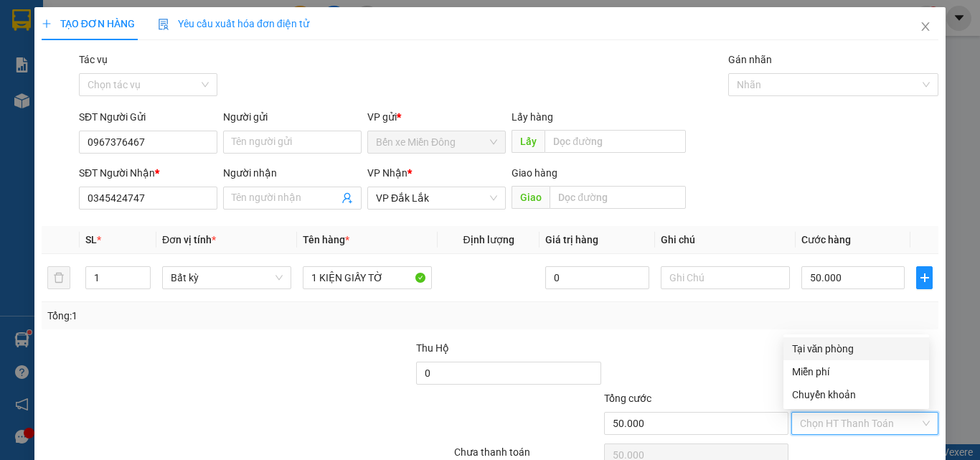
click at [826, 356] on div "Tại văn phòng" at bounding box center [856, 349] width 128 height 16
type input "0"
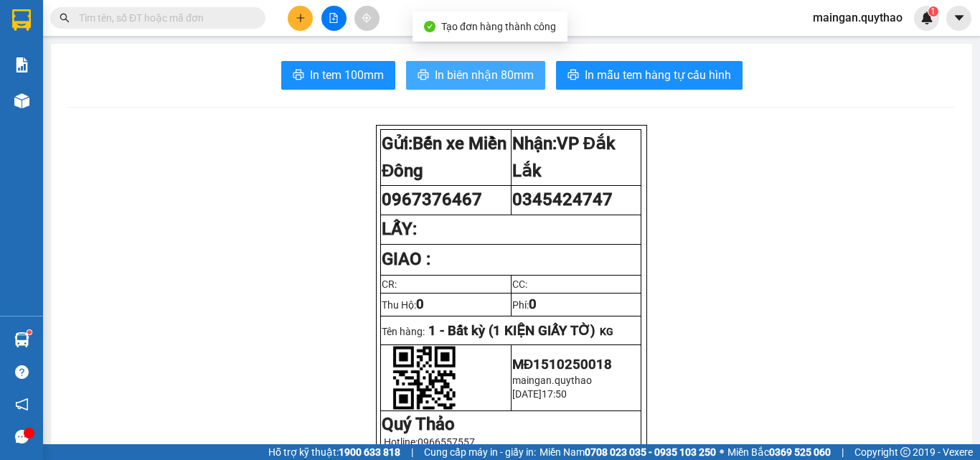
click at [465, 81] on span "In biên nhận 80mm" at bounding box center [484, 75] width 99 height 18
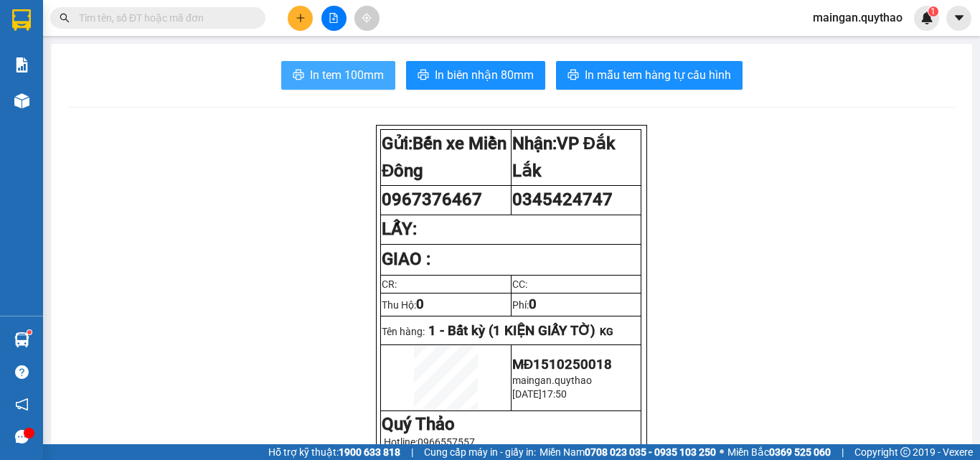
click at [356, 77] on span "In tem 100mm" at bounding box center [347, 75] width 74 height 18
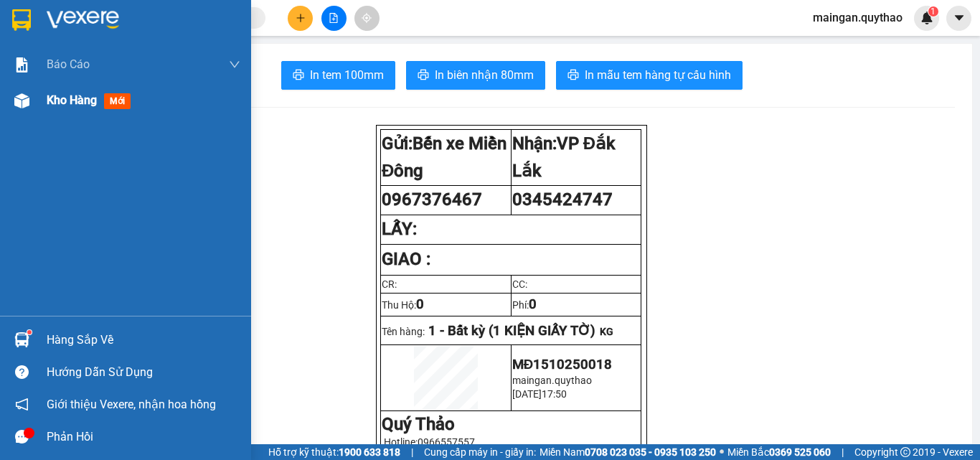
click at [53, 104] on span "Kho hàng" at bounding box center [72, 100] width 50 height 14
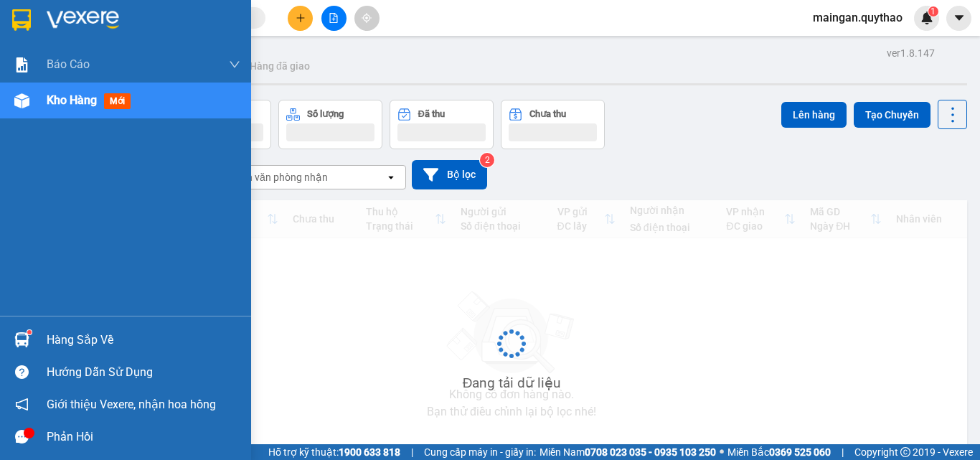
click at [53, 104] on span "Kho hàng" at bounding box center [72, 100] width 50 height 14
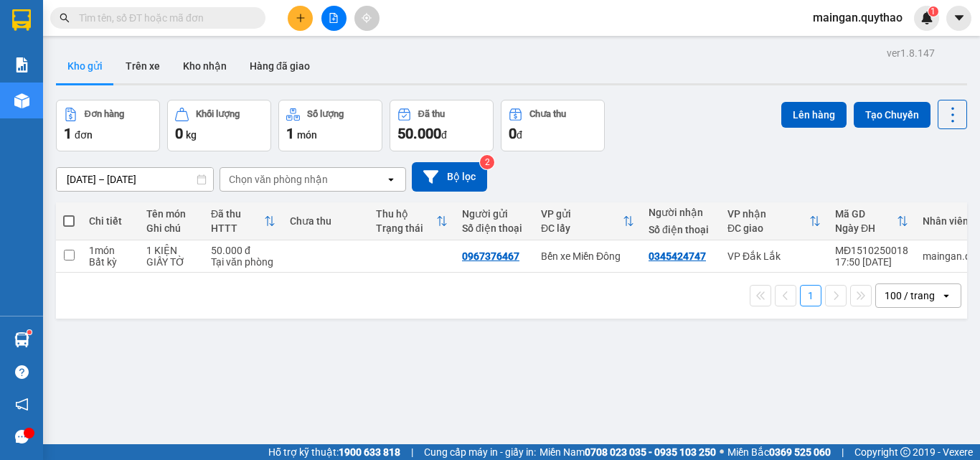
drag, startPoint x: 68, startPoint y: 214, endPoint x: 241, endPoint y: 49, distance: 238.4
click at [72, 214] on label at bounding box center [68, 221] width 11 height 14
click at [69, 214] on input "checkbox" at bounding box center [69, 214] width 0 height 0
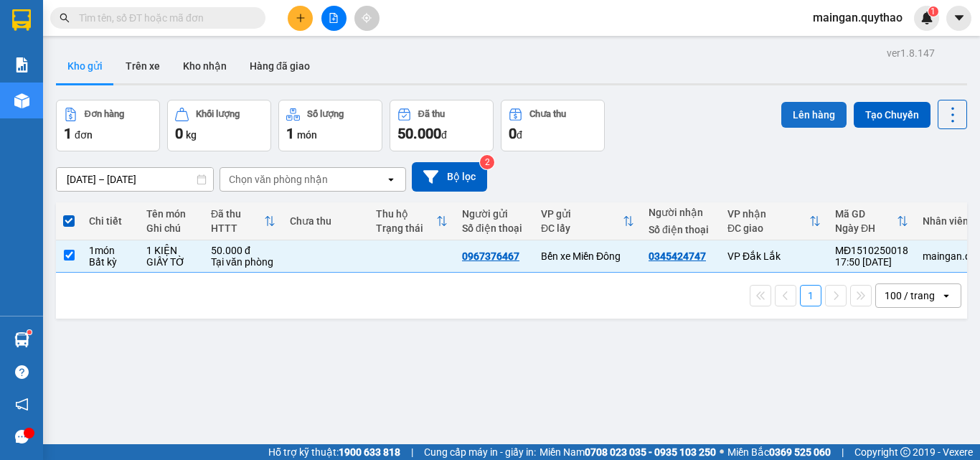
click at [810, 109] on button "Lên hàng" at bounding box center [813, 115] width 65 height 26
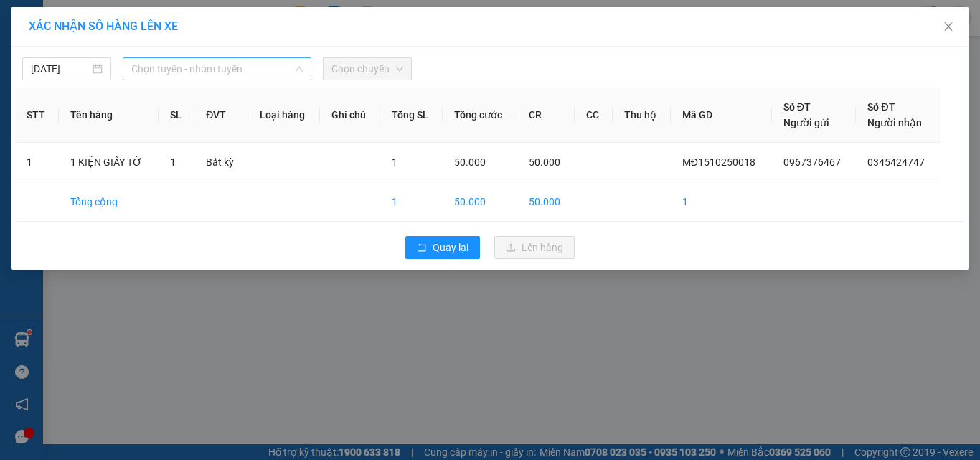
drag, startPoint x: 222, startPoint y: 67, endPoint x: 227, endPoint y: 247, distance: 180.8
click at [222, 71] on span "Chọn tuyến - nhóm tuyến" at bounding box center [216, 69] width 171 height 22
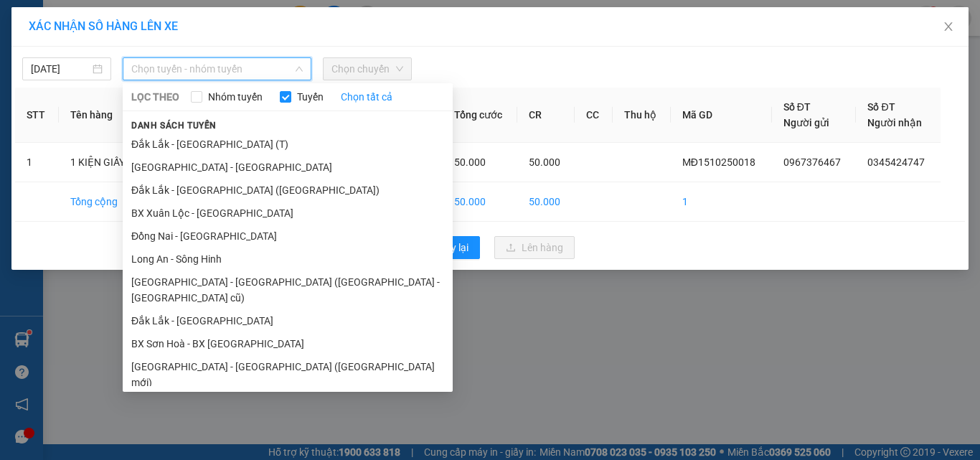
drag, startPoint x: 204, startPoint y: 356, endPoint x: 217, endPoint y: 328, distance: 31.1
click at [204, 357] on li "[GEOGRAPHIC_DATA] - [GEOGRAPHIC_DATA] ([GEOGRAPHIC_DATA] mới)" at bounding box center [288, 374] width 330 height 39
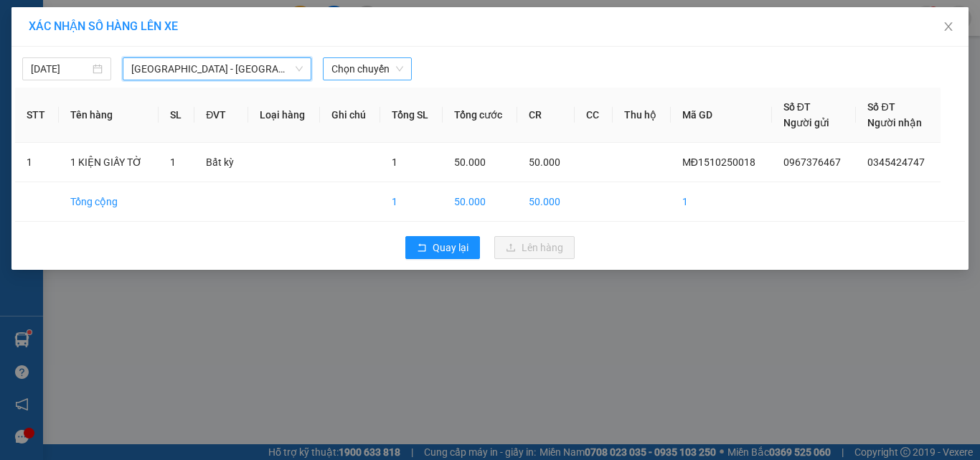
drag, startPoint x: 359, startPoint y: 67, endPoint x: 361, endPoint y: 76, distance: 8.7
click at [359, 69] on span "Chọn chuyến" at bounding box center [367, 69] width 72 height 22
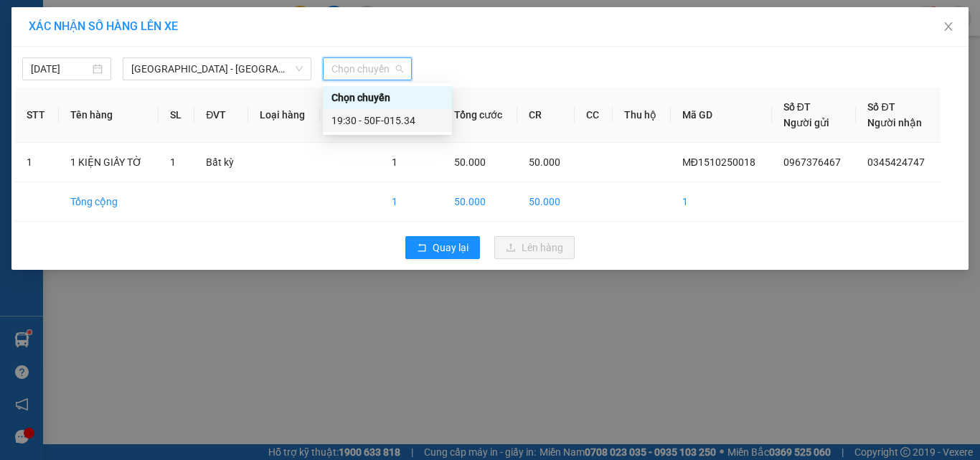
click at [382, 121] on div "19:30 - 50F-015.34" at bounding box center [387, 121] width 112 height 16
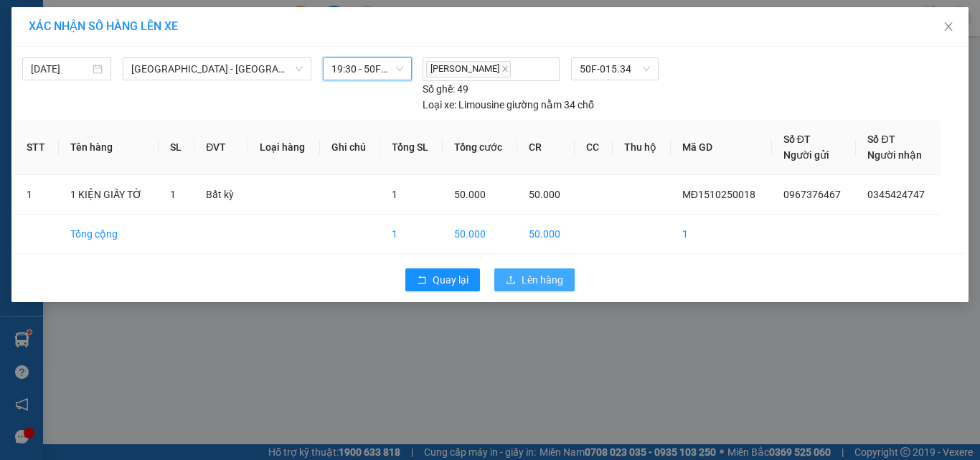
click at [525, 278] on span "Lên hàng" at bounding box center [542, 280] width 42 height 16
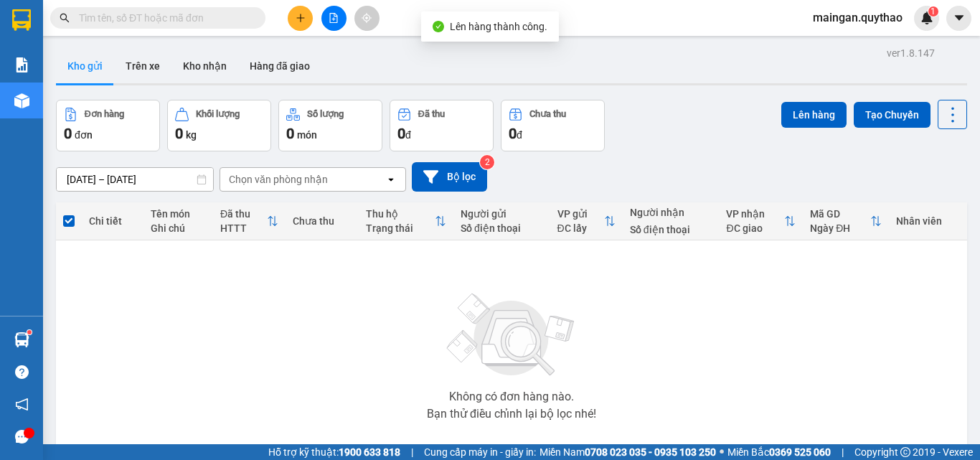
click at [328, 28] on button at bounding box center [333, 18] width 25 height 25
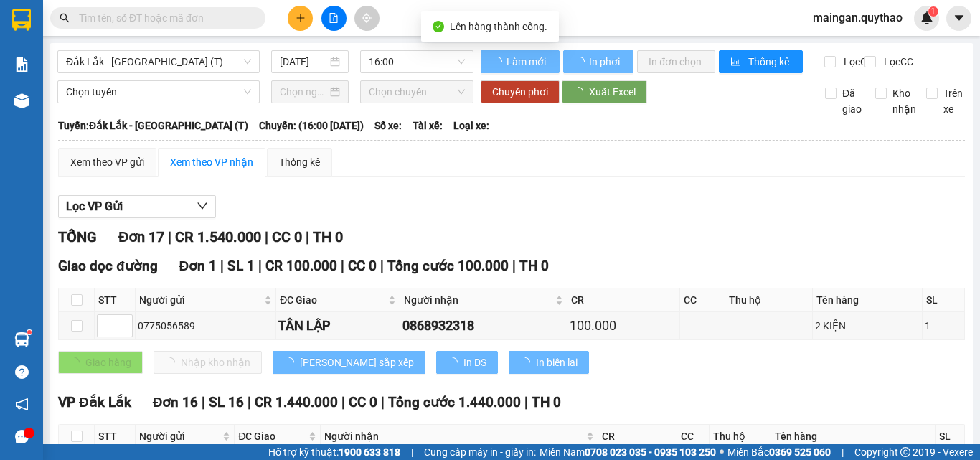
click at [171, 66] on span "Đắk Lắk - [GEOGRAPHIC_DATA] (T)" at bounding box center [158, 62] width 185 height 22
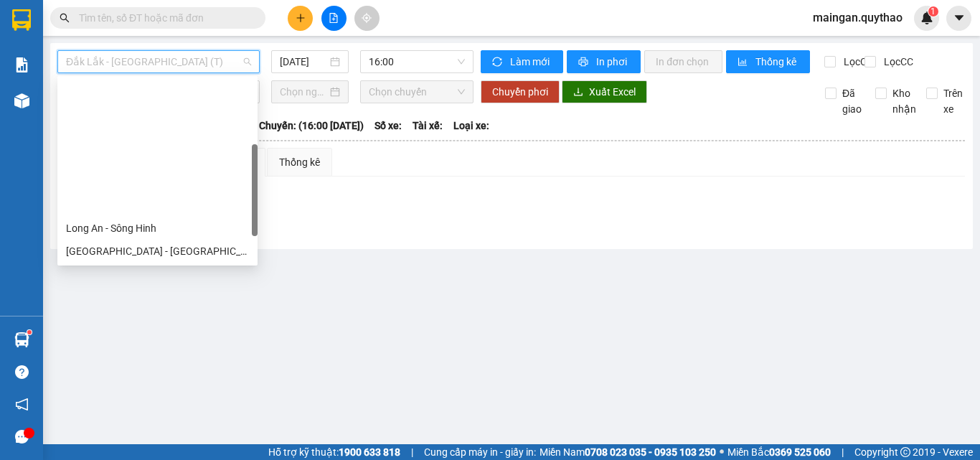
click at [156, 312] on div "[GEOGRAPHIC_DATA] - [GEOGRAPHIC_DATA] ([GEOGRAPHIC_DATA] mới)" at bounding box center [157, 320] width 183 height 16
type input "[DATE]"
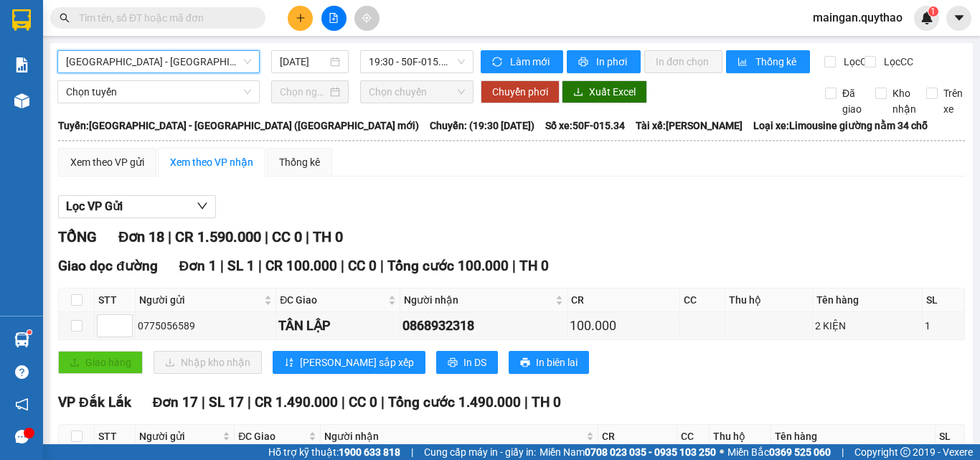
click at [624, 73] on div "Làm mới In phơi In đơn chọn Thống kê" at bounding box center [653, 61] width 344 height 23
click at [302, 19] on icon "plus" at bounding box center [300, 18] width 10 height 10
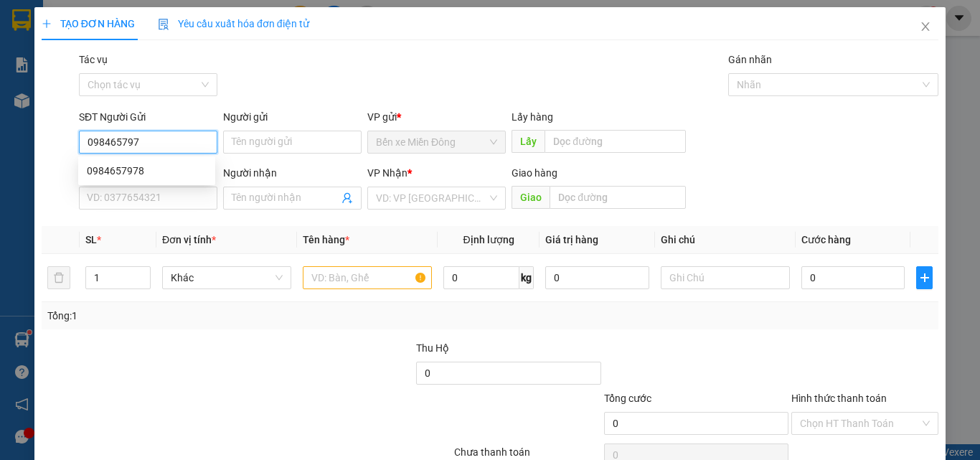
type input "0984657978"
drag, startPoint x: 125, startPoint y: 171, endPoint x: 125, endPoint y: 162, distance: 9.3
click at [125, 166] on div "0984657978" at bounding box center [147, 171] width 120 height 16
type input "0981442696"
type input "0984657978"
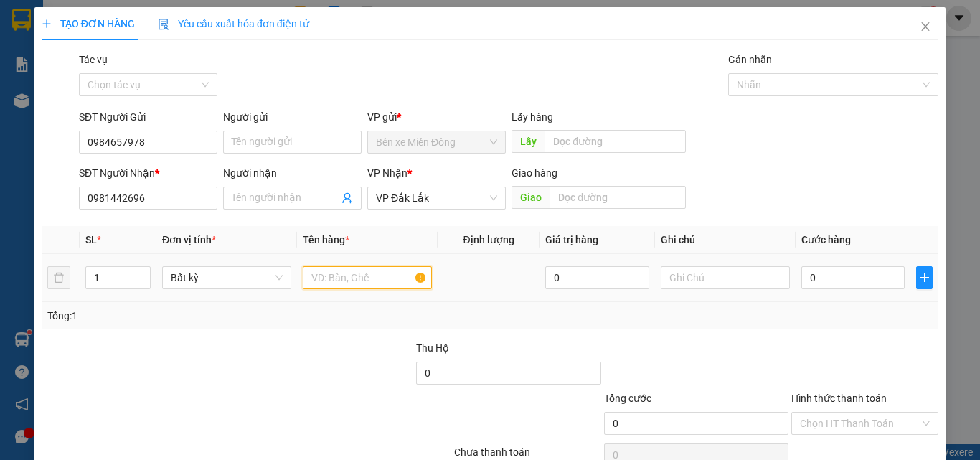
click at [331, 284] on input "text" at bounding box center [367, 277] width 129 height 23
type input "1 BỊCH"
click at [891, 273] on input "0" at bounding box center [852, 277] width 103 height 23
type input "03"
type input "3"
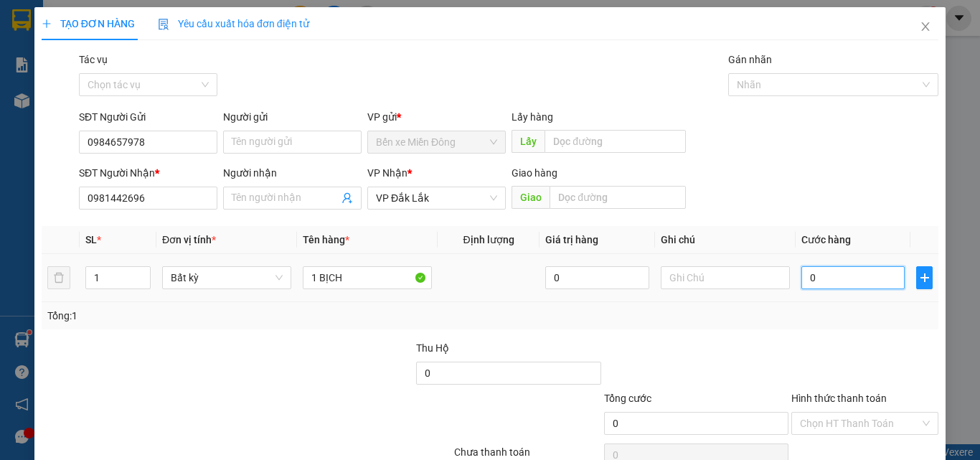
type input "3"
type input "030"
type input "30"
type input "30.000"
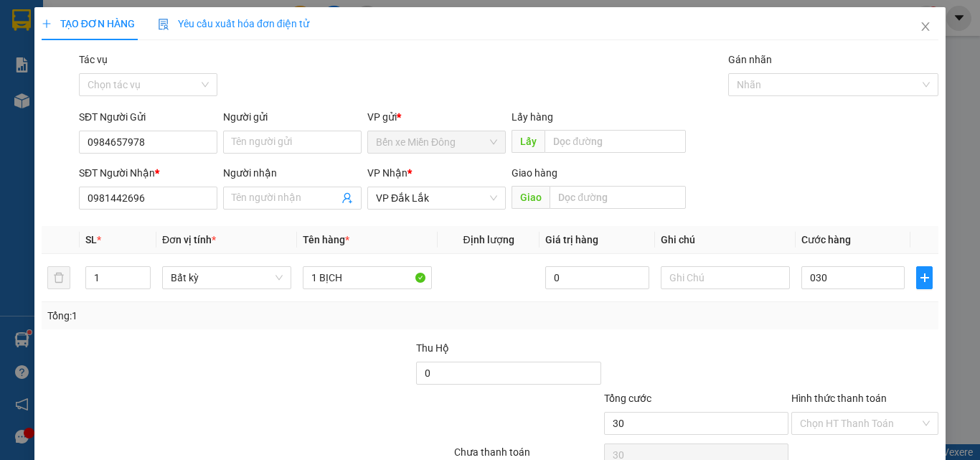
type input "30.000"
click at [837, 349] on div at bounding box center [865, 365] width 150 height 50
drag, startPoint x: 965, startPoint y: 395, endPoint x: 933, endPoint y: 378, distance: 36.6
click at [965, 394] on div "TẠO ĐƠN HÀNG Yêu cầu xuất hóa đơn điện tử Transit Pickup Surcharge Ids Transit …" at bounding box center [490, 230] width 980 height 460
drag, startPoint x: 867, startPoint y: 428, endPoint x: 838, endPoint y: 372, distance: 63.5
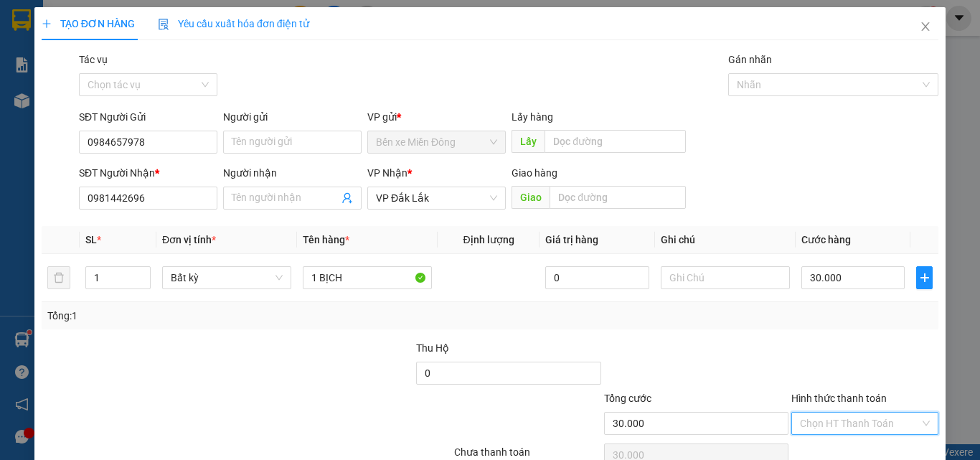
click at [866, 429] on input "Hình thức thanh toán" at bounding box center [860, 423] width 120 height 22
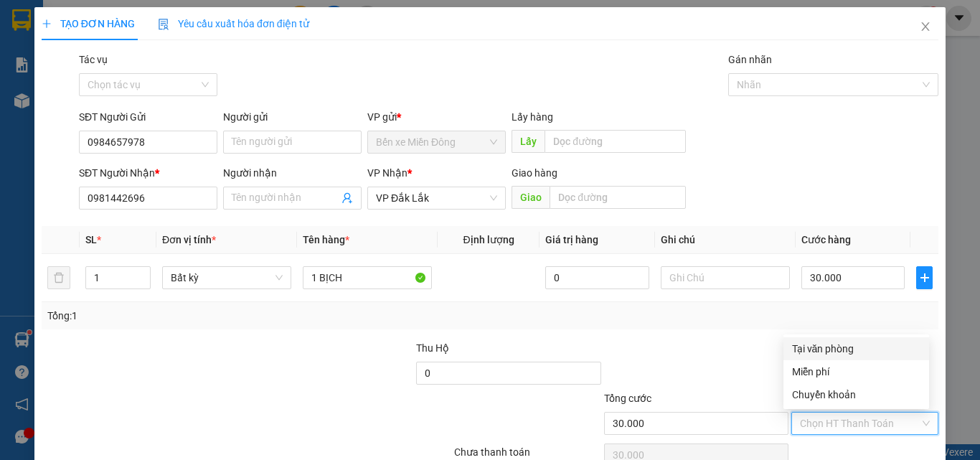
click at [838, 344] on div "Tại văn phòng" at bounding box center [856, 349] width 128 height 16
type input "0"
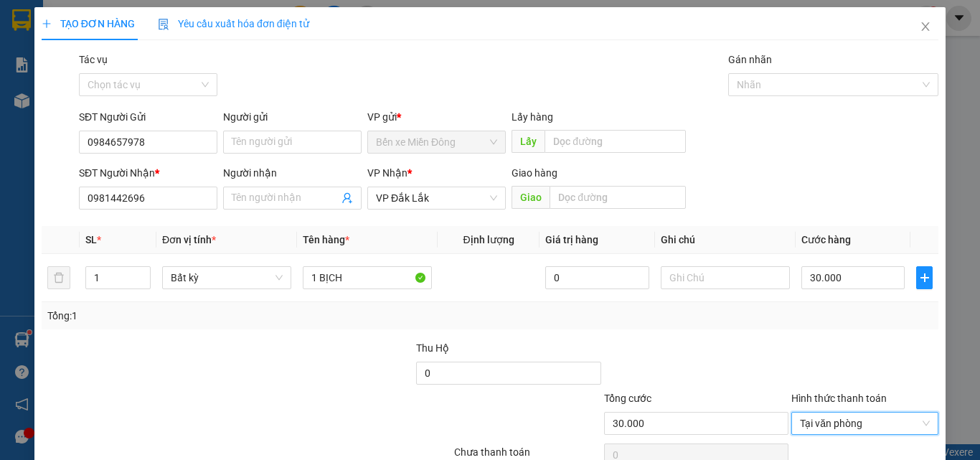
click at [887, 440] on div "TẠO ĐƠN HÀNG Yêu cầu xuất hóa đơn điện tử Transit Pickup Surcharge Ids Transit …" at bounding box center [489, 260] width 911 height 506
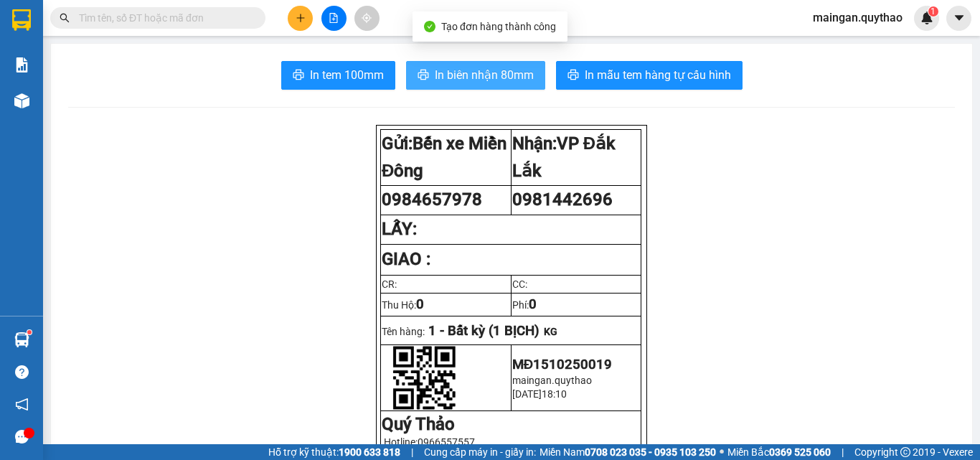
click at [406, 68] on button "In biên nhận 80mm" at bounding box center [475, 75] width 139 height 29
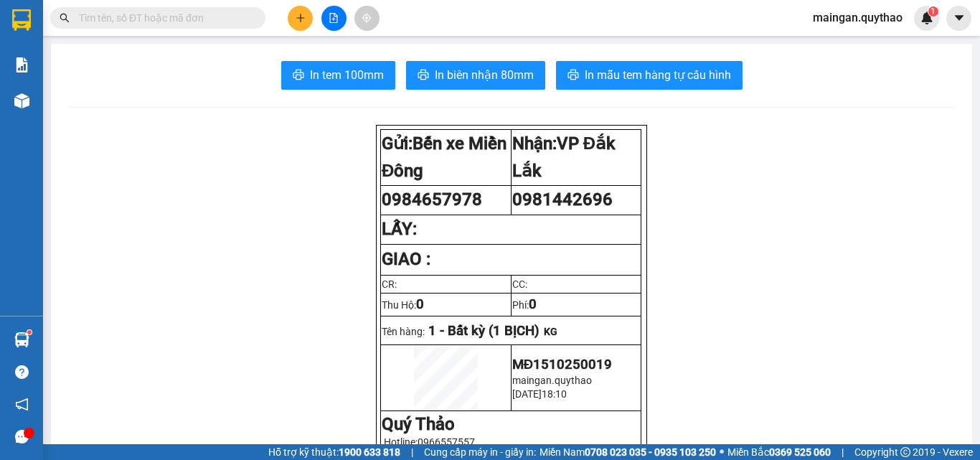
click at [329, 75] on span "In tem 100mm" at bounding box center [347, 75] width 74 height 18
click at [321, 82] on span "In tem 100mm" at bounding box center [347, 75] width 74 height 18
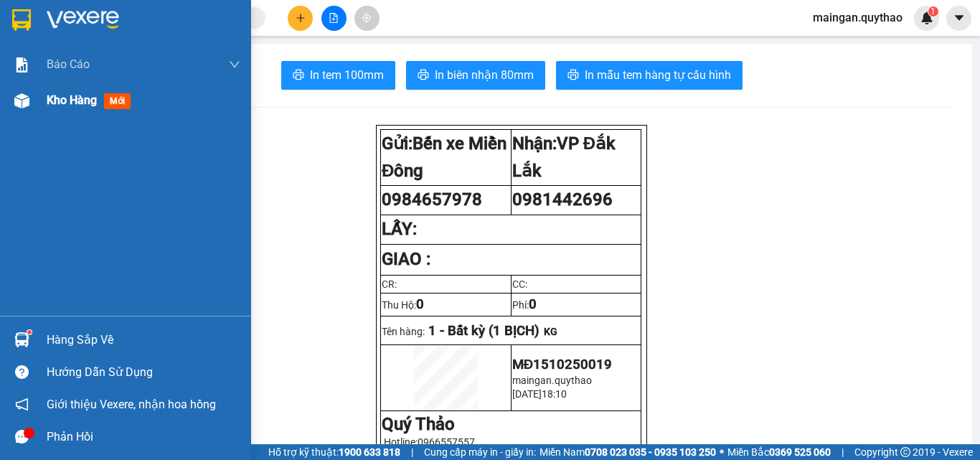
click at [65, 83] on div "Kho hàng mới" at bounding box center [144, 100] width 194 height 36
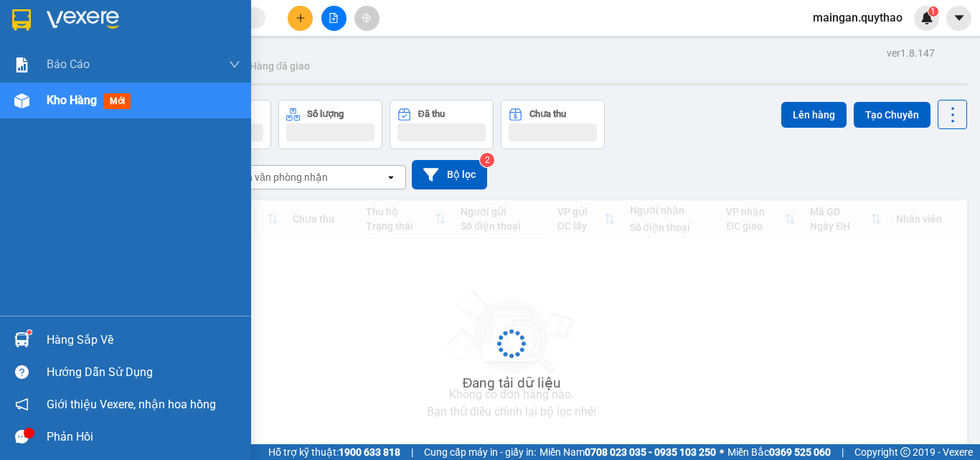
click at [75, 87] on div "Kho hàng mới" at bounding box center [144, 100] width 194 height 36
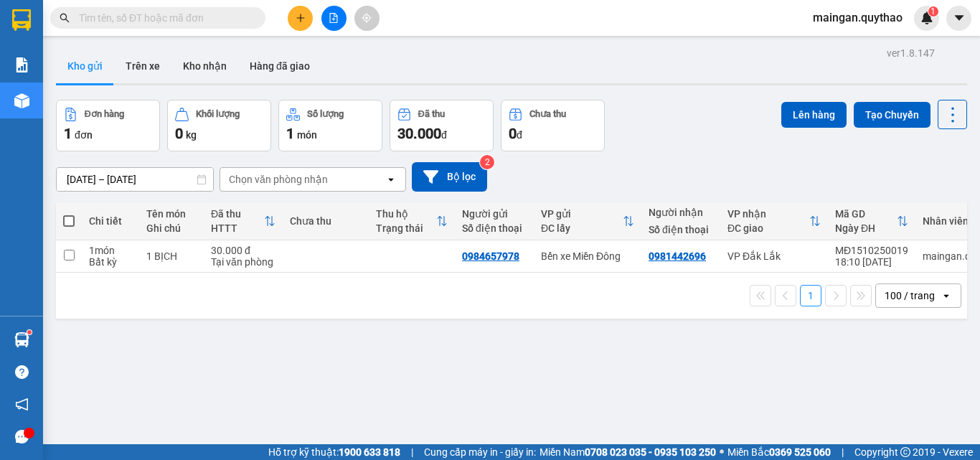
click at [70, 219] on span at bounding box center [68, 220] width 11 height 11
click at [69, 214] on input "checkbox" at bounding box center [69, 214] width 0 height 0
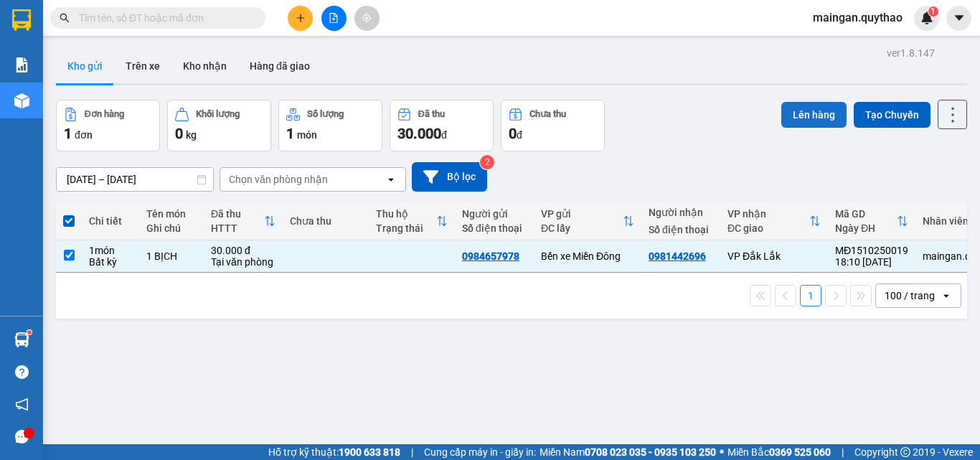
click at [781, 109] on button "Lên hàng" at bounding box center [813, 115] width 65 height 26
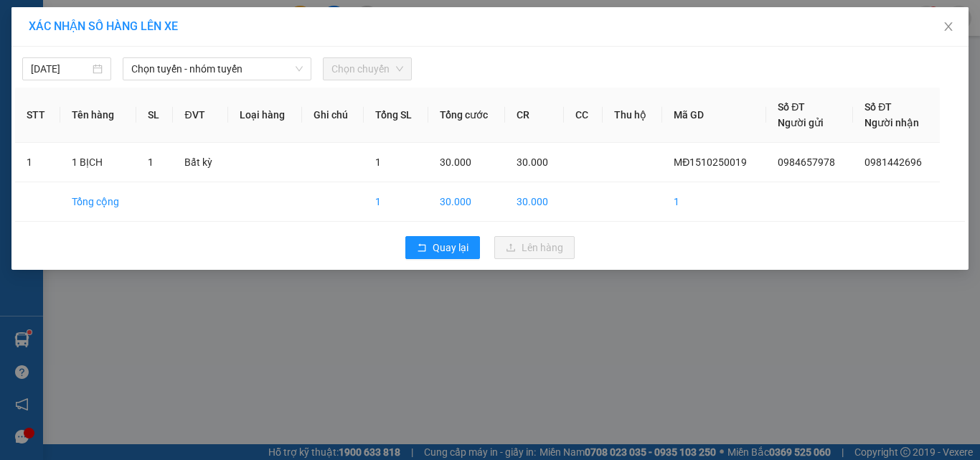
click at [261, 57] on div "[DATE] Chọn tuyến - nhóm tuyến Chọn chuyến" at bounding box center [490, 65] width 950 height 30
click at [202, 65] on span "Chọn tuyến - nhóm tuyến" at bounding box center [216, 69] width 171 height 22
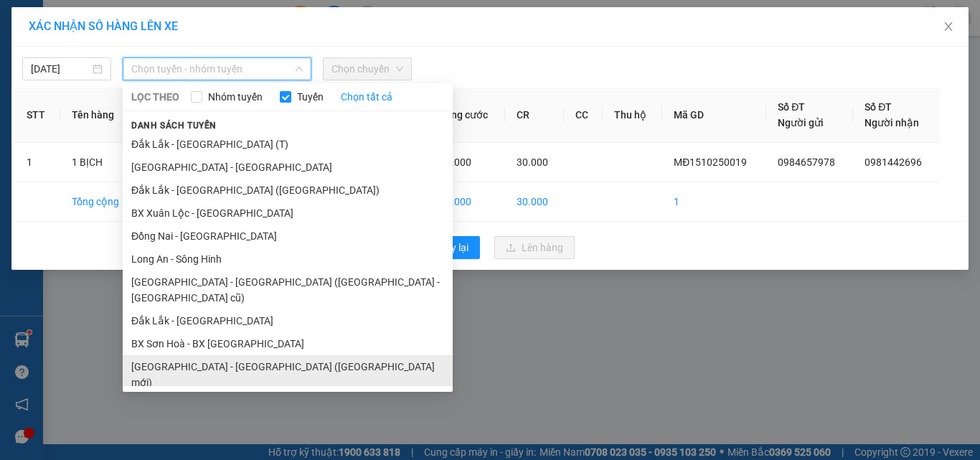
click at [257, 355] on li "[GEOGRAPHIC_DATA] - [GEOGRAPHIC_DATA] ([GEOGRAPHIC_DATA] mới)" at bounding box center [288, 374] width 330 height 39
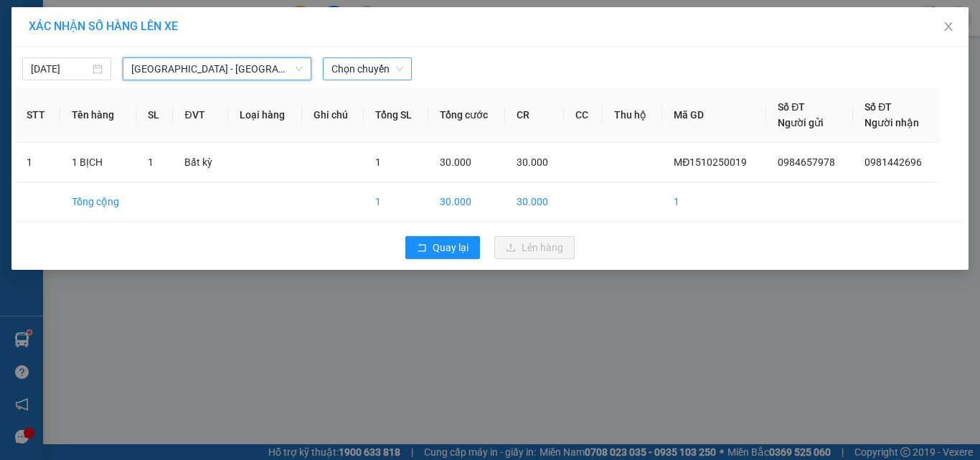
click at [339, 71] on span "Chọn chuyến" at bounding box center [367, 69] width 72 height 22
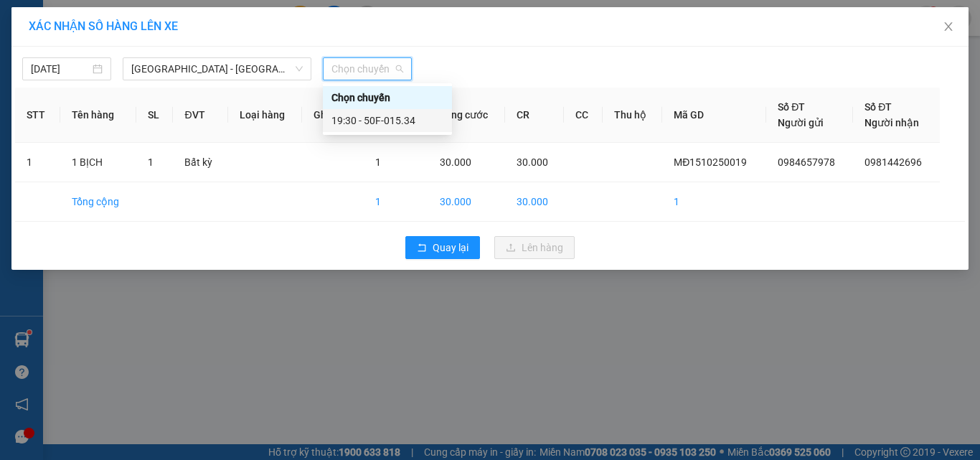
click at [385, 115] on div "19:30 - 50F-015.34" at bounding box center [387, 121] width 112 height 16
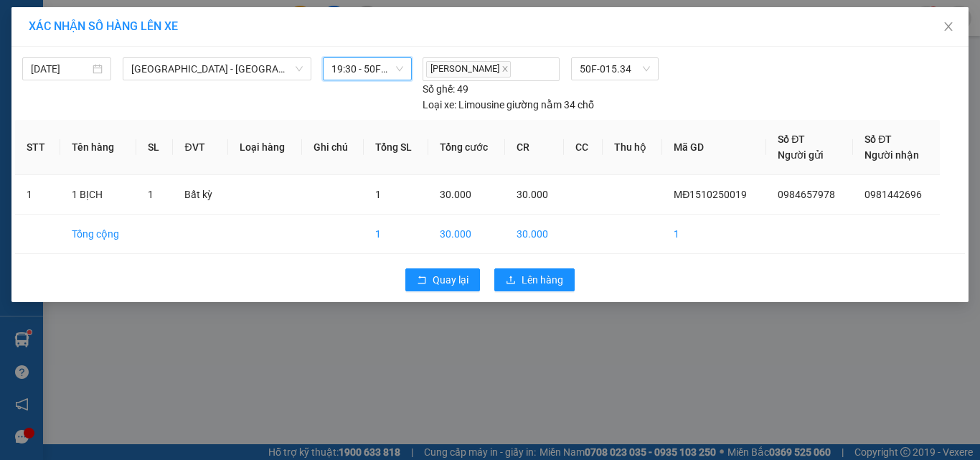
click at [519, 265] on div "Quay lại Lên hàng" at bounding box center [490, 279] width 950 height 37
click at [524, 273] on span "Lên hàng" at bounding box center [542, 280] width 42 height 16
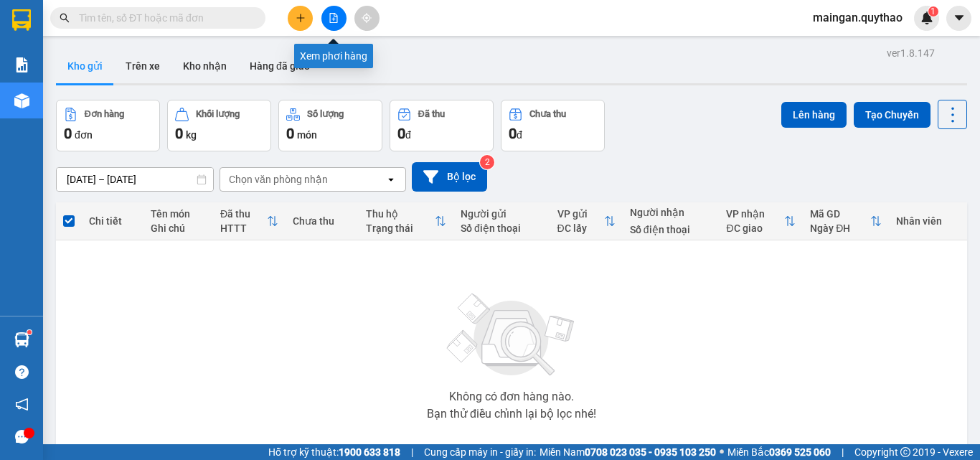
click at [339, 19] on button at bounding box center [333, 18] width 25 height 25
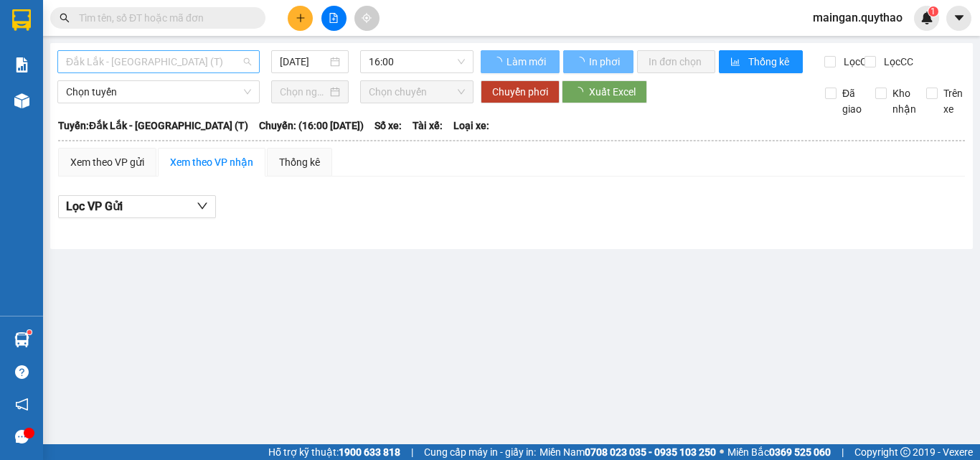
click at [209, 64] on span "Đắk Lắk - [GEOGRAPHIC_DATA] (T)" at bounding box center [158, 62] width 185 height 22
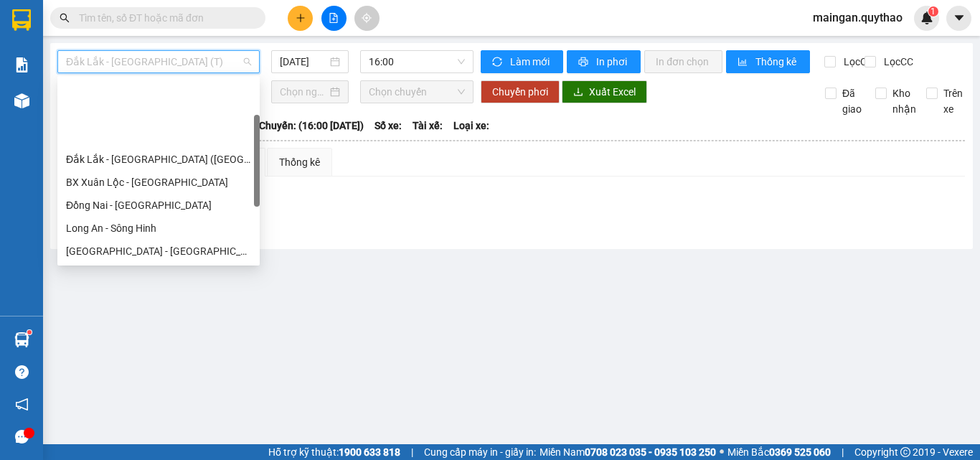
click at [154, 312] on div "[GEOGRAPHIC_DATA] - [GEOGRAPHIC_DATA] ([GEOGRAPHIC_DATA] mới)" at bounding box center [158, 320] width 185 height 16
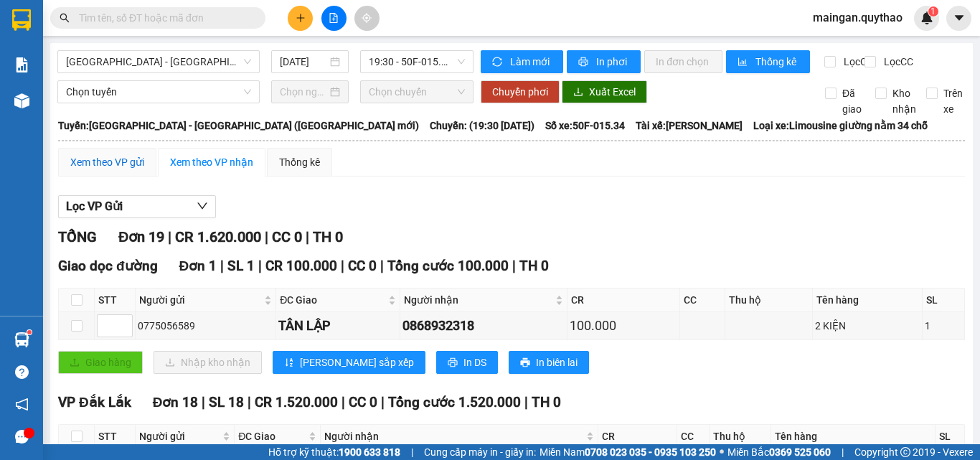
click at [102, 154] on div "Xem theo VP gửi" at bounding box center [107, 162] width 74 height 16
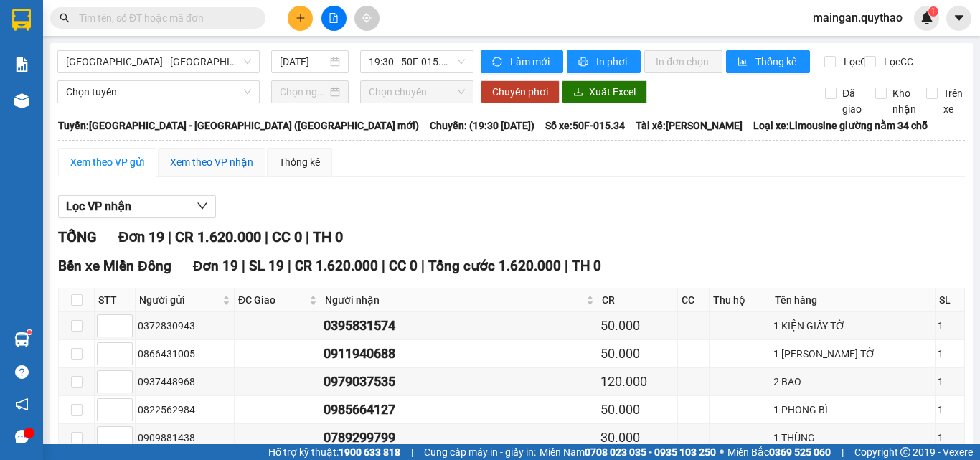
click at [232, 154] on div "Xem theo VP nhận" at bounding box center [211, 162] width 83 height 16
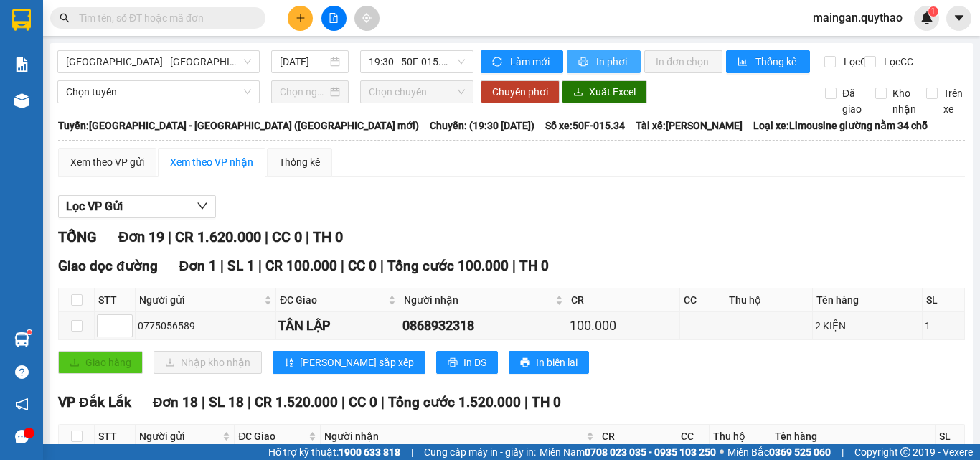
drag, startPoint x: 604, startPoint y: 52, endPoint x: 600, endPoint y: 63, distance: 12.3
click at [601, 59] on button "In phơi" at bounding box center [604, 61] width 74 height 23
click at [600, 63] on span "In phơi" at bounding box center [612, 62] width 33 height 16
click at [590, 68] on button "In phơi" at bounding box center [604, 61] width 74 height 23
click at [176, 60] on span "[GEOGRAPHIC_DATA] - [GEOGRAPHIC_DATA] ([GEOGRAPHIC_DATA] mới)" at bounding box center [158, 62] width 185 height 22
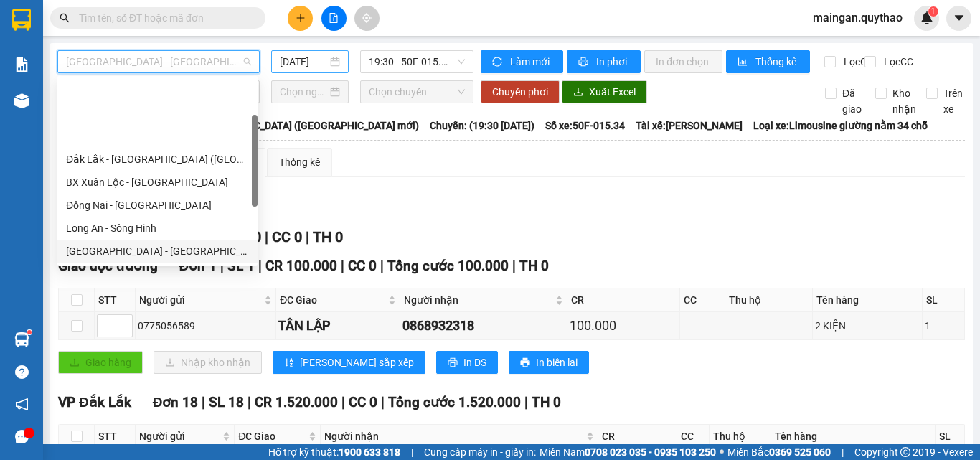
click at [302, 53] on div "[DATE]" at bounding box center [309, 61] width 77 height 23
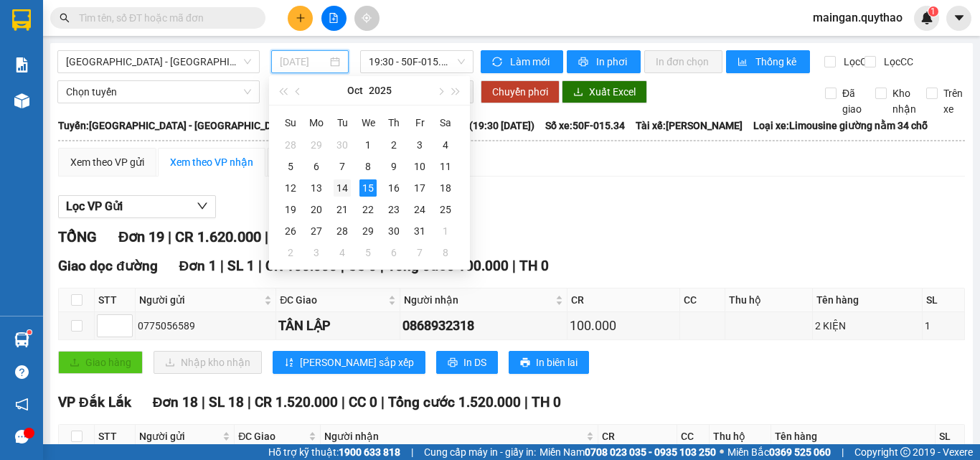
click at [347, 186] on div "14" at bounding box center [342, 187] width 17 height 17
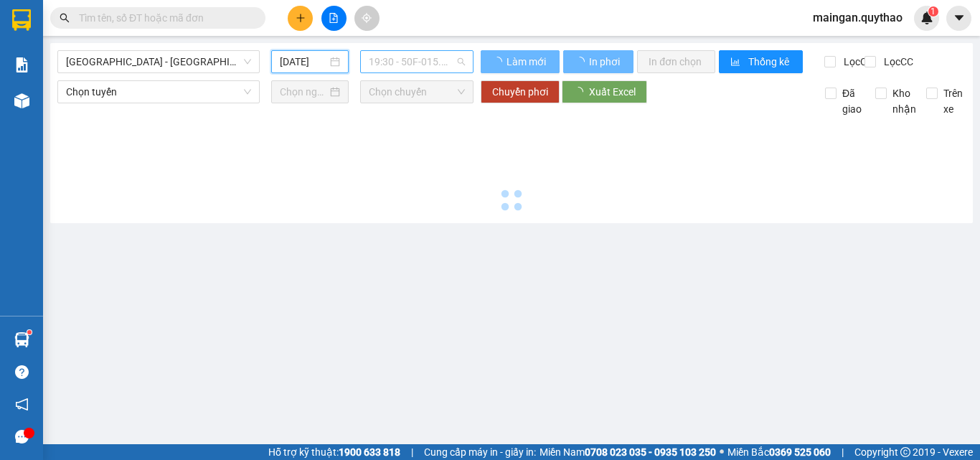
click at [407, 58] on span "19:30 - 50F-015.34" at bounding box center [417, 62] width 96 height 22
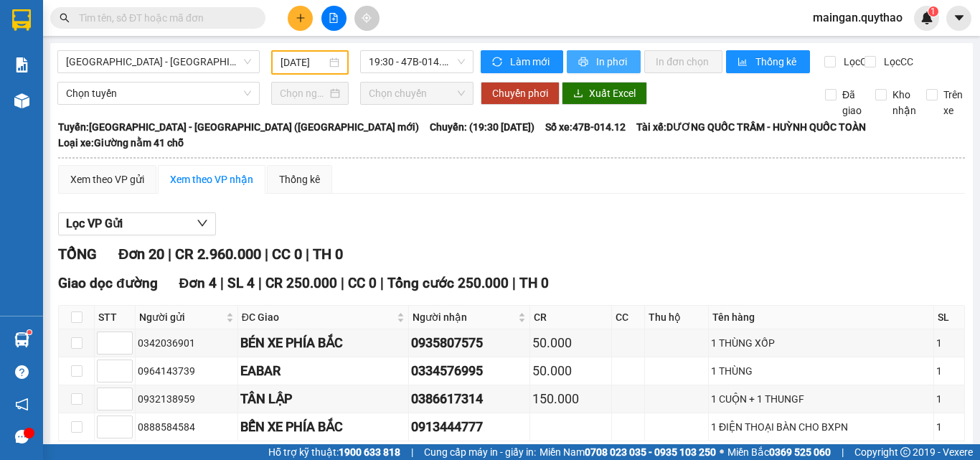
click at [587, 64] on button "In phơi" at bounding box center [604, 61] width 74 height 23
click at [281, 68] on input "[DATE]" at bounding box center [303, 63] width 46 height 16
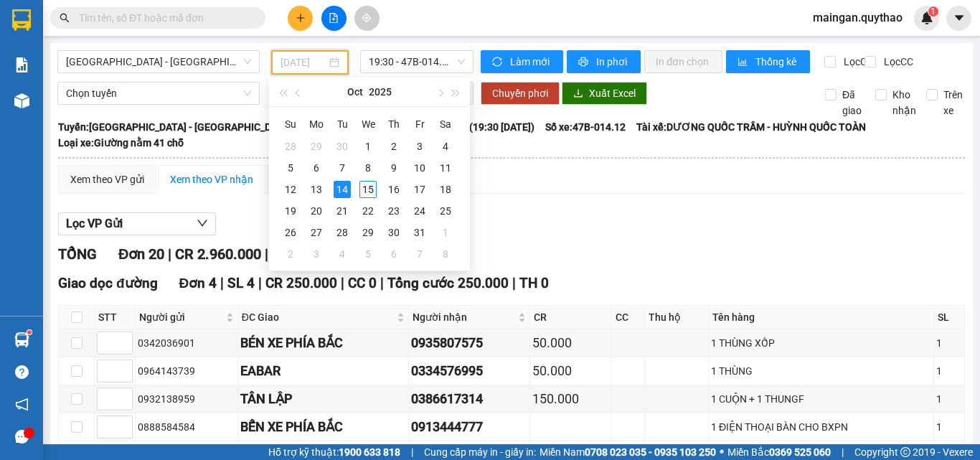
click at [371, 191] on div "15" at bounding box center [367, 189] width 17 height 17
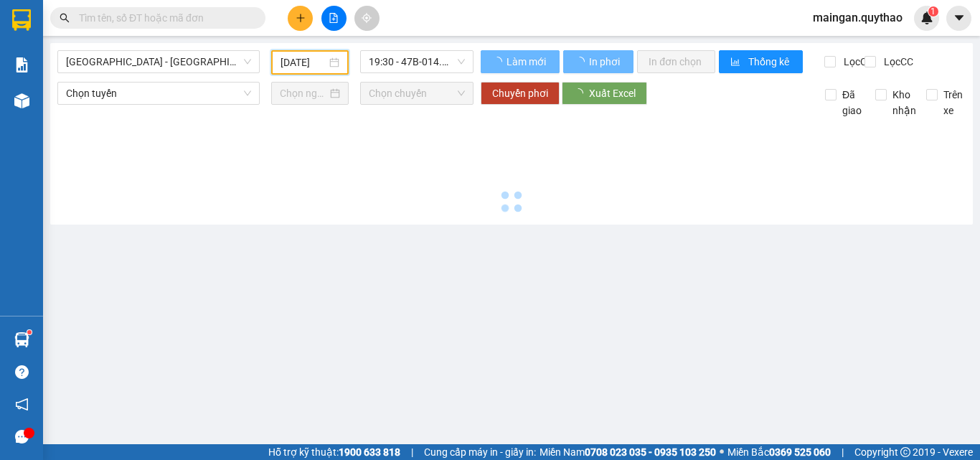
type input "[DATE]"
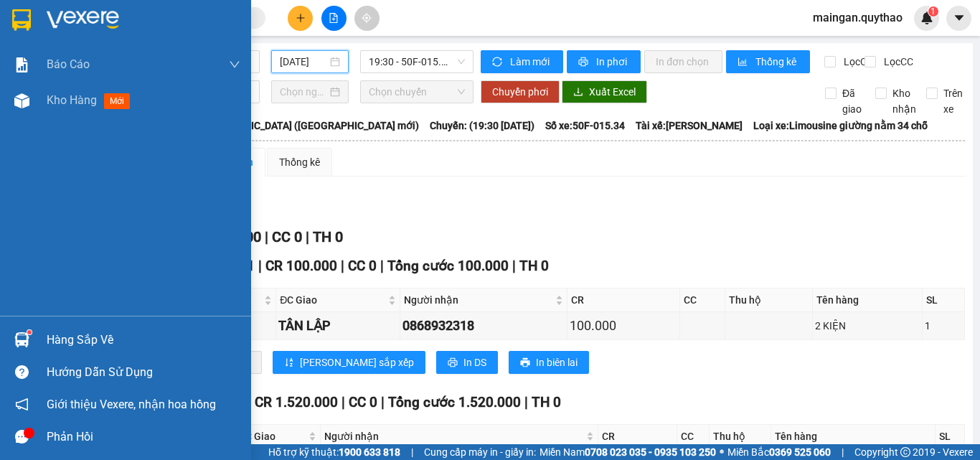
drag, startPoint x: 62, startPoint y: 126, endPoint x: 76, endPoint y: 113, distance: 19.8
click at [63, 125] on div "Báo cáo Báo cáo dòng tiền (nhân viên) Doanh số tạo đơn theo VP gửi (nhân viên) …" at bounding box center [125, 181] width 251 height 269
drag, startPoint x: 77, startPoint y: 111, endPoint x: 87, endPoint y: 105, distance: 11.9
click at [82, 107] on div "Kho hàng mới" at bounding box center [144, 100] width 194 height 36
click at [89, 105] on span "Kho hàng" at bounding box center [72, 100] width 50 height 14
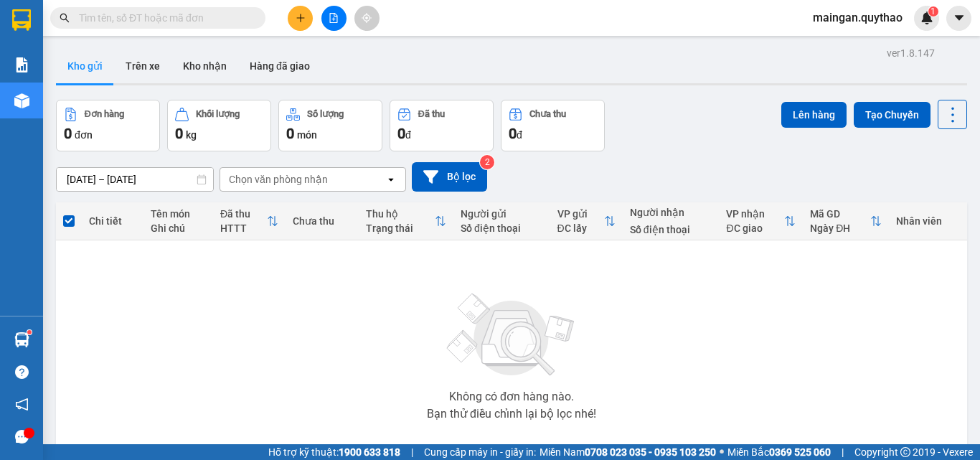
click at [346, 16] on div at bounding box center [334, 18] width 108 height 25
click at [330, 19] on icon "file-add" at bounding box center [334, 18] width 8 height 10
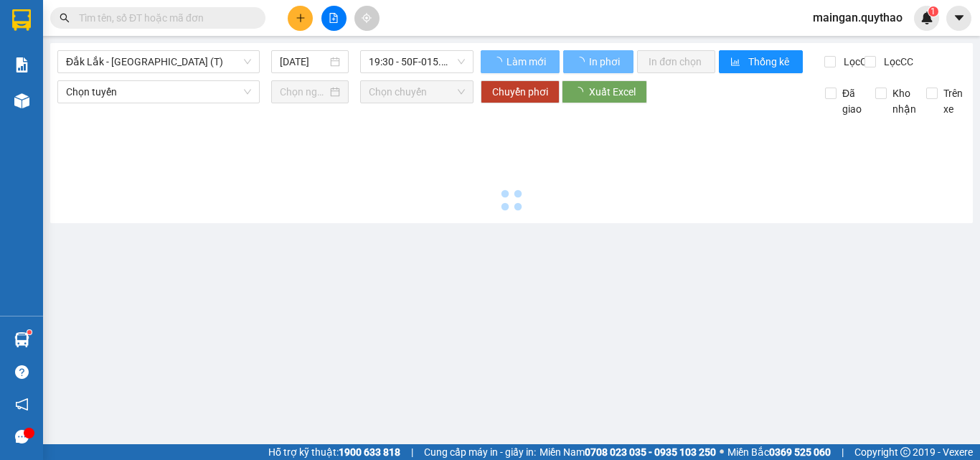
click at [134, 73] on div "Đắk Lắk - [GEOGRAPHIC_DATA] (T) [DATE] 19:30 - 50F-015.34" at bounding box center [265, 61] width 416 height 23
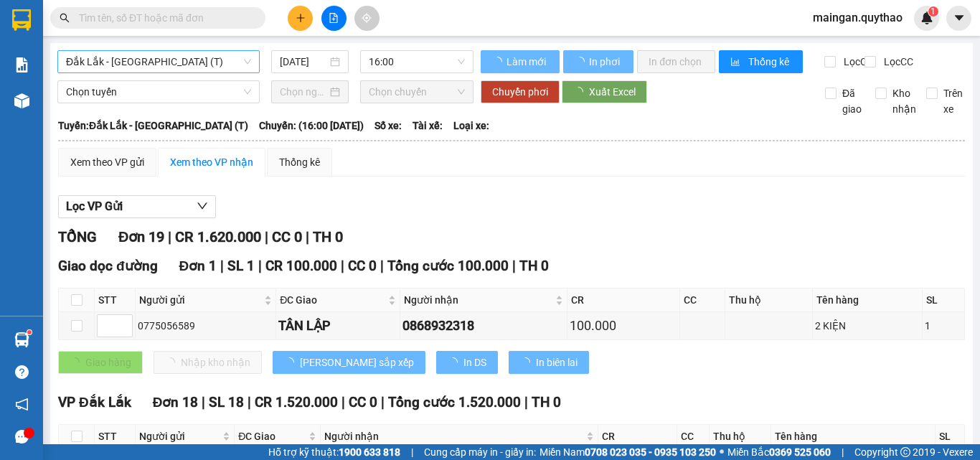
click at [143, 62] on span "Đắk Lắk - [GEOGRAPHIC_DATA] (T)" at bounding box center [158, 62] width 185 height 22
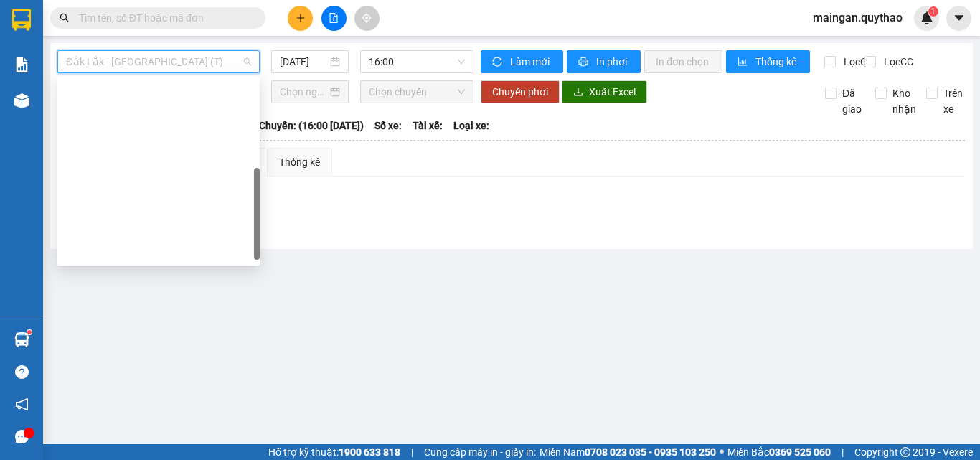
click at [171, 312] on div "[GEOGRAPHIC_DATA] - [GEOGRAPHIC_DATA] ([GEOGRAPHIC_DATA] mới)" at bounding box center [158, 320] width 185 height 16
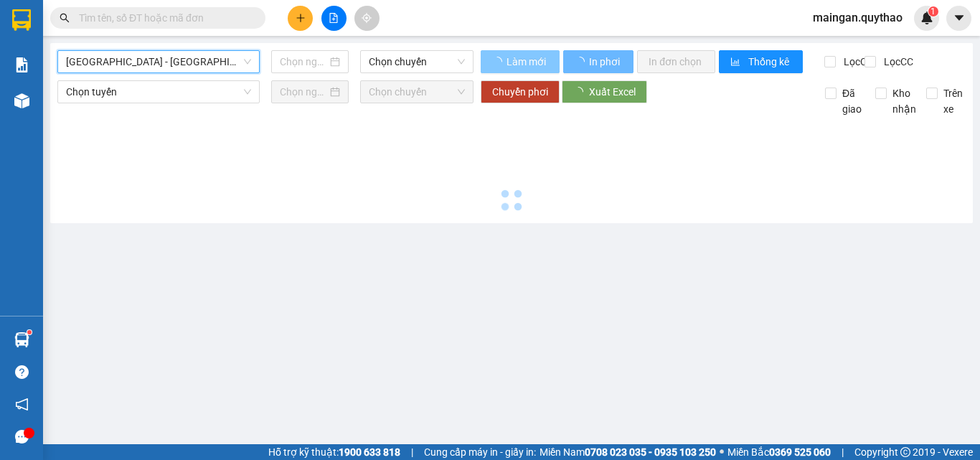
type input "[DATE]"
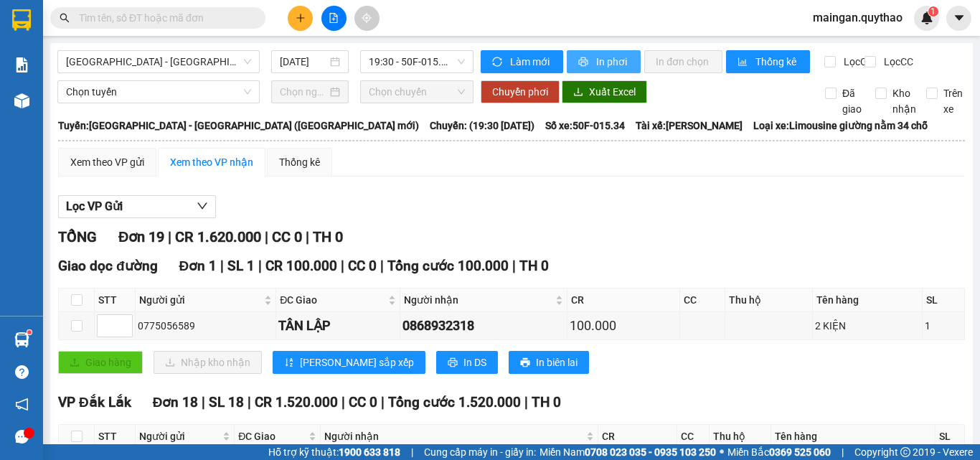
click at [601, 62] on span "In phơi" at bounding box center [612, 62] width 33 height 16
drag, startPoint x: 801, startPoint y: 273, endPoint x: 792, endPoint y: 268, distance: 10.6
click at [797, 270] on div "Giao dọc đường Đơn 1 | SL 1 | CR 100.000 | CC 0 | Tổng cước 100.000 | TH 0" at bounding box center [511, 266] width 907 height 22
drag, startPoint x: 291, startPoint y: 18, endPoint x: 298, endPoint y: 29, distance: 12.9
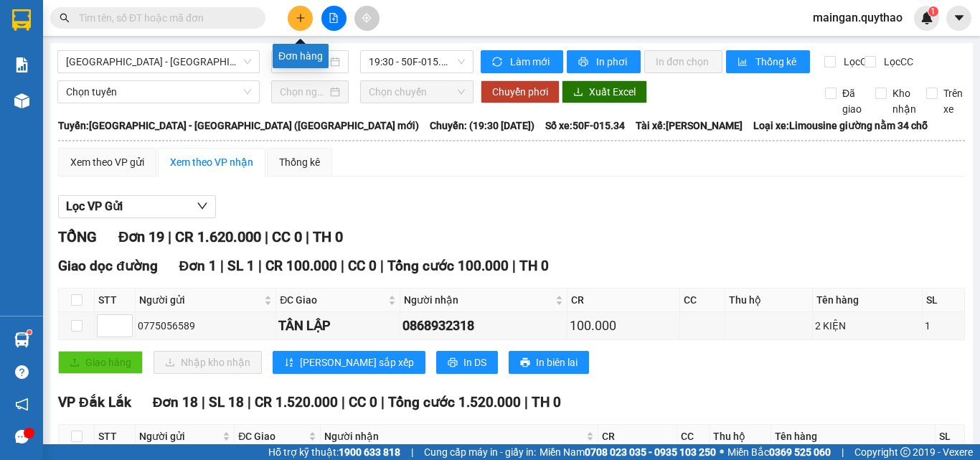
click at [298, 29] on button at bounding box center [300, 18] width 25 height 25
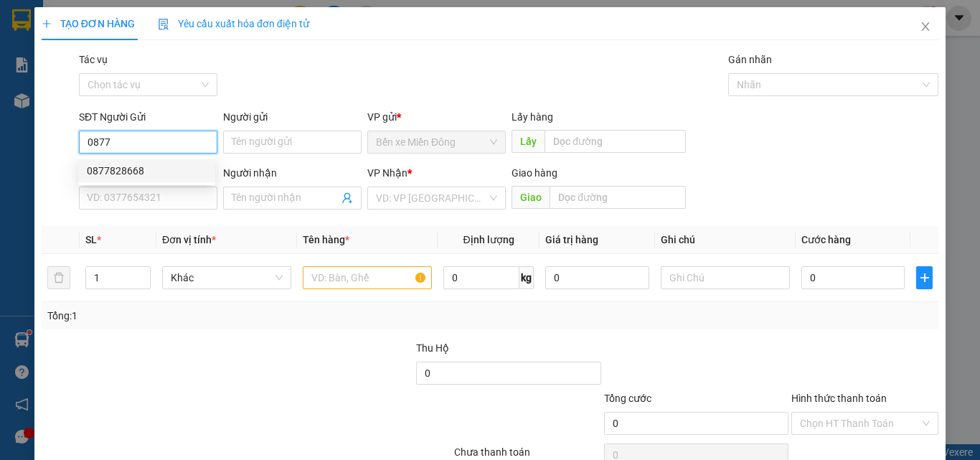
click at [133, 159] on div "0877828668" at bounding box center [146, 170] width 137 height 23
type input "0877828668"
type input "0369608092"
type input "0877828668"
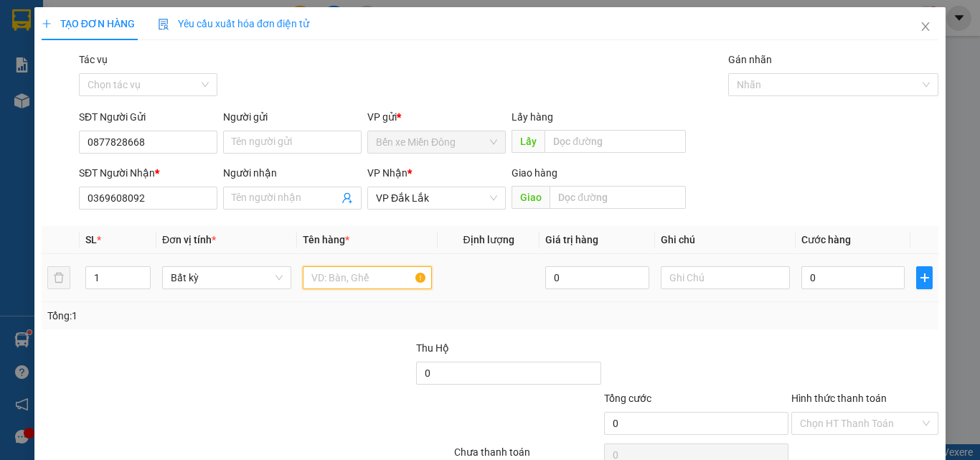
click at [389, 286] on input "text" at bounding box center [367, 277] width 129 height 23
type input "1 HỘP"
drag, startPoint x: 840, startPoint y: 260, endPoint x: 827, endPoint y: 283, distance: 27.0
click at [833, 274] on td "0" at bounding box center [852, 278] width 115 height 48
click at [827, 283] on input "0" at bounding box center [852, 277] width 103 height 23
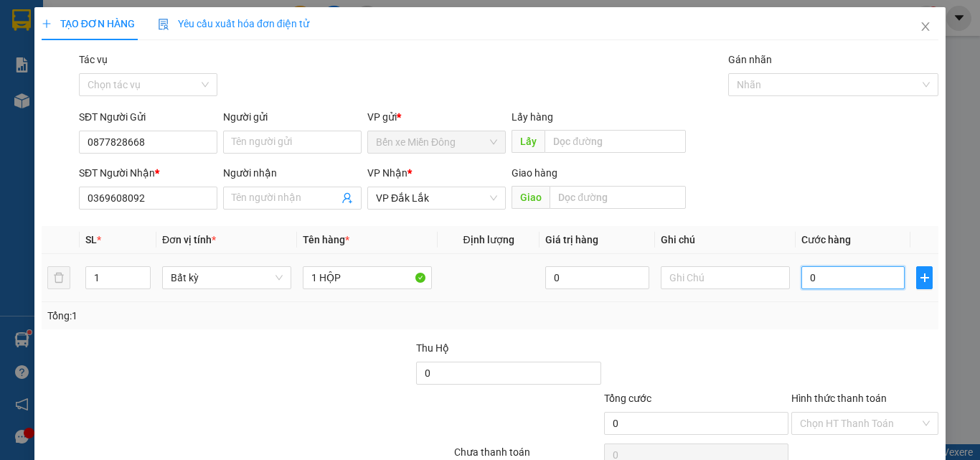
type input "03"
type input "3"
type input "030"
type input "30"
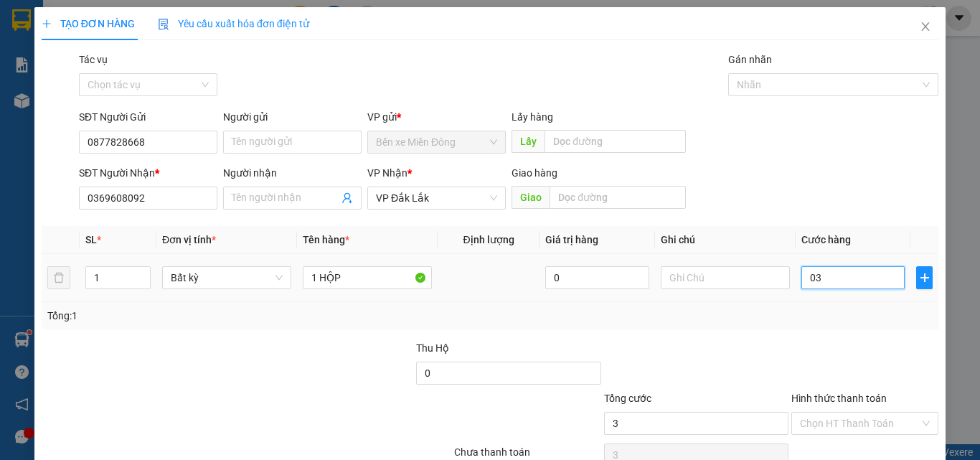
type input "30"
click at [852, 357] on div at bounding box center [865, 365] width 150 height 50
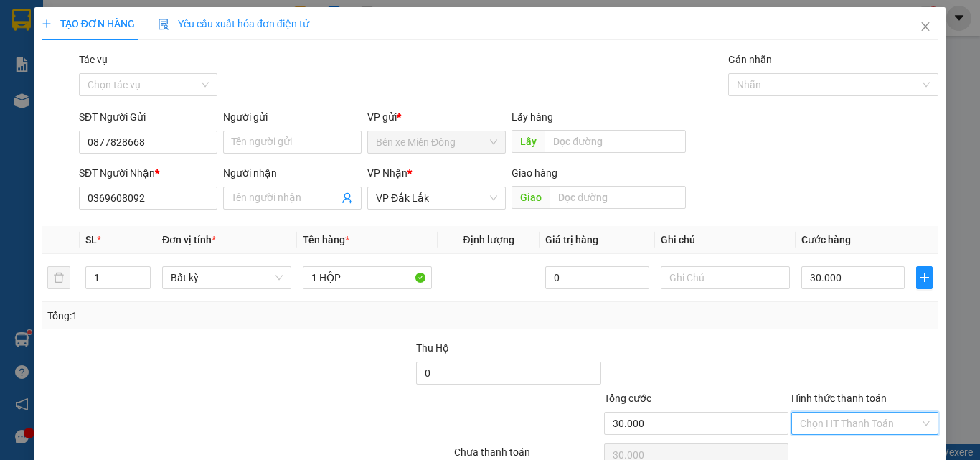
click at [824, 426] on input "Hình thức thanh toán" at bounding box center [860, 423] width 120 height 22
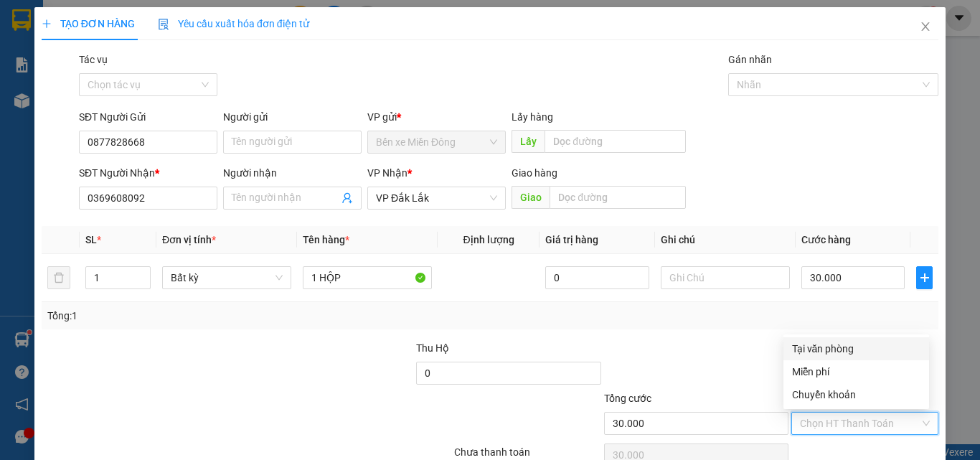
click at [826, 344] on div "Tại văn phòng" at bounding box center [856, 349] width 128 height 16
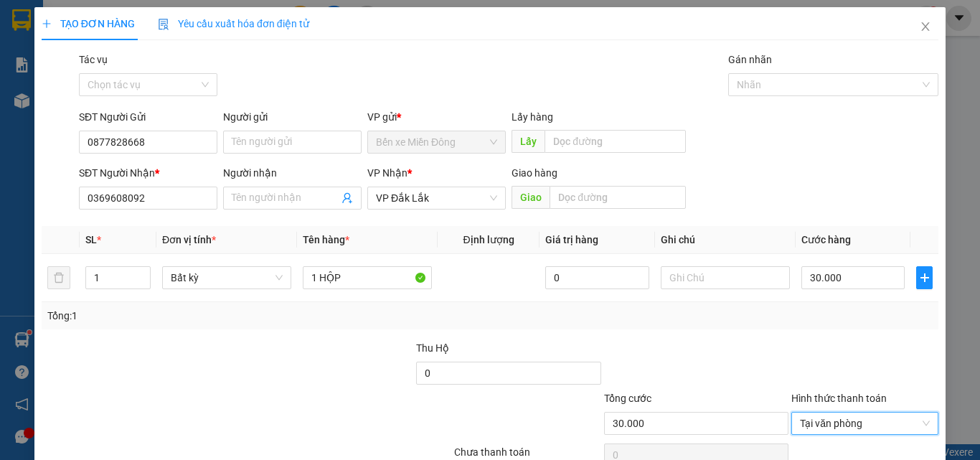
drag, startPoint x: 861, startPoint y: 419, endPoint x: 858, endPoint y: 405, distance: 14.5
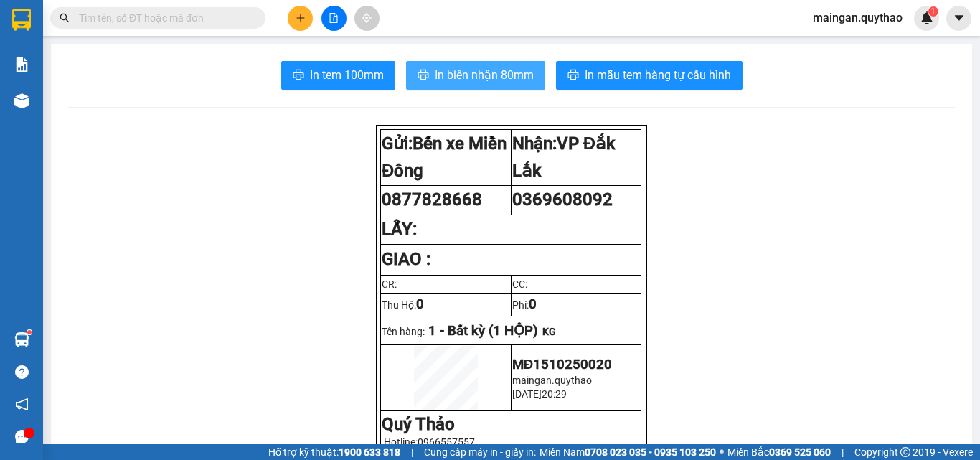
click at [490, 88] on button "In biên nhận 80mm" at bounding box center [475, 75] width 139 height 29
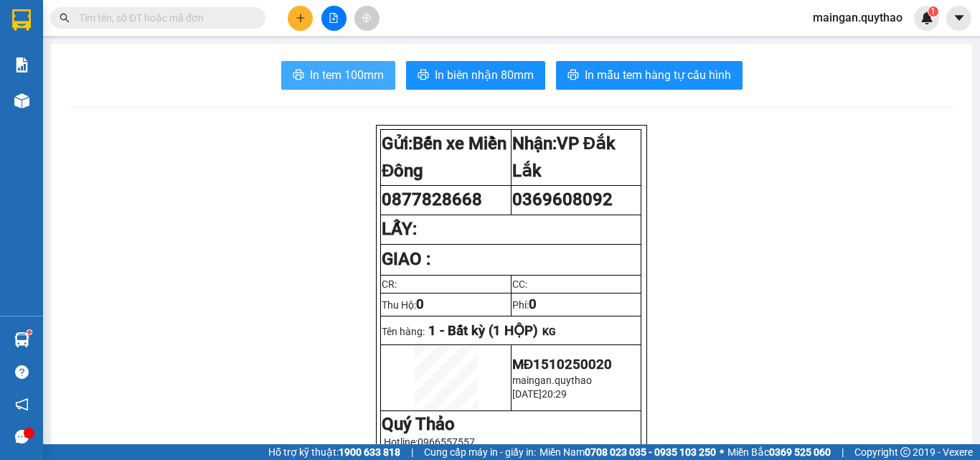
click at [326, 73] on span "In tem 100mm" at bounding box center [347, 75] width 74 height 18
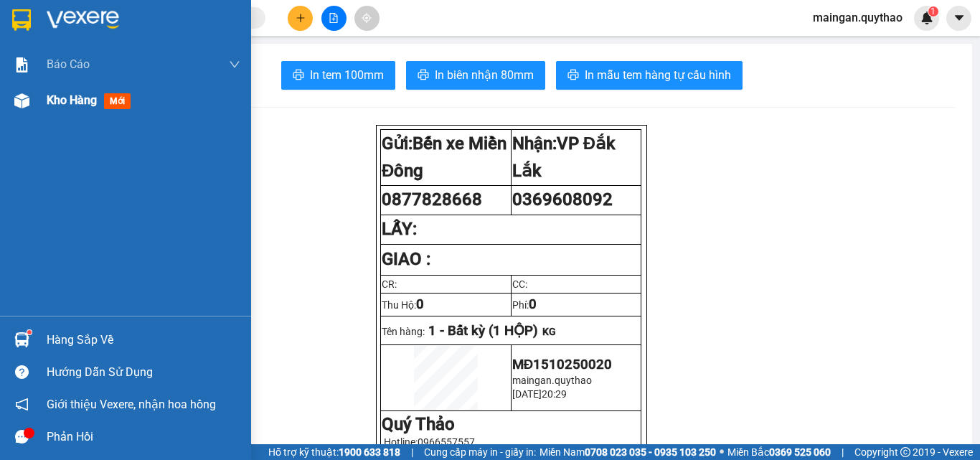
click at [49, 106] on span "Kho hàng" at bounding box center [72, 100] width 50 height 14
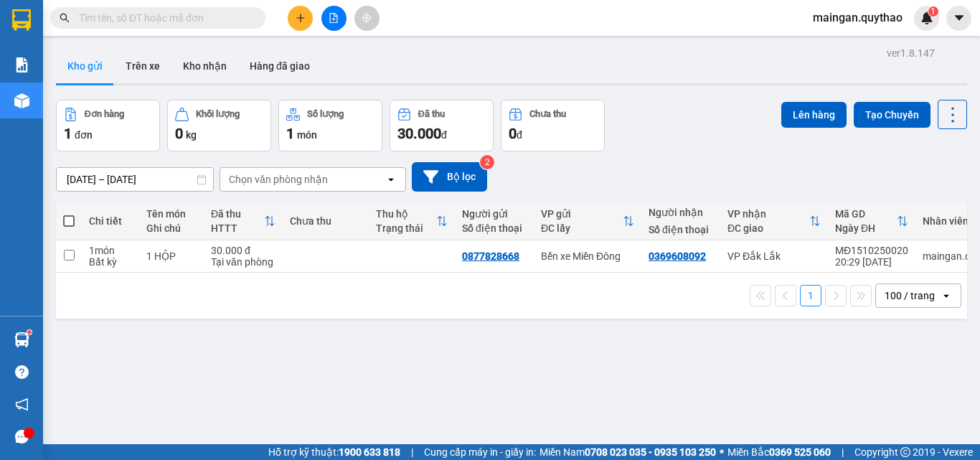
drag, startPoint x: 61, startPoint y: 221, endPoint x: 72, endPoint y: 212, distance: 13.8
click at [61, 220] on th at bounding box center [69, 221] width 26 height 38
click at [66, 219] on span at bounding box center [68, 220] width 11 height 11
click at [69, 214] on input "checkbox" at bounding box center [69, 214] width 0 height 0
checkbox input "true"
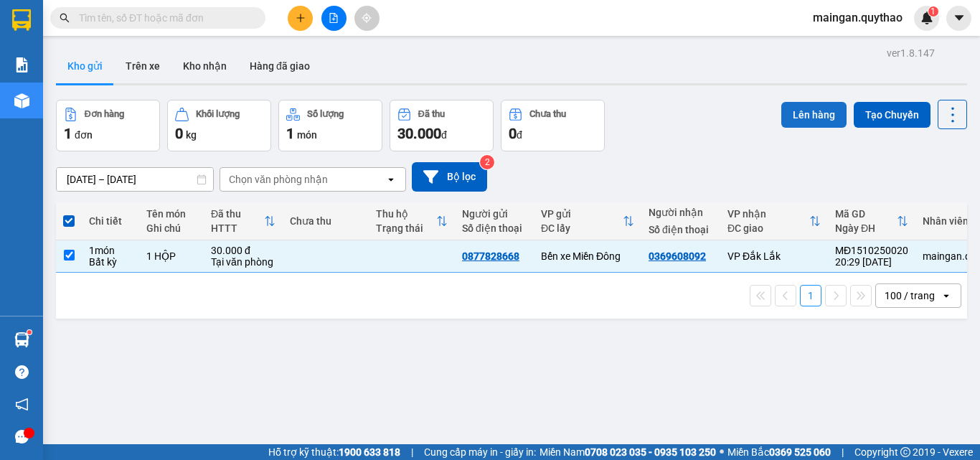
click at [795, 125] on button "Lên hàng" at bounding box center [813, 115] width 65 height 26
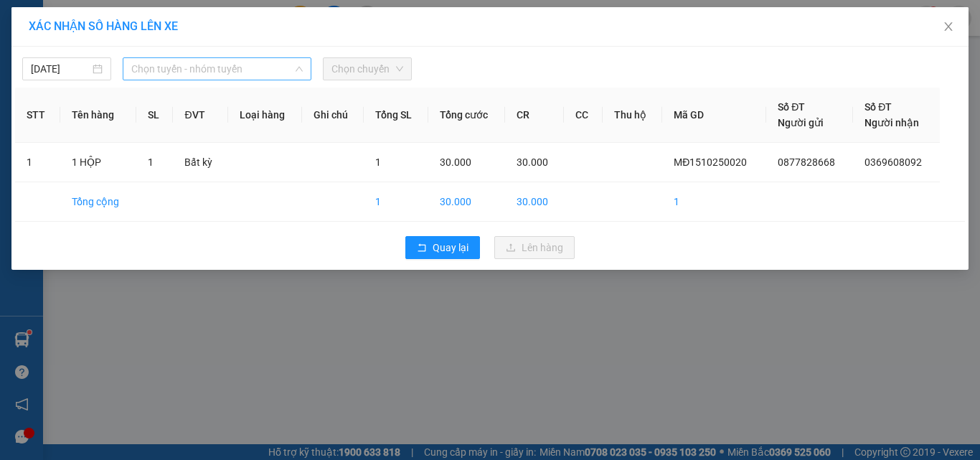
click at [242, 76] on span "Chọn tuyến - nhóm tuyến" at bounding box center [216, 69] width 171 height 22
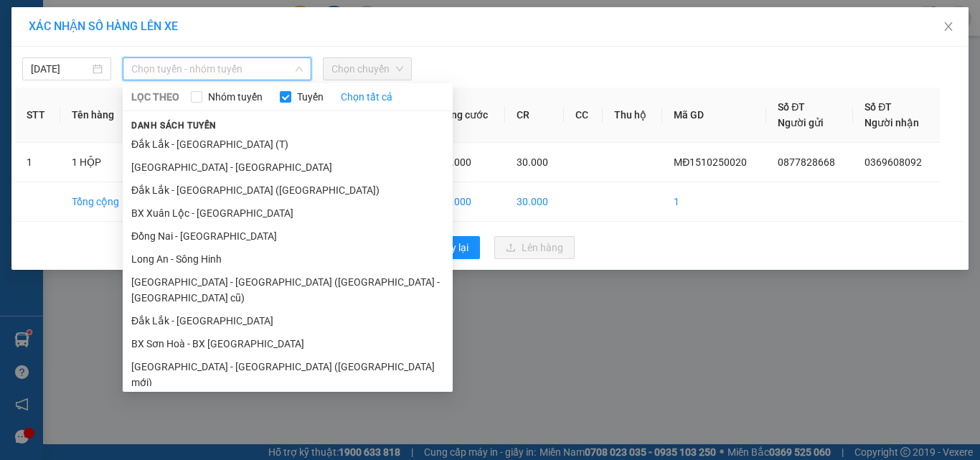
drag, startPoint x: 190, startPoint y: 344, endPoint x: 214, endPoint y: 328, distance: 28.4
click at [196, 355] on li "[GEOGRAPHIC_DATA] - [GEOGRAPHIC_DATA] ([GEOGRAPHIC_DATA] mới)" at bounding box center [288, 374] width 330 height 39
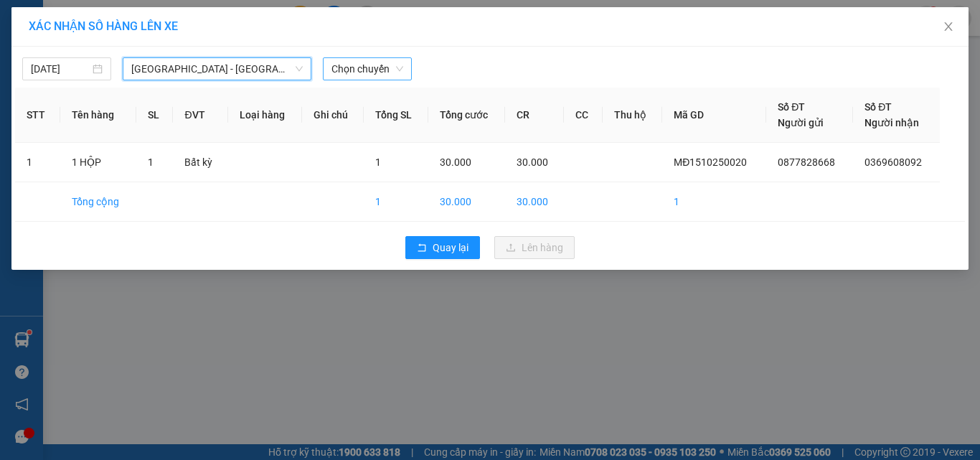
click at [402, 72] on div "Chọn chuyến" at bounding box center [367, 68] width 89 height 23
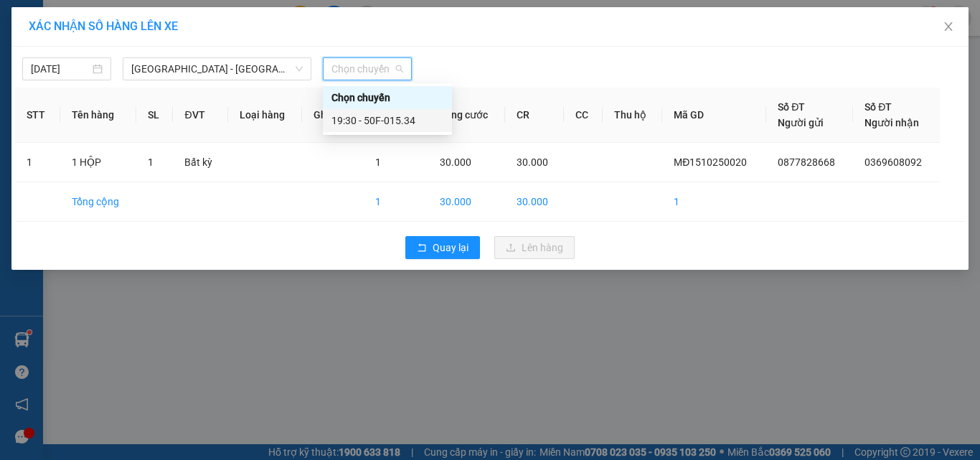
drag, startPoint x: 398, startPoint y: 130, endPoint x: 438, endPoint y: 174, distance: 59.4
click at [399, 130] on div "19:30 - 50F-015.34" at bounding box center [387, 120] width 129 height 23
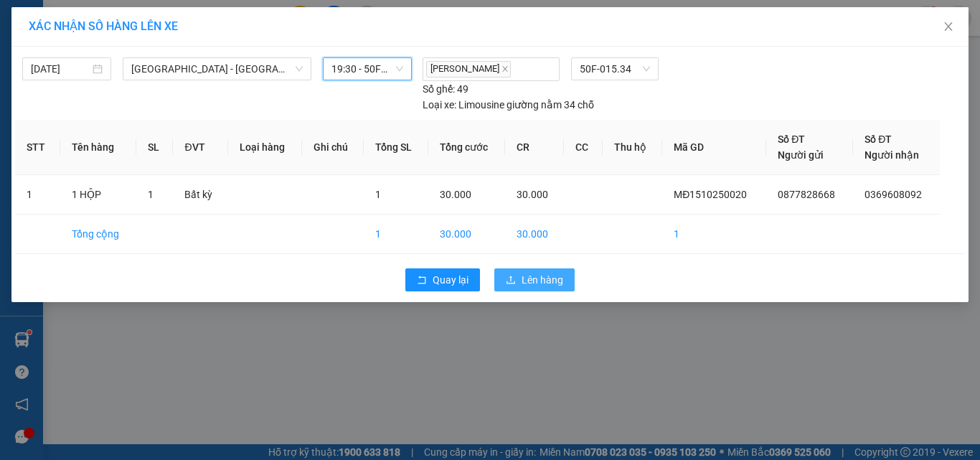
click at [539, 288] on button "Lên hàng" at bounding box center [534, 279] width 80 height 23
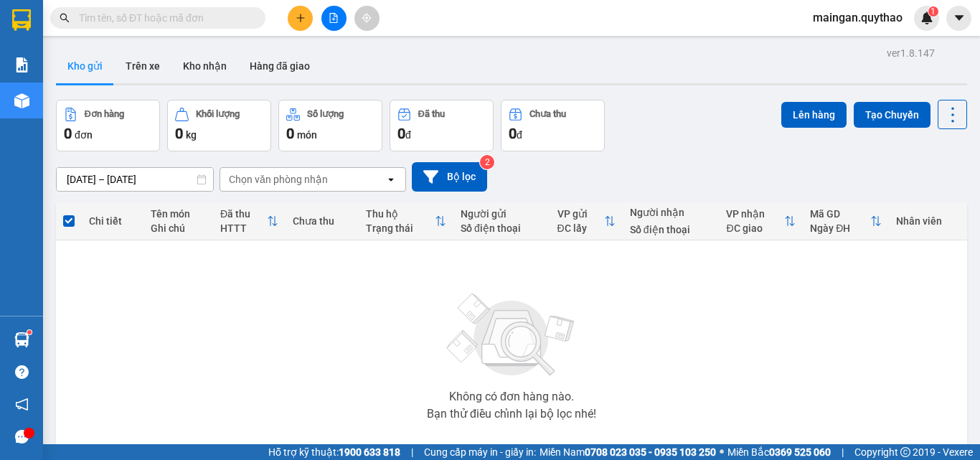
click at [323, 18] on button at bounding box center [333, 18] width 25 height 25
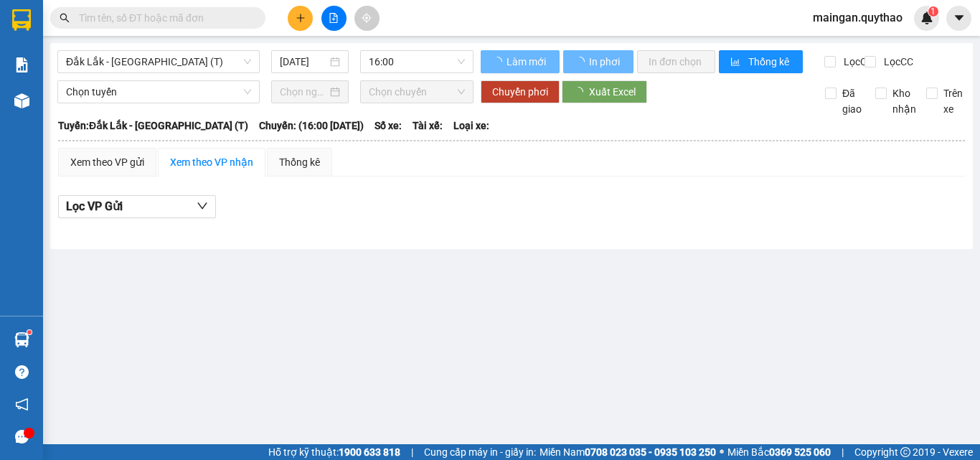
click at [176, 73] on div "Đắk Lắk - [GEOGRAPHIC_DATA] (T) [DATE] 16:00" at bounding box center [265, 61] width 416 height 23
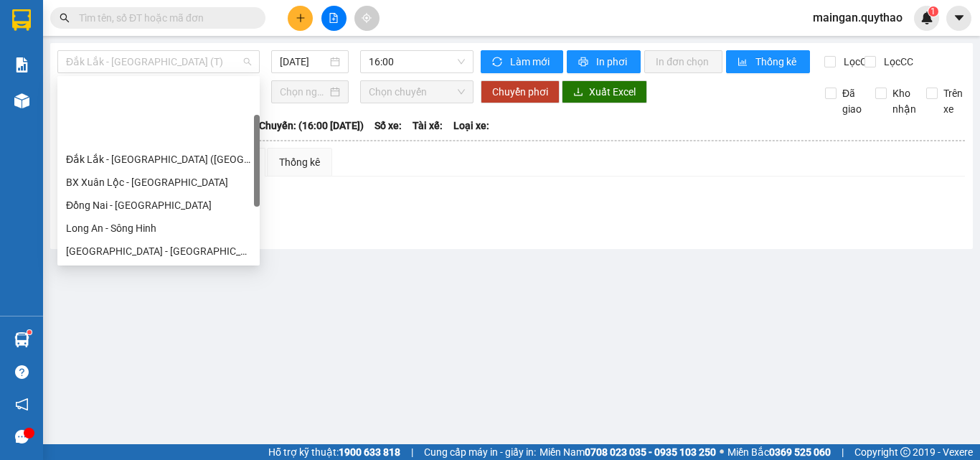
click at [132, 312] on div "[GEOGRAPHIC_DATA] - [GEOGRAPHIC_DATA] ([GEOGRAPHIC_DATA] mới)" at bounding box center [158, 320] width 185 height 16
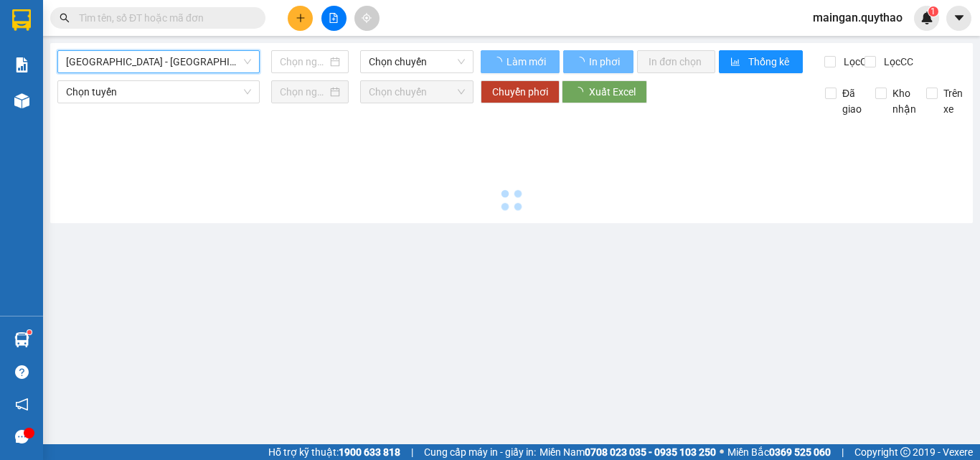
type input "[DATE]"
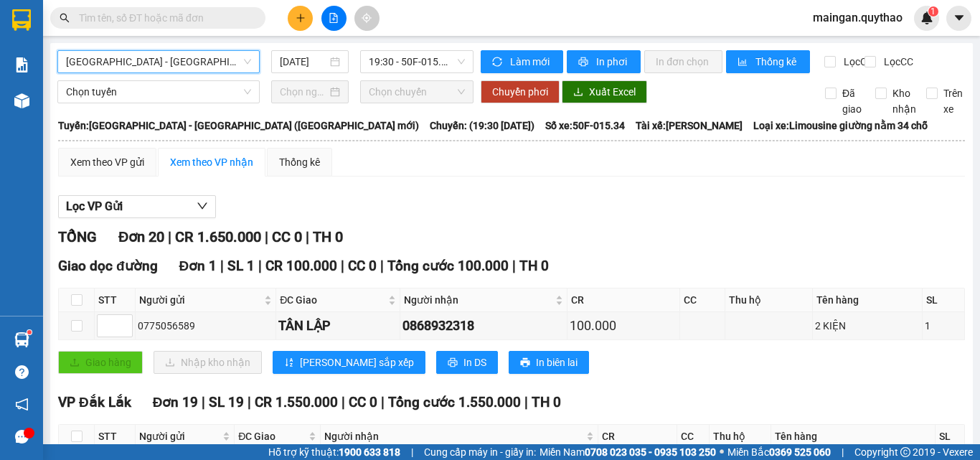
drag, startPoint x: 241, startPoint y: 56, endPoint x: 187, endPoint y: 102, distance: 70.7
click at [239, 59] on span "[GEOGRAPHIC_DATA] - [GEOGRAPHIC_DATA] ([GEOGRAPHIC_DATA] mới)" at bounding box center [158, 62] width 185 height 22
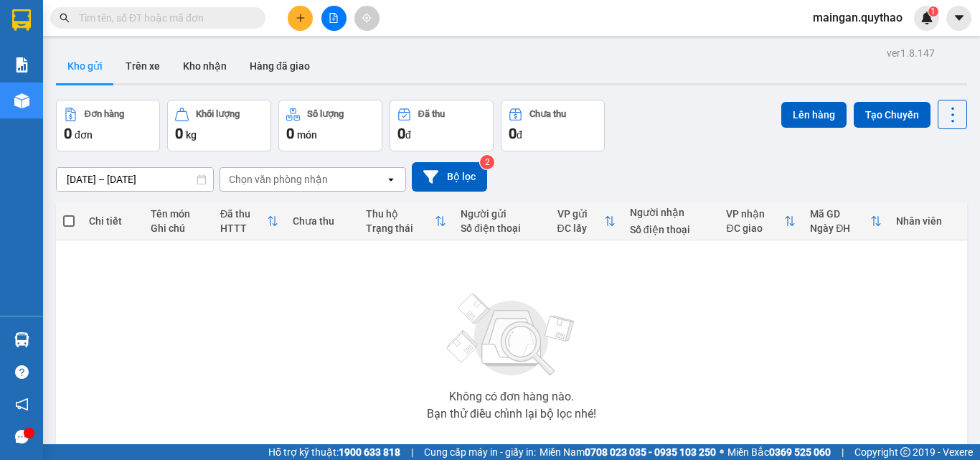
drag, startPoint x: 205, startPoint y: 10, endPoint x: 204, endPoint y: 19, distance: 9.4
click at [204, 12] on input "text" at bounding box center [163, 18] width 169 height 16
paste input "0865782379"
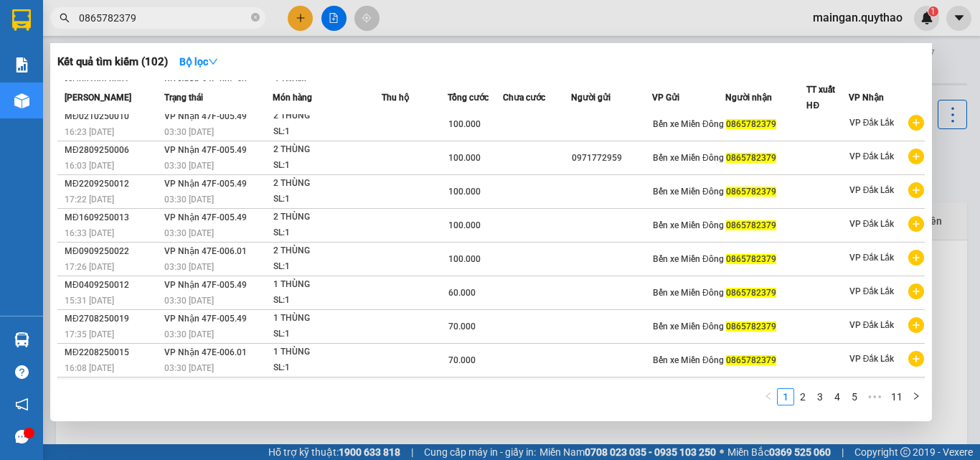
scroll to position [72, 0]
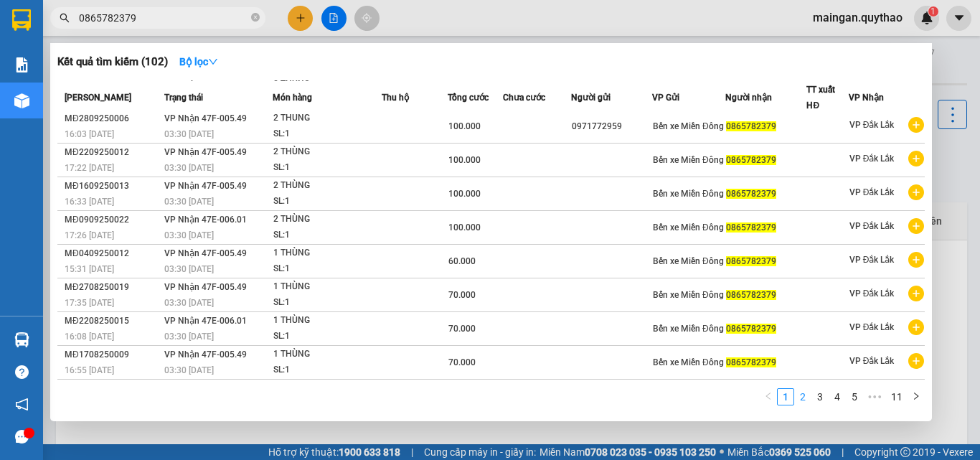
type input "0865782379"
click at [803, 395] on link "2" at bounding box center [803, 397] width 16 height 16
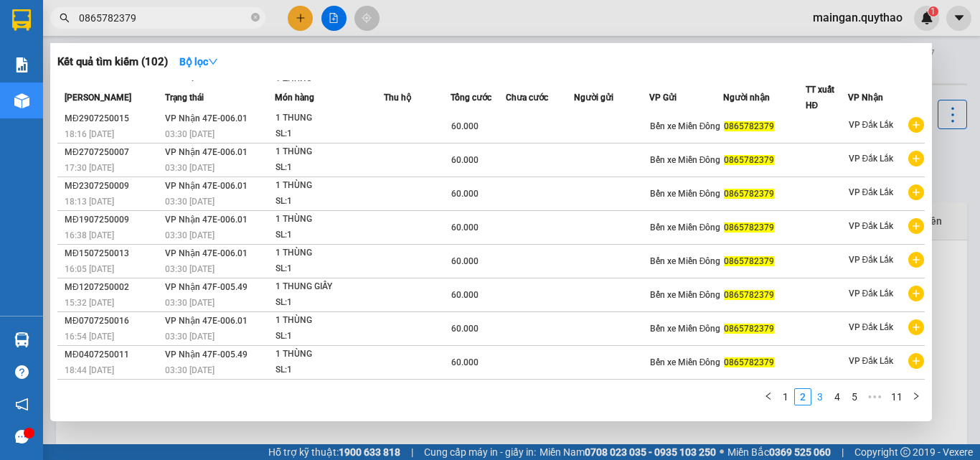
click at [826, 400] on link "3" at bounding box center [820, 397] width 16 height 16
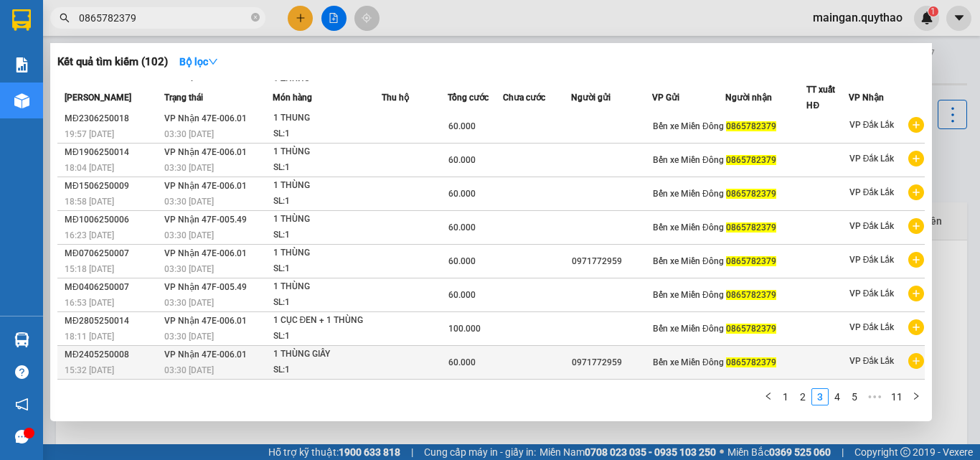
drag, startPoint x: 841, startPoint y: 396, endPoint x: 663, endPoint y: 360, distance: 180.7
click at [666, 360] on div "Mã ĐH Trạng thái Món hàng Thu hộ Tổng cước Chưa cước Người gửi VP Gửi Người nhậ…" at bounding box center [490, 247] width 867 height 334
copy tr "0971772959"
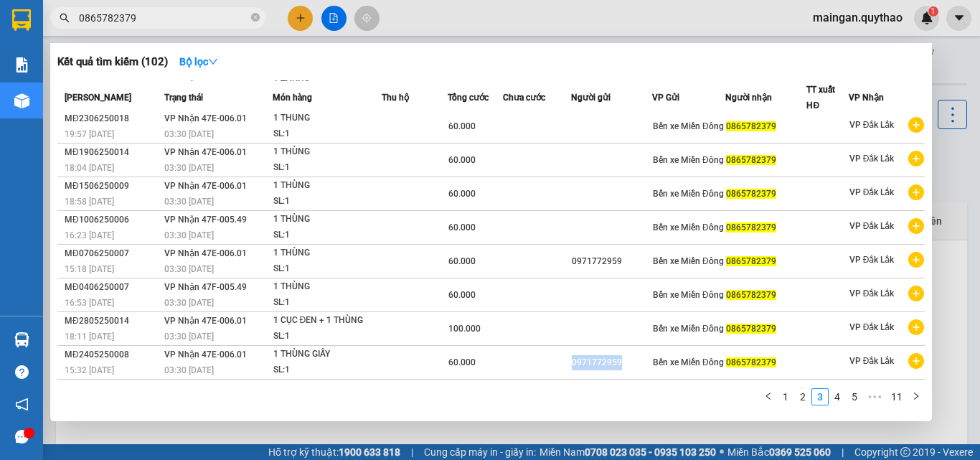
drag, startPoint x: 564, startPoint y: 361, endPoint x: 616, endPoint y: 388, distance: 58.4
click at [617, 371] on tr "MĐ2405250008 15:32 - 24/05 VP Nhận 47E-006.01 03:30 - 25/05 1 THÙNG GIẤY SL: 1 …" at bounding box center [490, 363] width 867 height 34
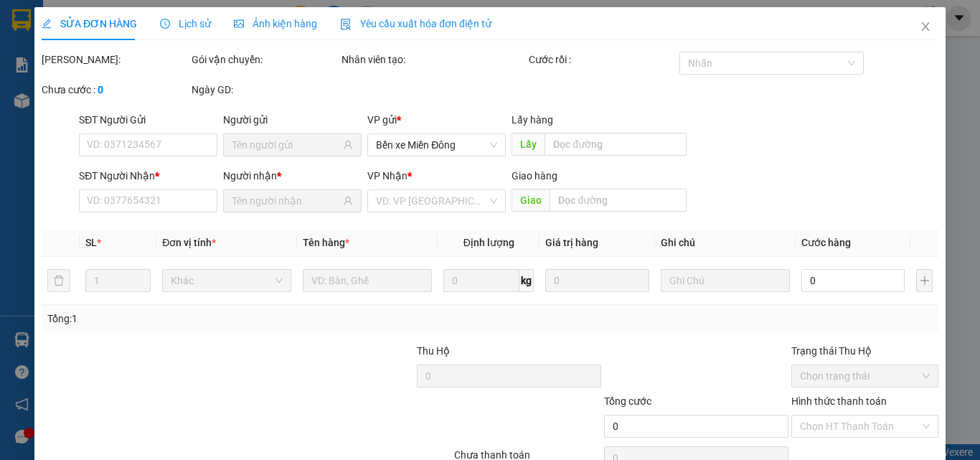
type input "0971772959"
type input "0865782379"
type input "60.000"
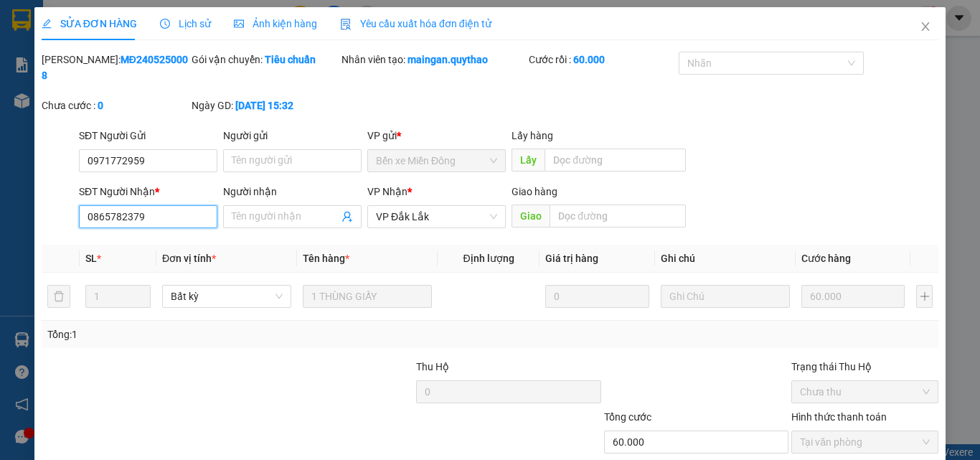
click at [166, 205] on input "0865782379" at bounding box center [148, 216] width 138 height 23
